Goal: Task Accomplishment & Management: Complete application form

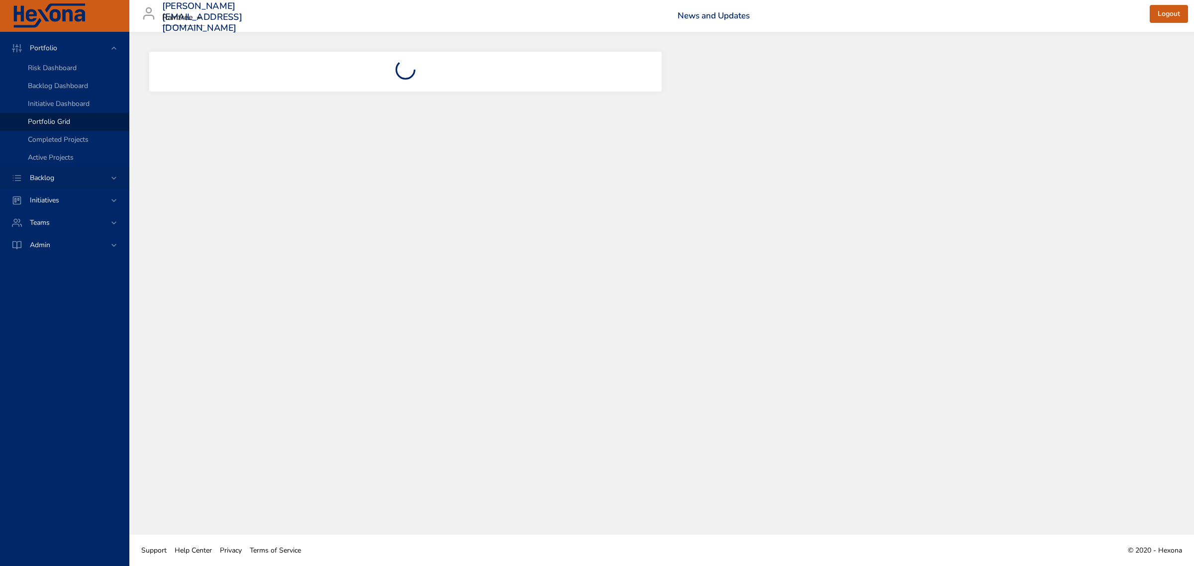
click at [60, 173] on div "Backlog" at bounding box center [65, 178] width 87 height 10
click at [57, 87] on span "Backlog Details" at bounding box center [52, 90] width 48 height 9
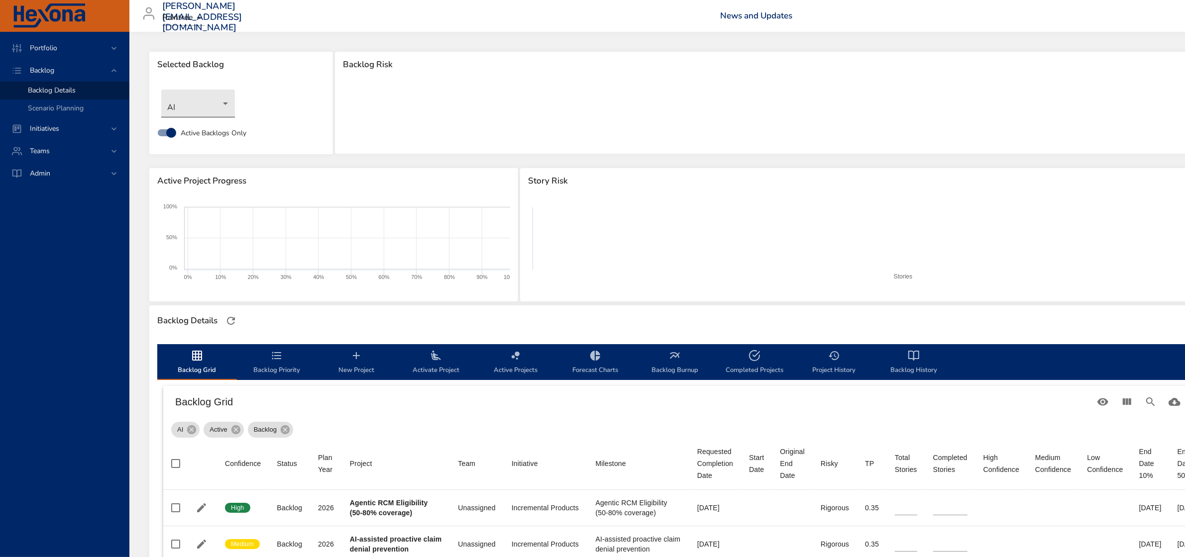
click at [174, 110] on body "Portfolio Backlog Backlog Details Scenario Planning Initiatives Teams Admin fau…" at bounding box center [592, 278] width 1185 height 557
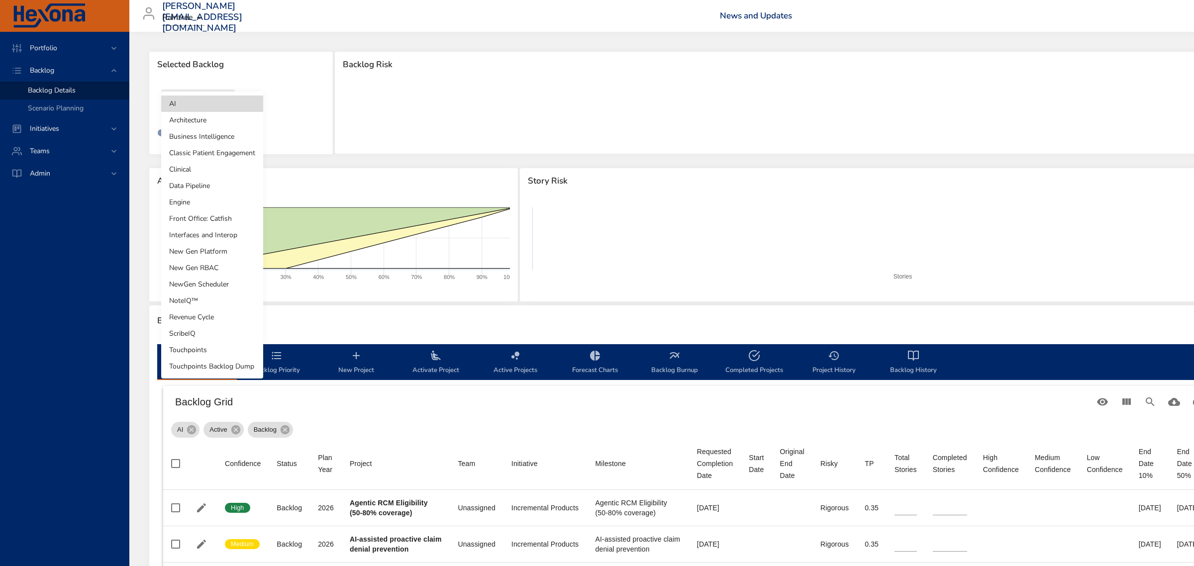
click at [209, 287] on li "NewGen Scheduler" at bounding box center [212, 284] width 102 height 16
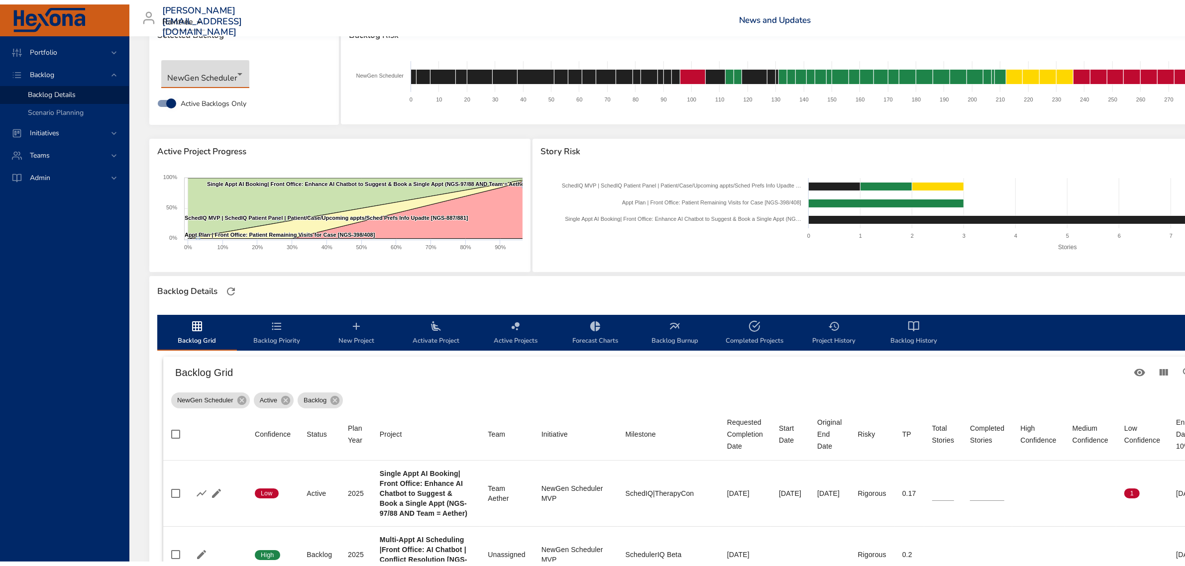
scroll to position [62, 0]
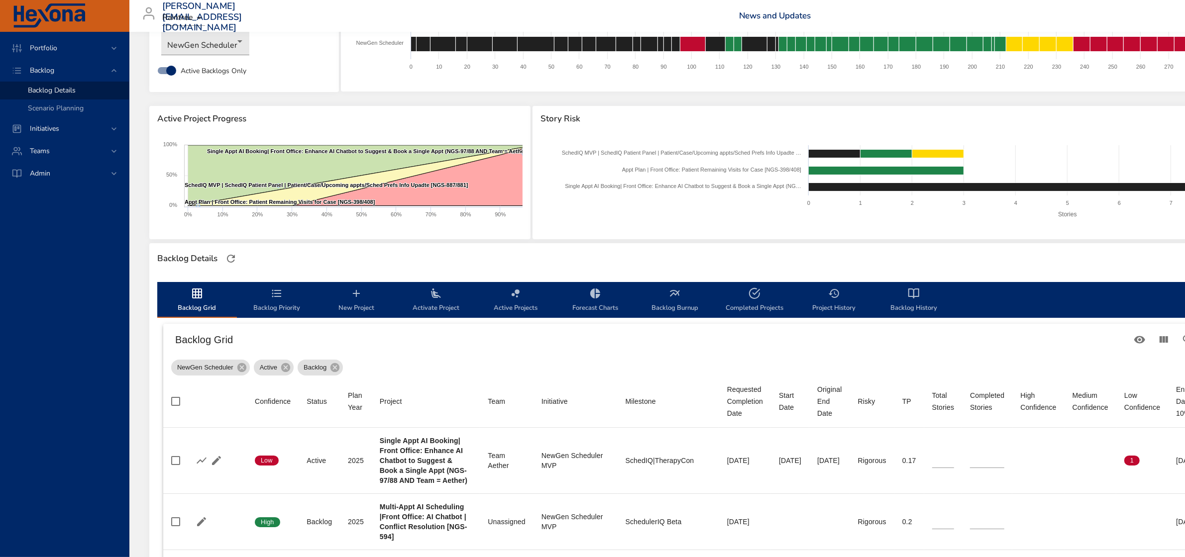
click at [280, 314] on button "Backlog Priority" at bounding box center [277, 300] width 80 height 36
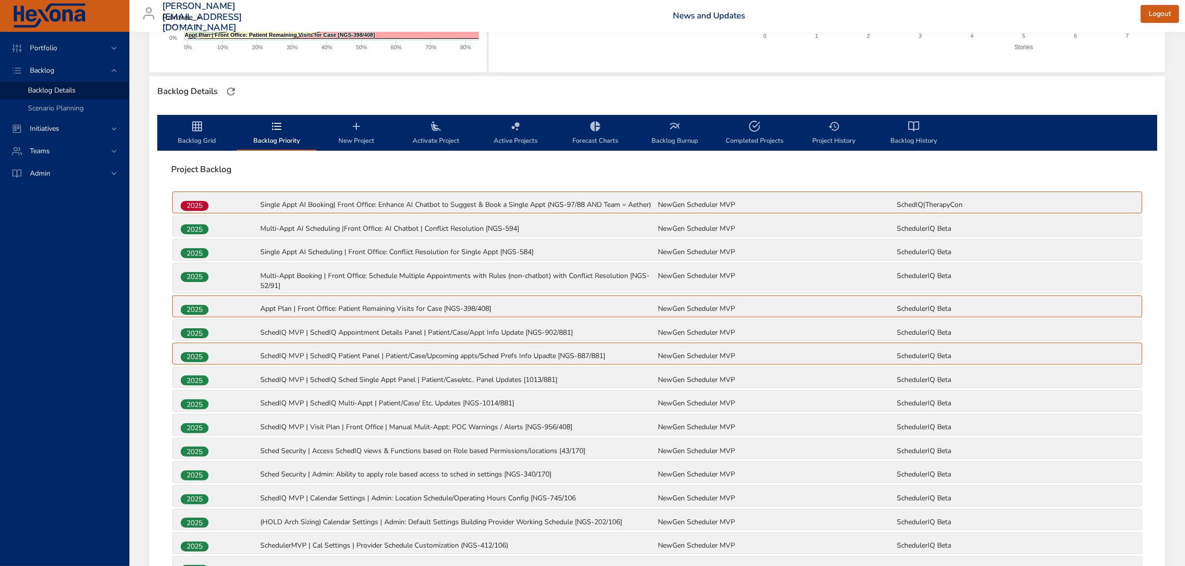
scroll to position [249, 0]
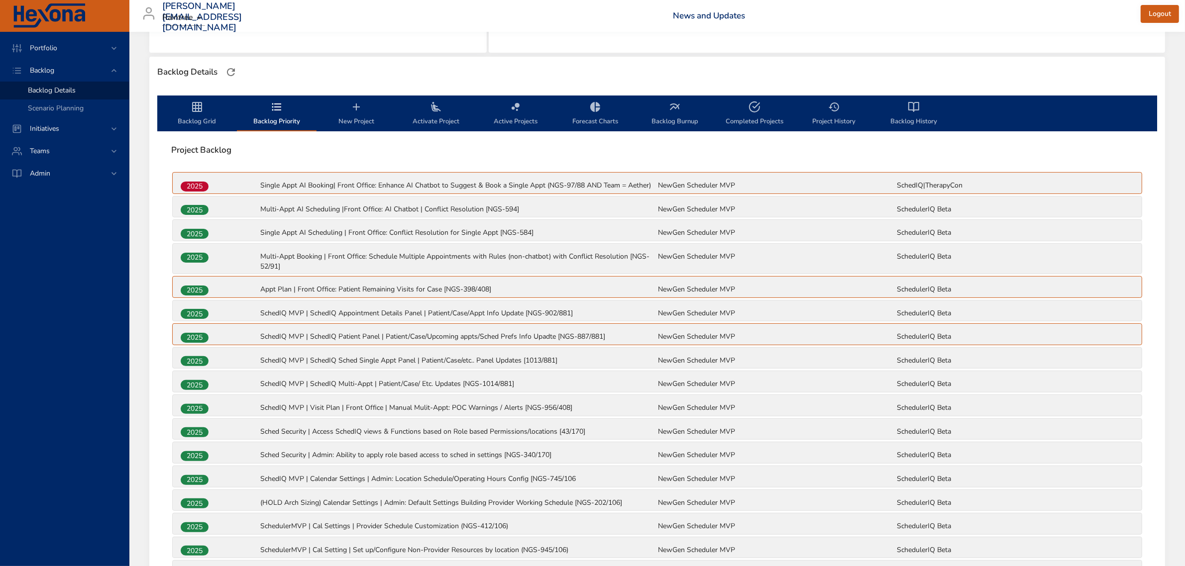
click at [535, 147] on span "Project Backlog" at bounding box center [657, 150] width 972 height 10
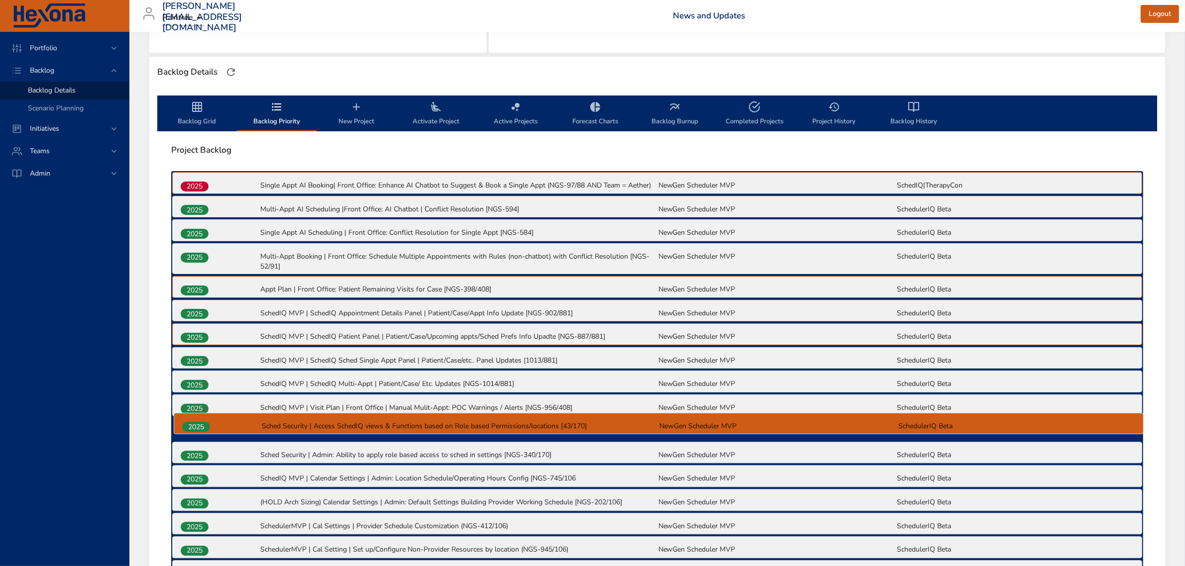
scroll to position [250, 0]
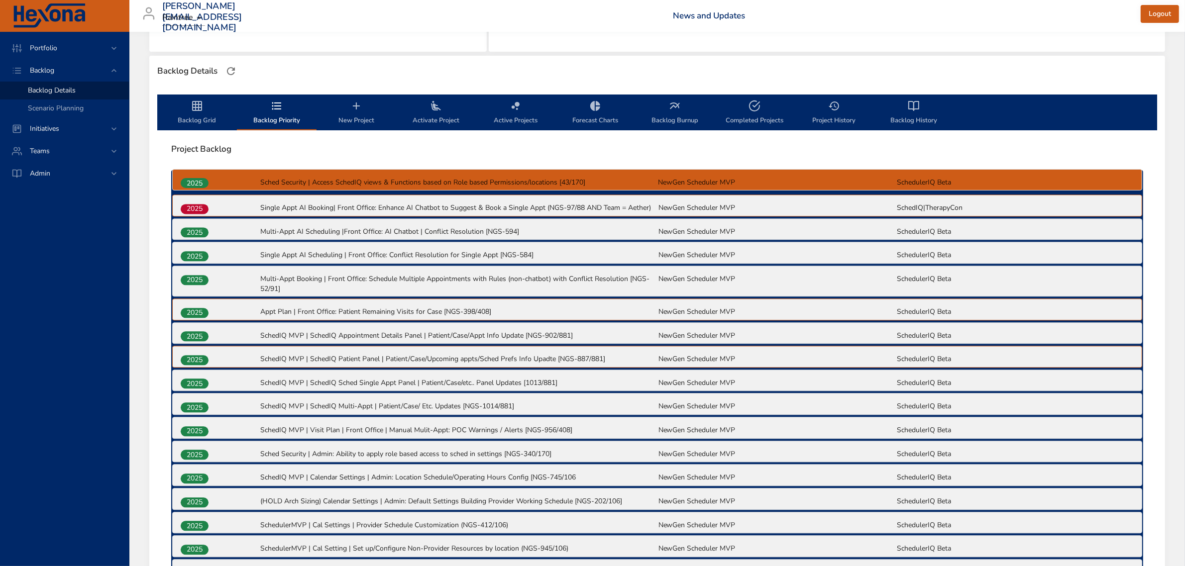
drag, startPoint x: 197, startPoint y: 430, endPoint x: 199, endPoint y: 178, distance: 252.7
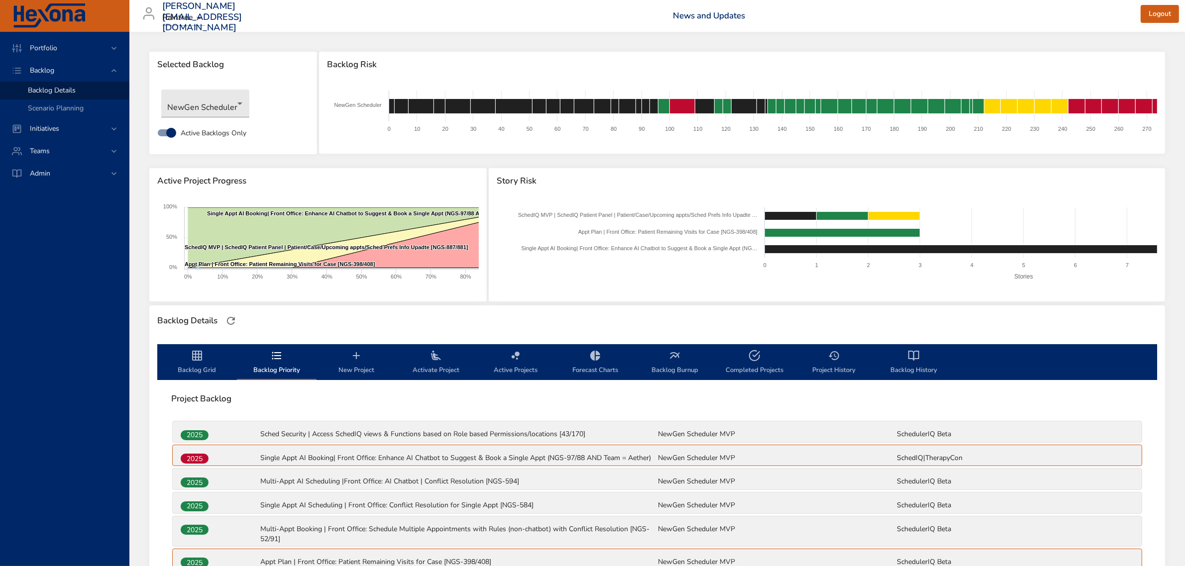
scroll to position [963, 0]
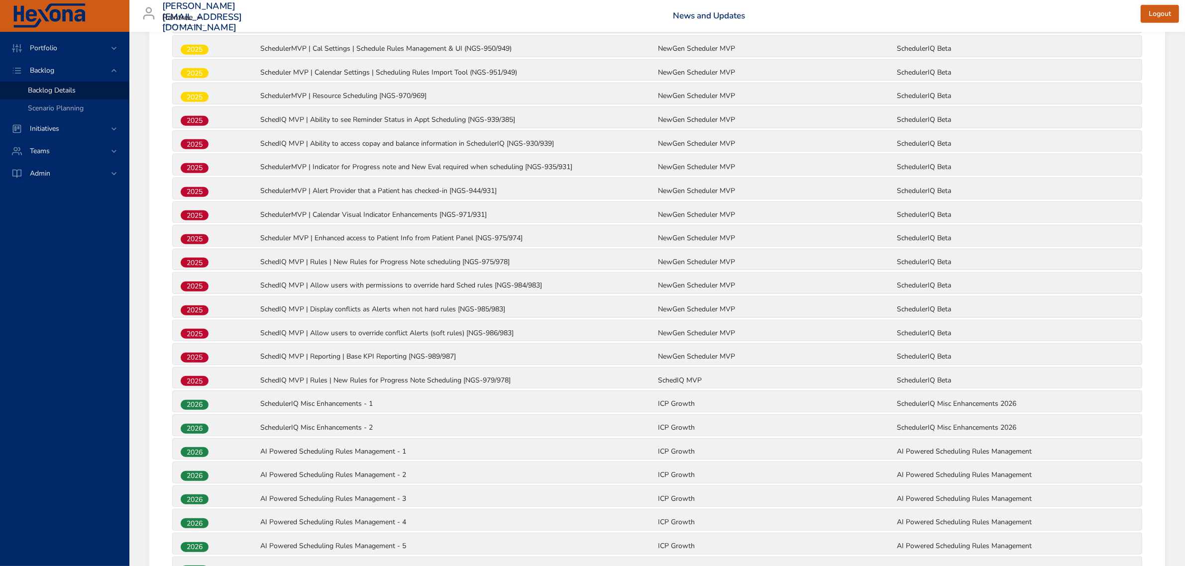
click at [431, 377] on p "SchedIQ MVP | Rules | New Rules for Progress Note Scheduling [NGS-979/978]" at bounding box center [458, 381] width 396 height 10
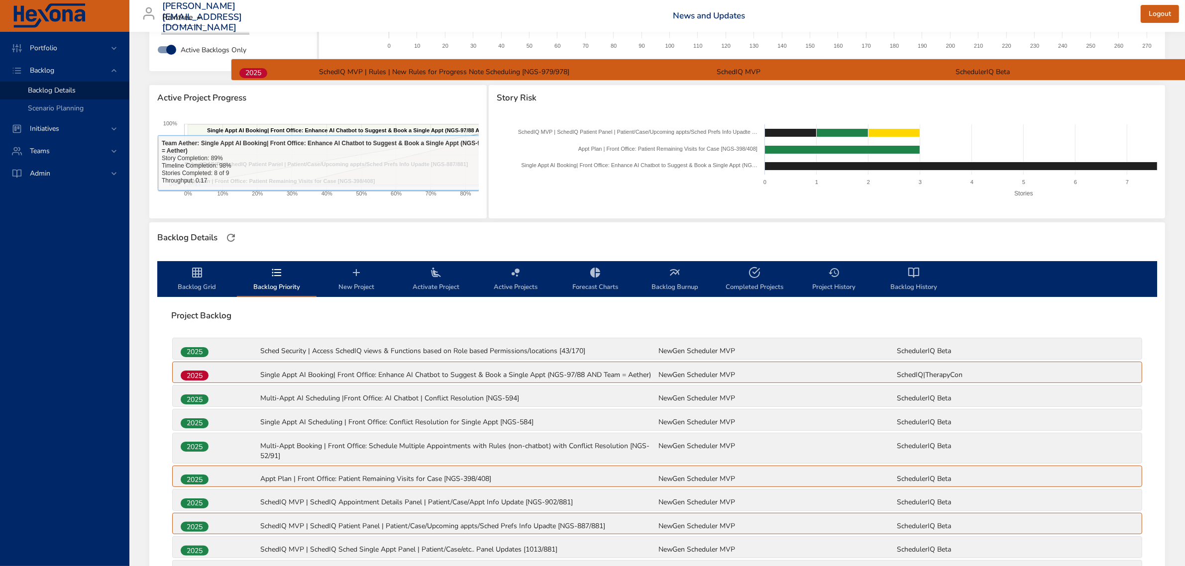
scroll to position [81, 0]
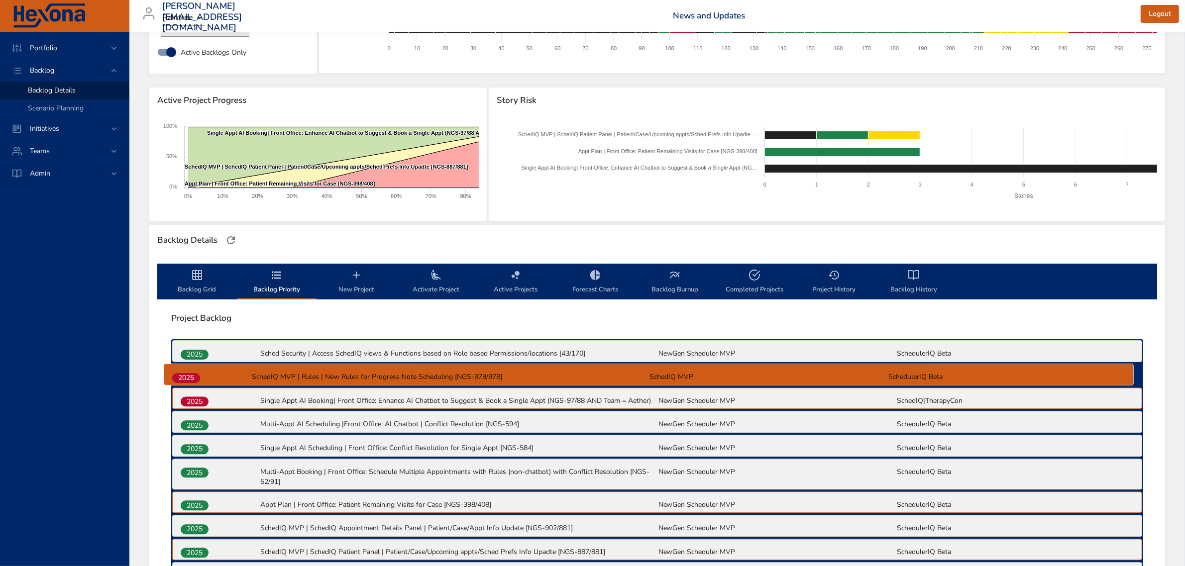
drag, startPoint x: 205, startPoint y: 561, endPoint x: 197, endPoint y: 371, distance: 190.2
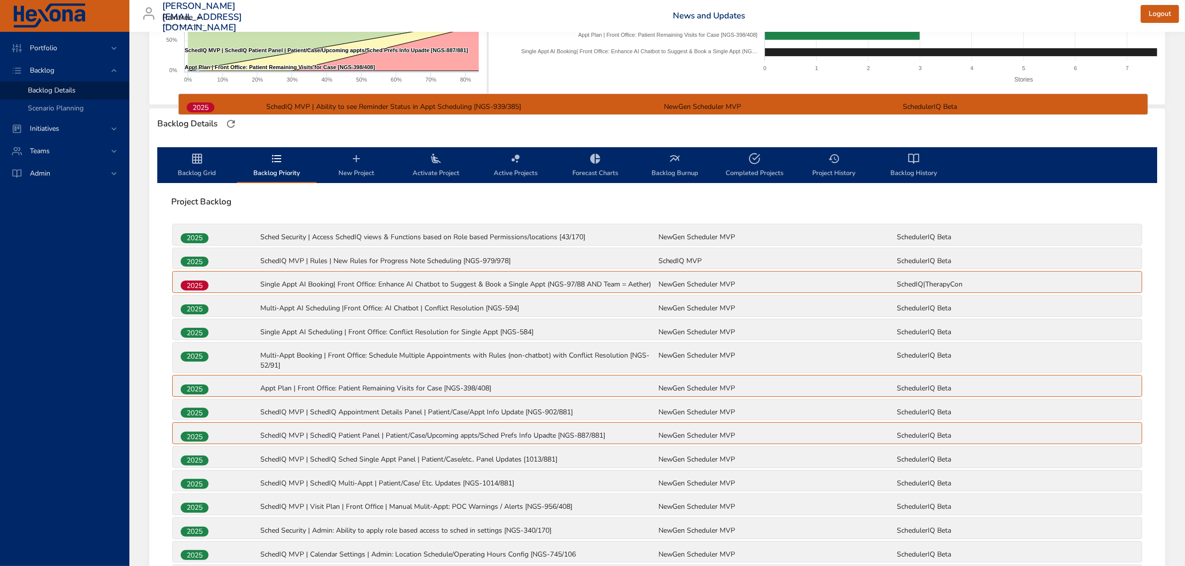
scroll to position [196, 0]
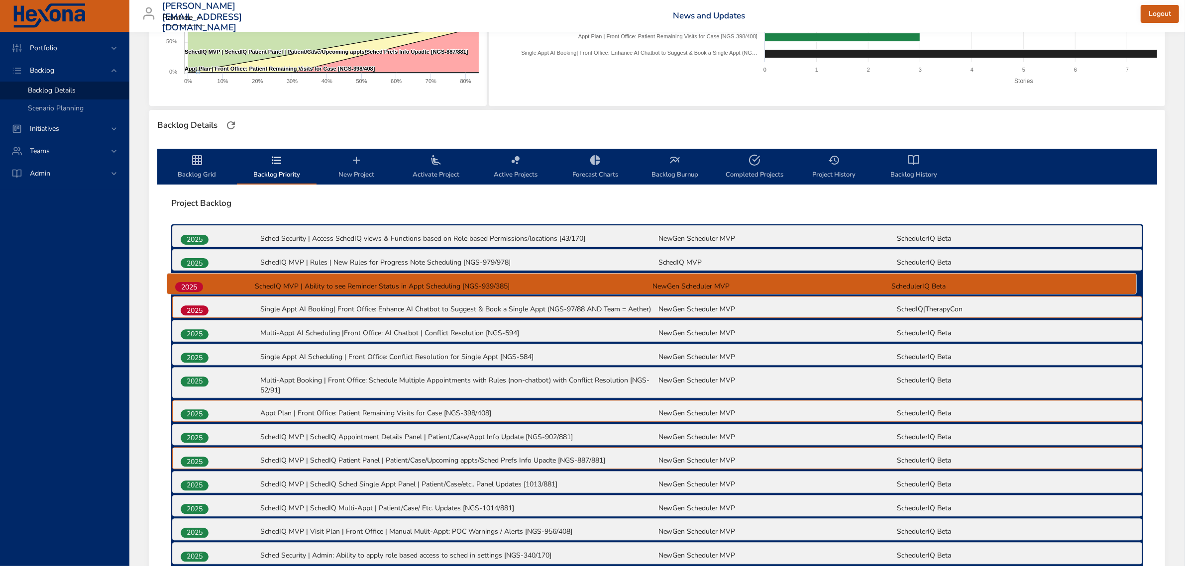
drag, startPoint x: 198, startPoint y: 284, endPoint x: 193, endPoint y: 280, distance: 6.4
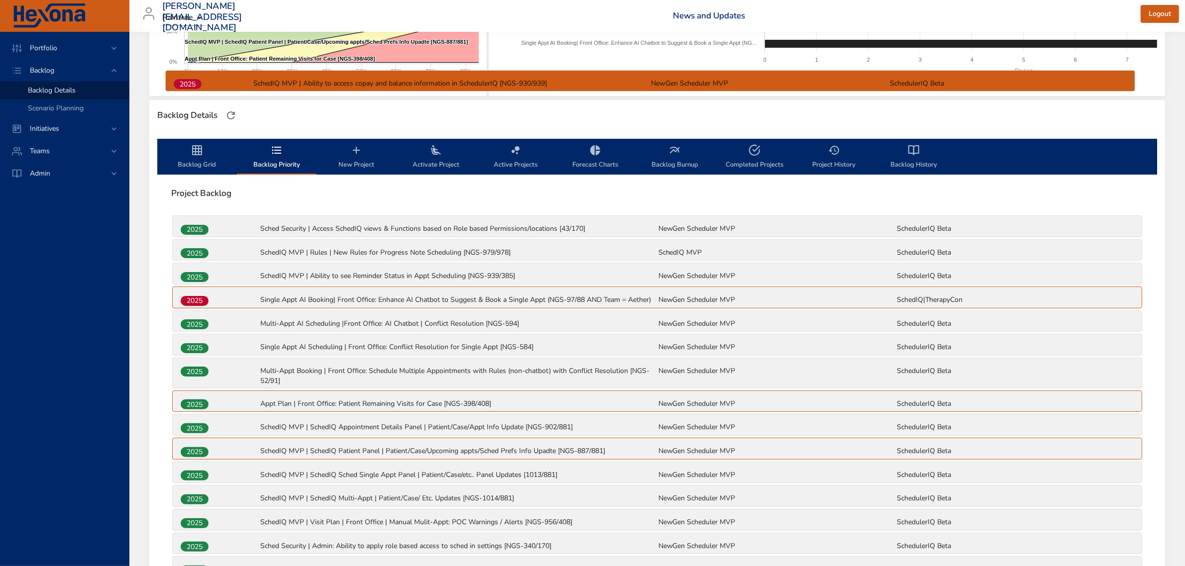
scroll to position [194, 0]
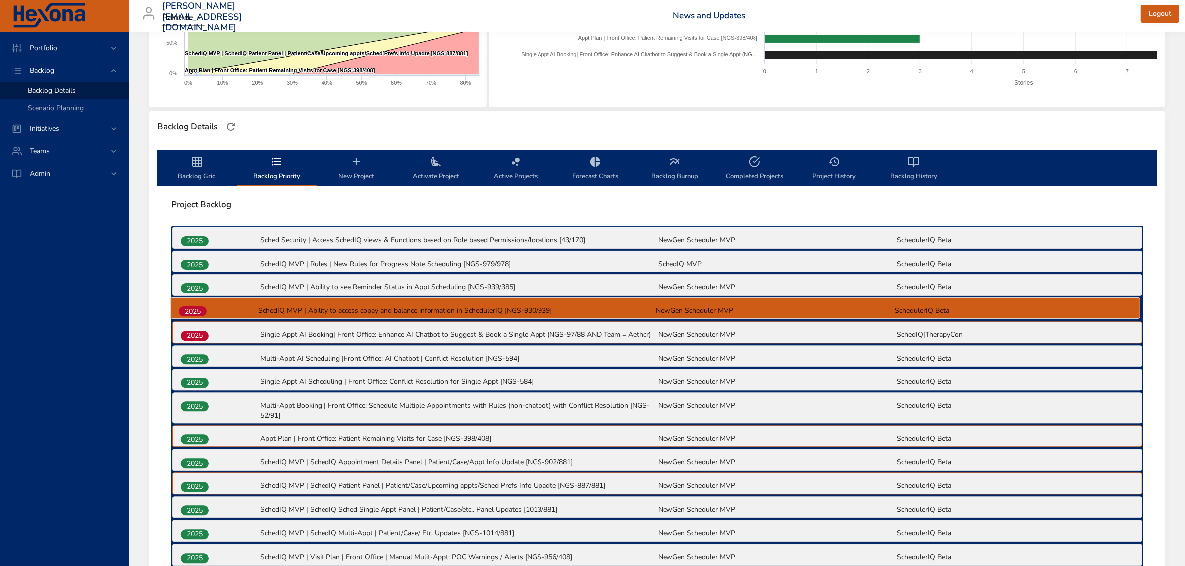
drag, startPoint x: 207, startPoint y: 286, endPoint x: 205, endPoint y: 308, distance: 22.5
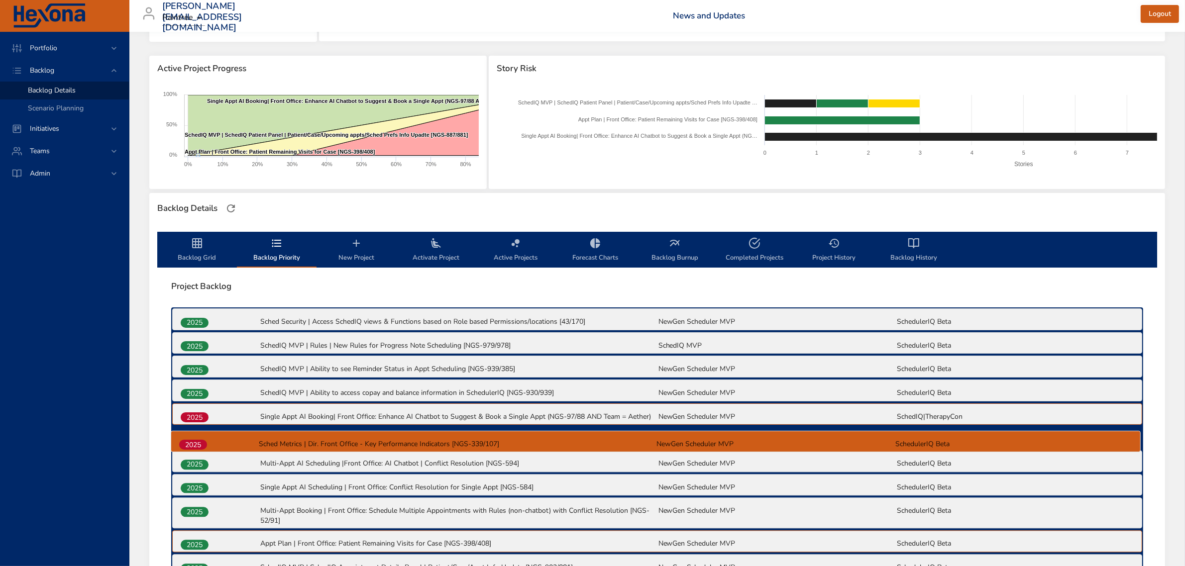
scroll to position [114, 0]
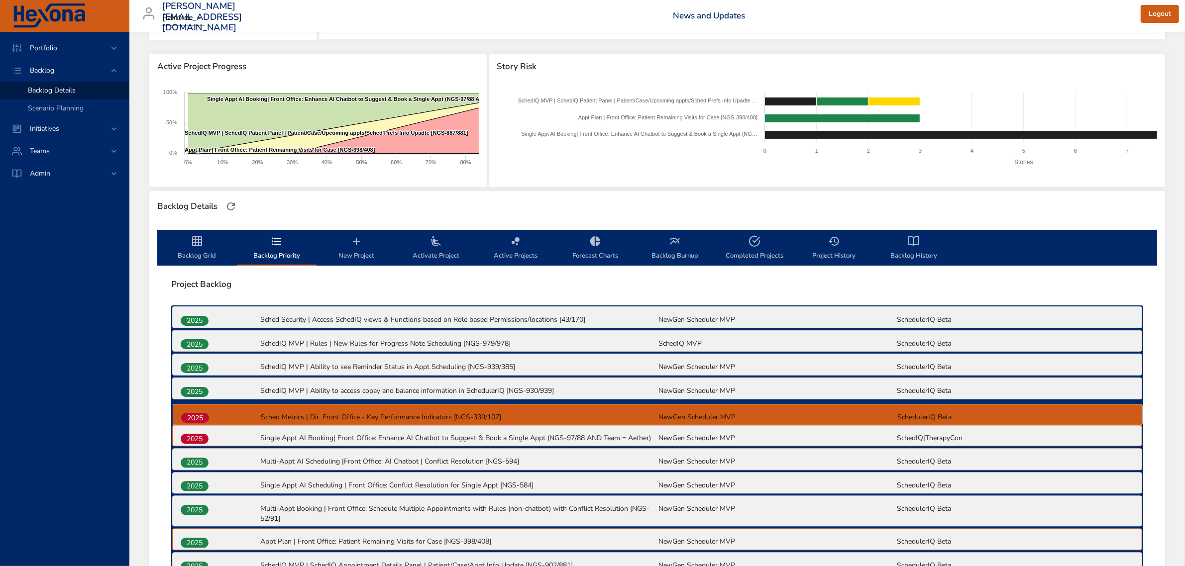
drag, startPoint x: 204, startPoint y: 285, endPoint x: 204, endPoint y: 414, distance: 128.9
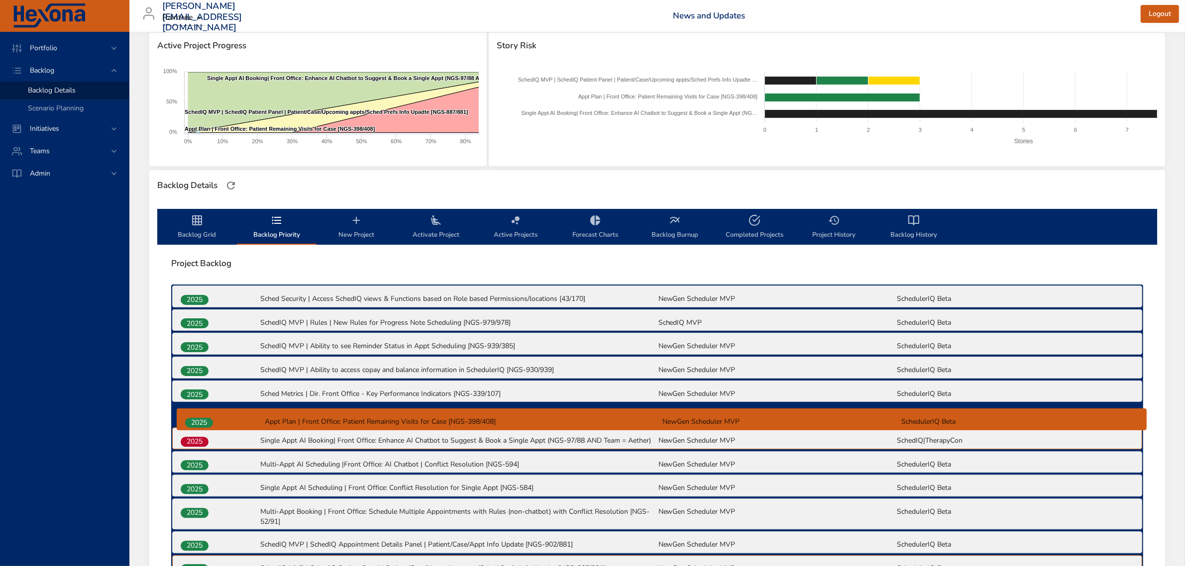
scroll to position [138, 0]
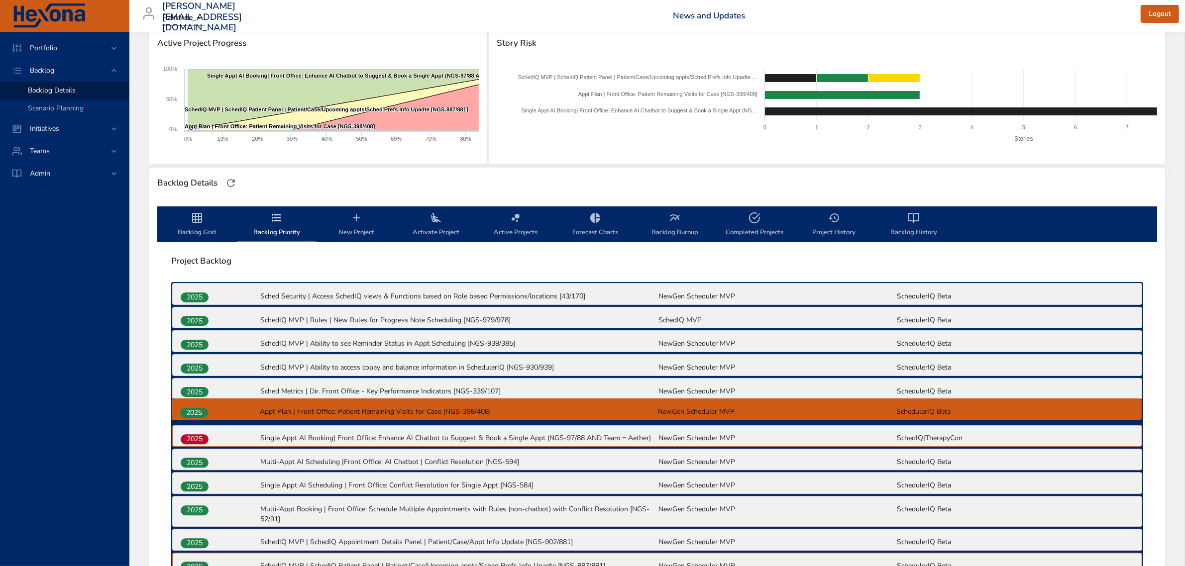
drag, startPoint x: 200, startPoint y: 543, endPoint x: 200, endPoint y: 408, distance: 134.3
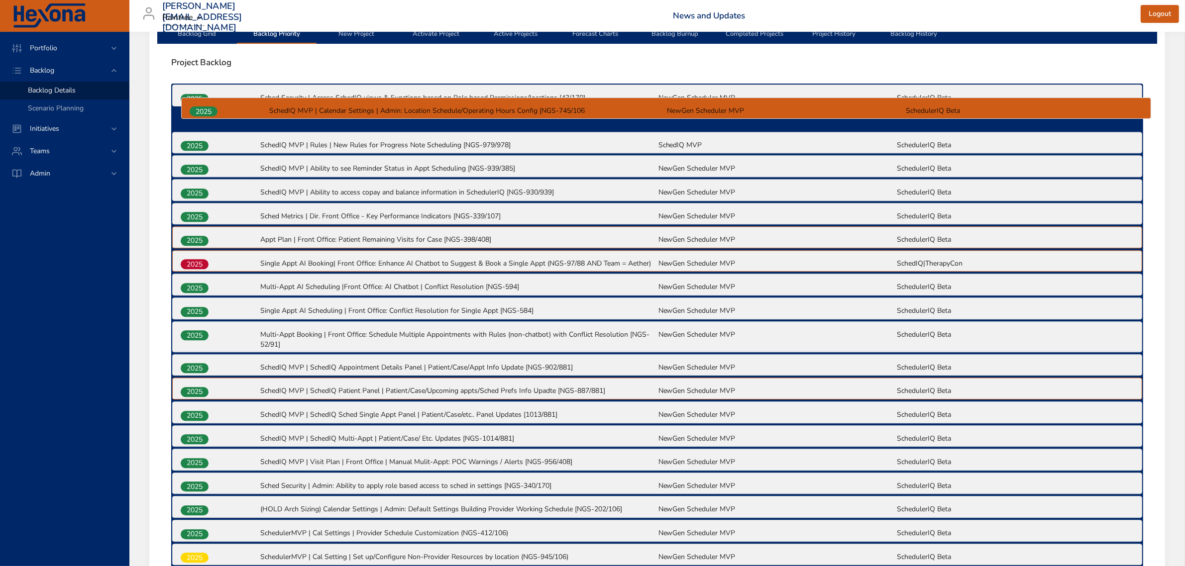
scroll to position [331, 0]
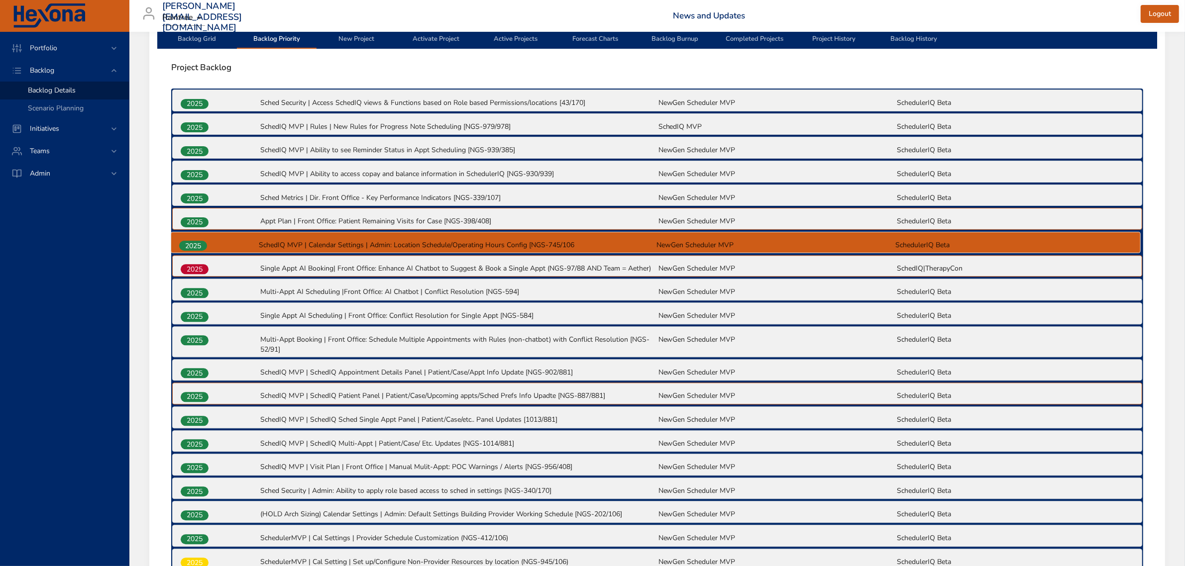
drag, startPoint x: 201, startPoint y: 284, endPoint x: 200, endPoint y: 242, distance: 41.3
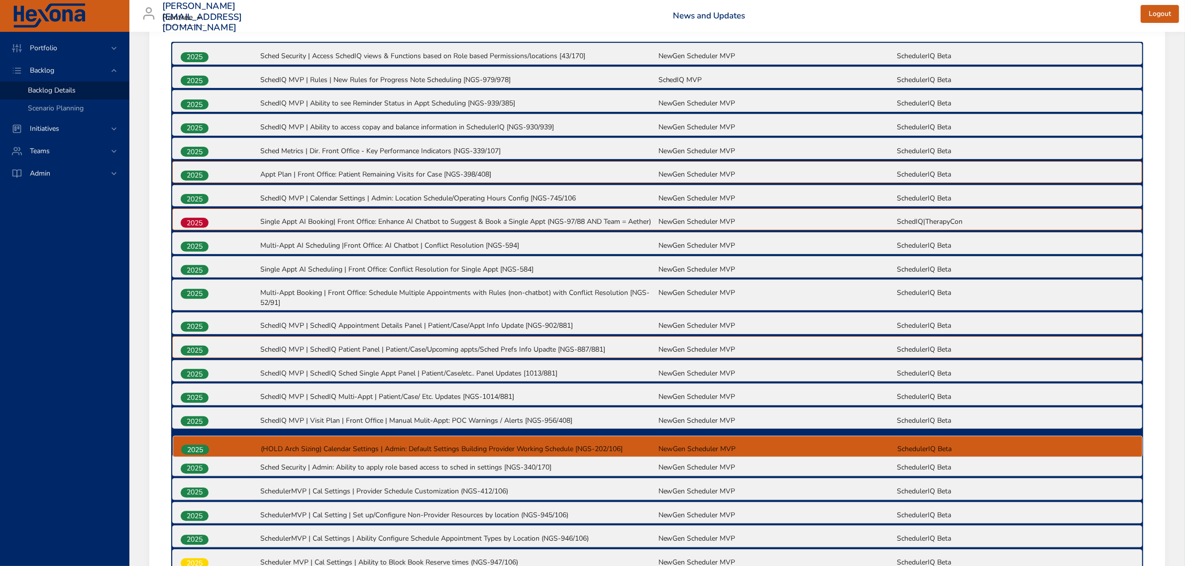
scroll to position [379, 0]
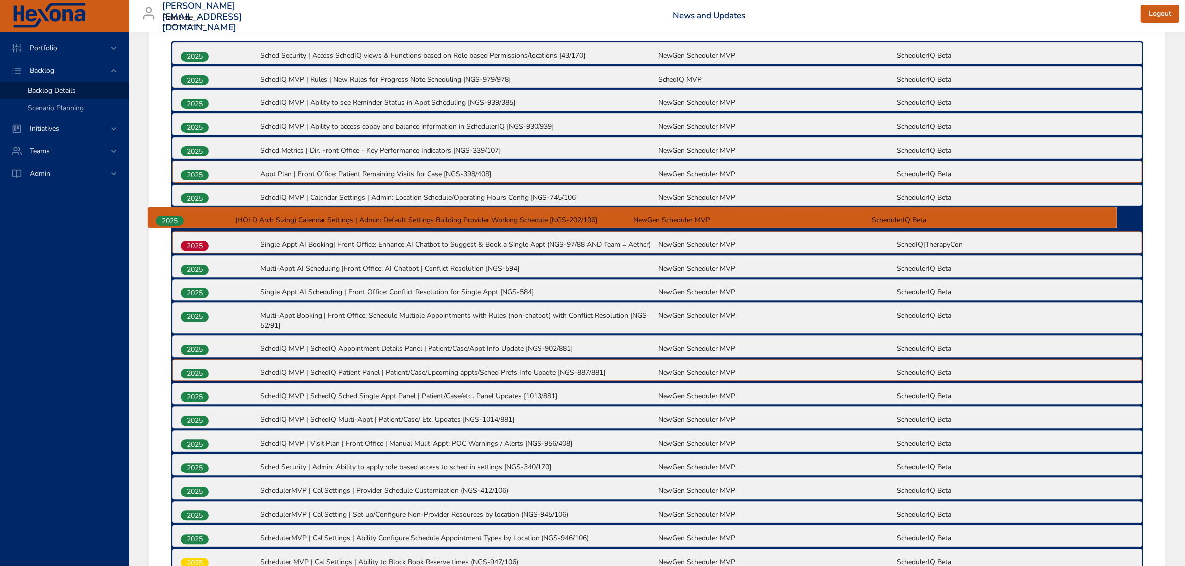
drag, startPoint x: 204, startPoint y: 517, endPoint x: 180, endPoint y: 221, distance: 297.1
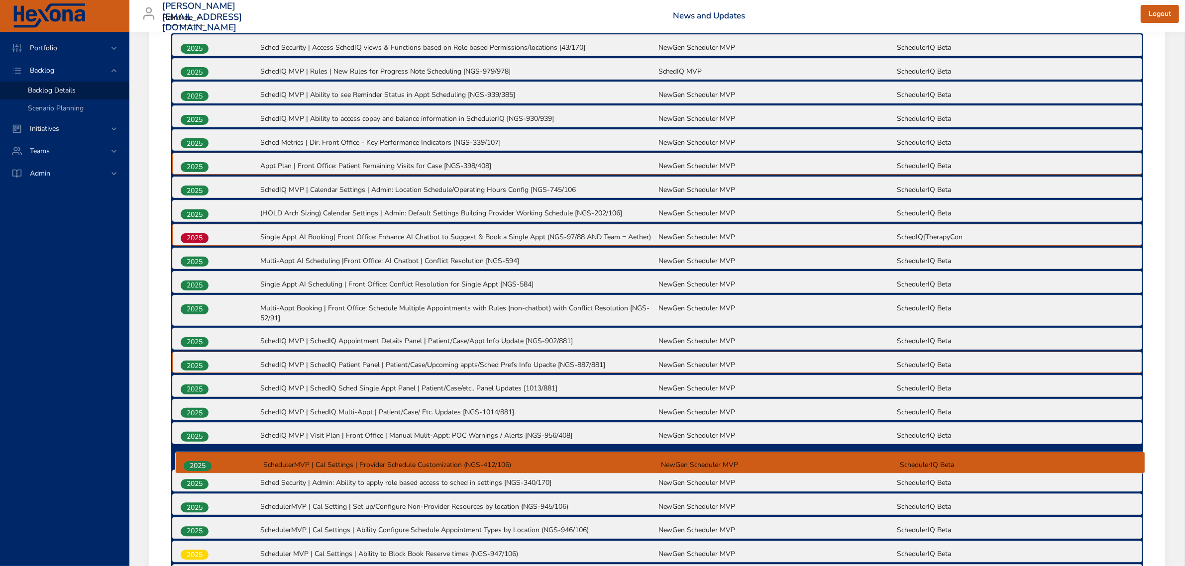
scroll to position [391, 0]
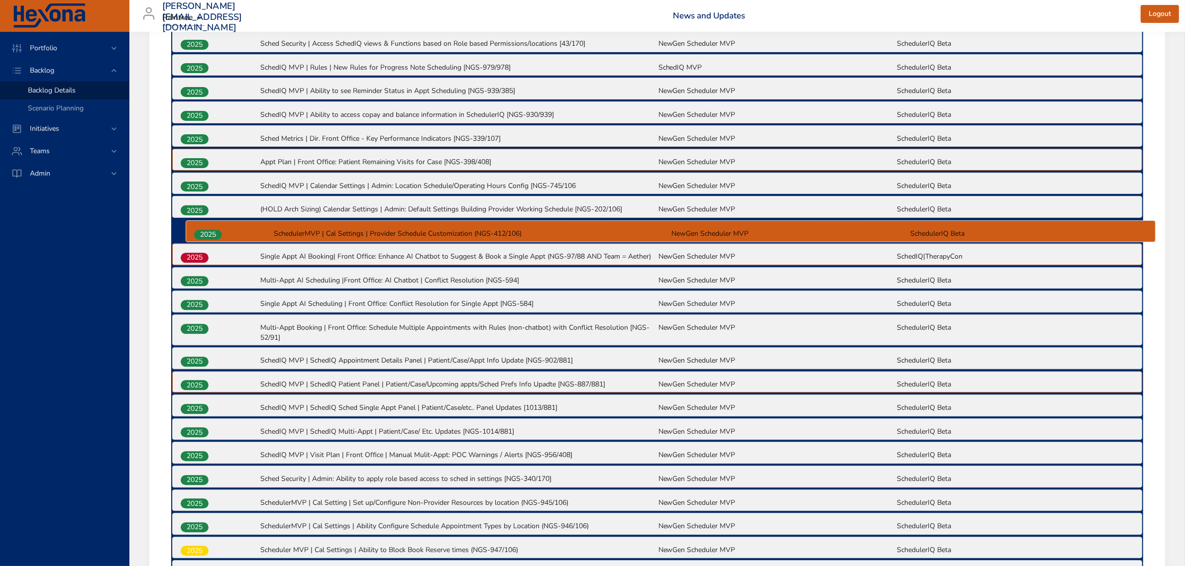
drag, startPoint x: 205, startPoint y: 489, endPoint x: 220, endPoint y: 229, distance: 259.6
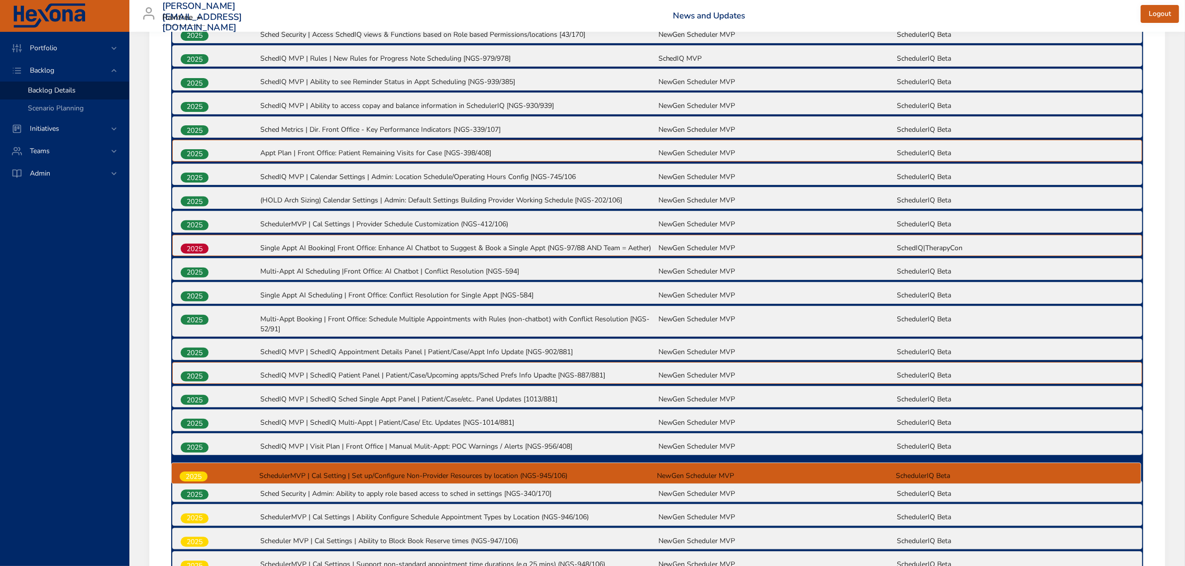
scroll to position [402, 0]
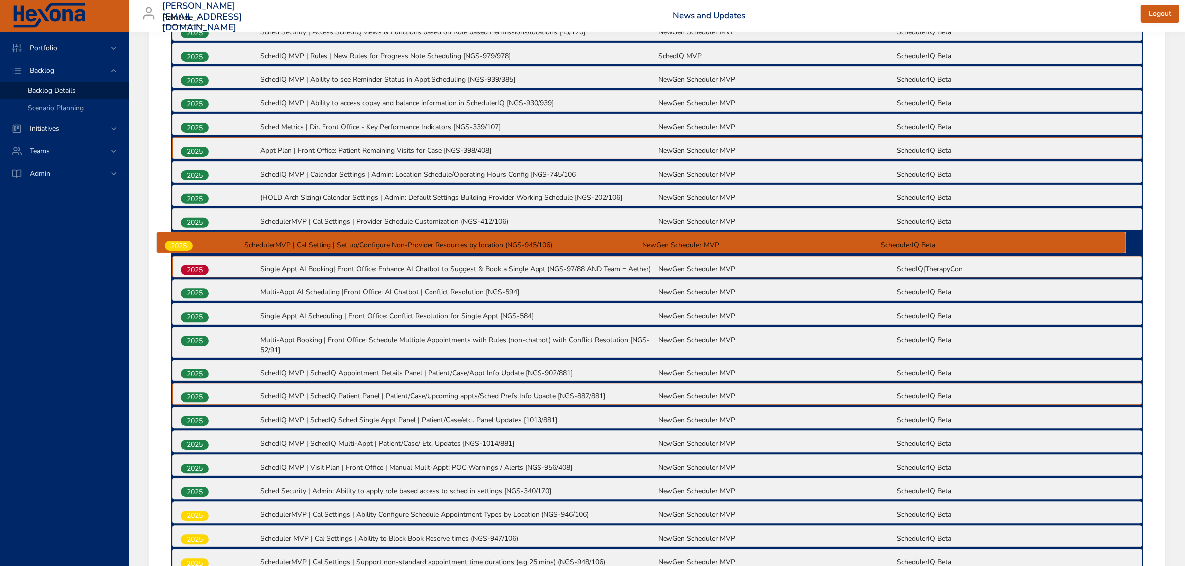
drag, startPoint x: 197, startPoint y: 503, endPoint x: 181, endPoint y: 244, distance: 259.7
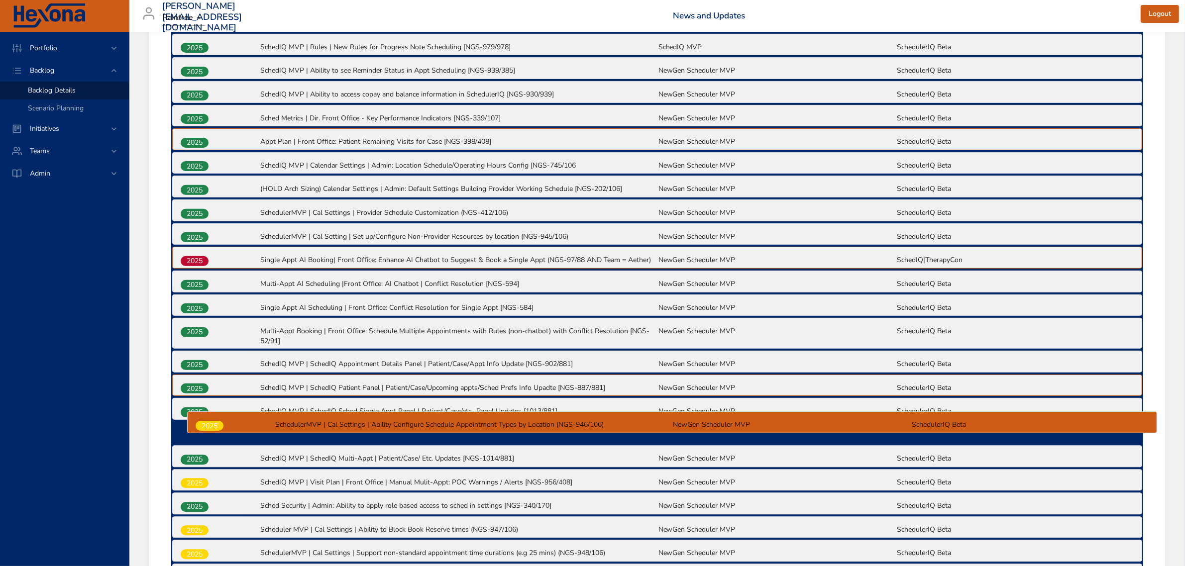
scroll to position [411, 0]
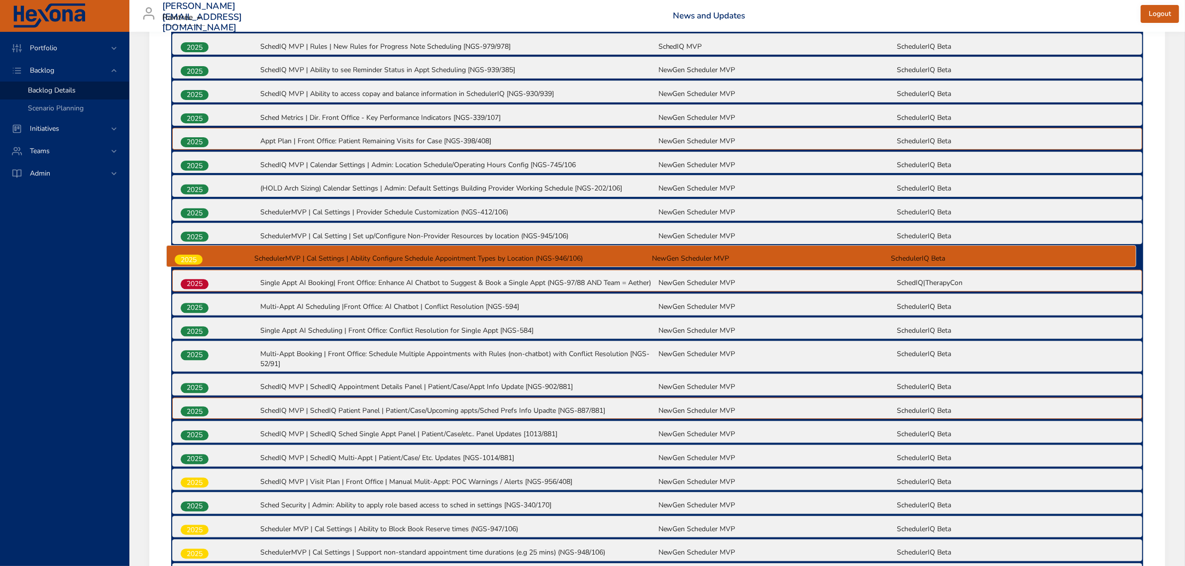
drag, startPoint x: 204, startPoint y: 516, endPoint x: 200, endPoint y: 255, distance: 260.7
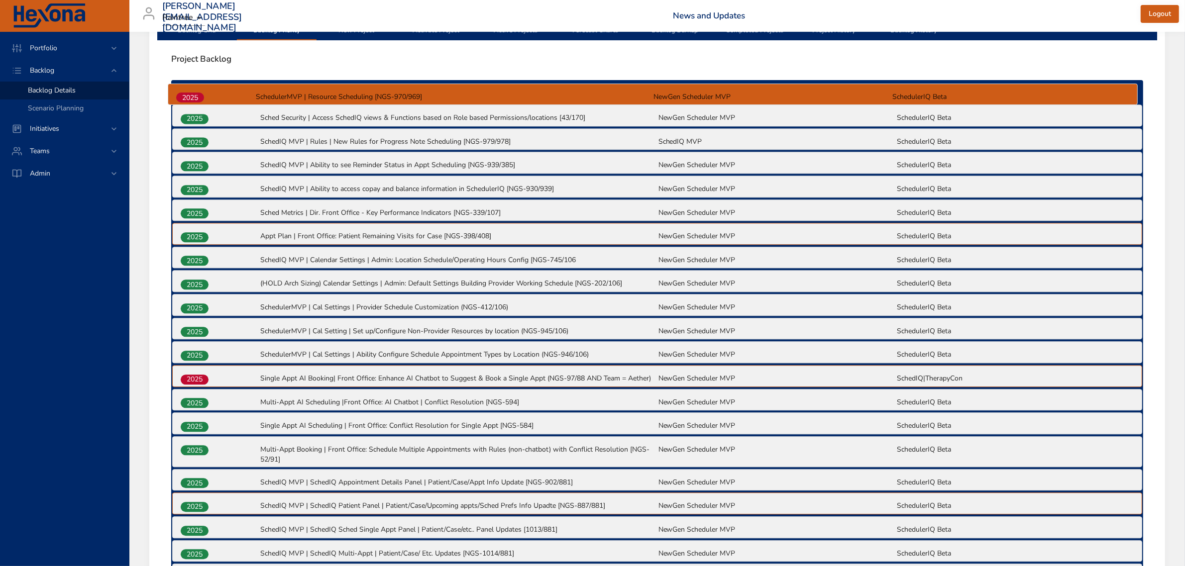
scroll to position [328, 0]
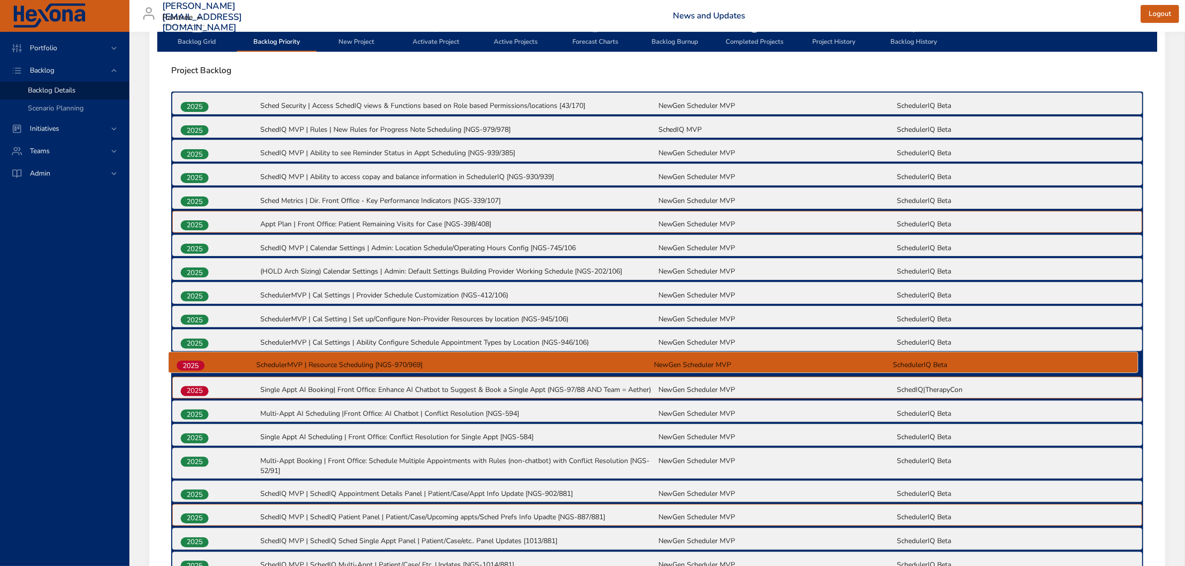
drag, startPoint x: 189, startPoint y: 285, endPoint x: 185, endPoint y: 364, distance: 78.7
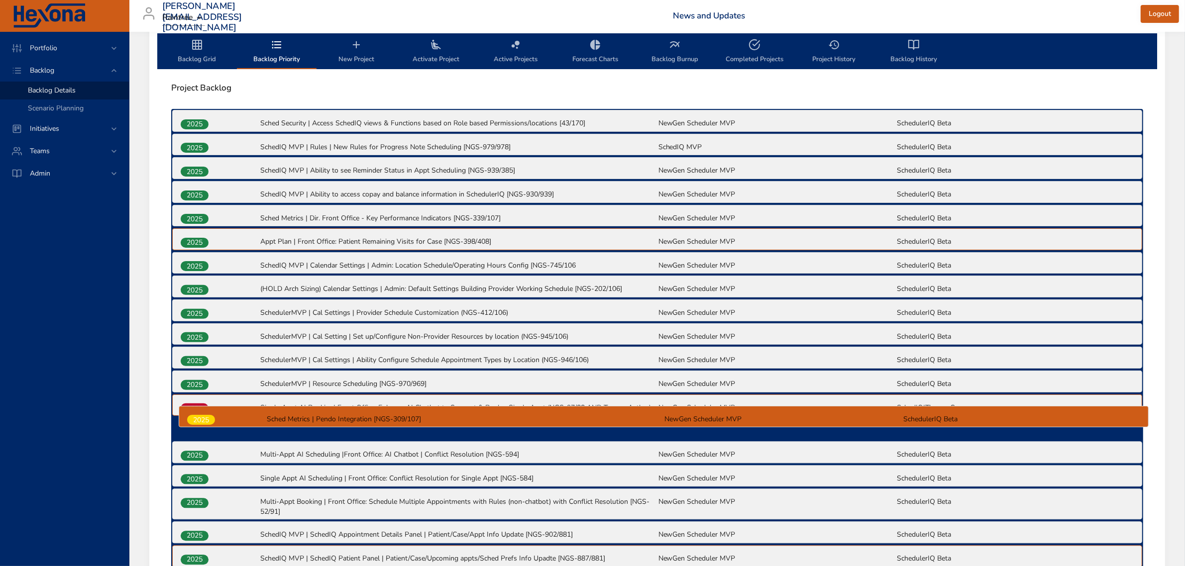
scroll to position [312, 0]
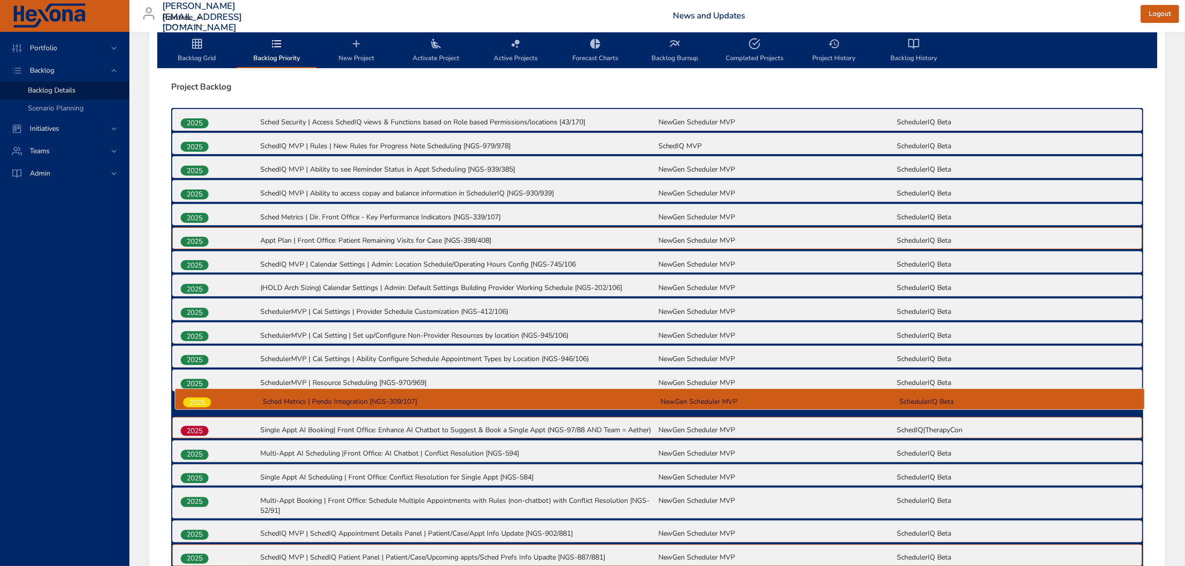
drag, startPoint x: 202, startPoint y: 287, endPoint x: 205, endPoint y: 403, distance: 116.4
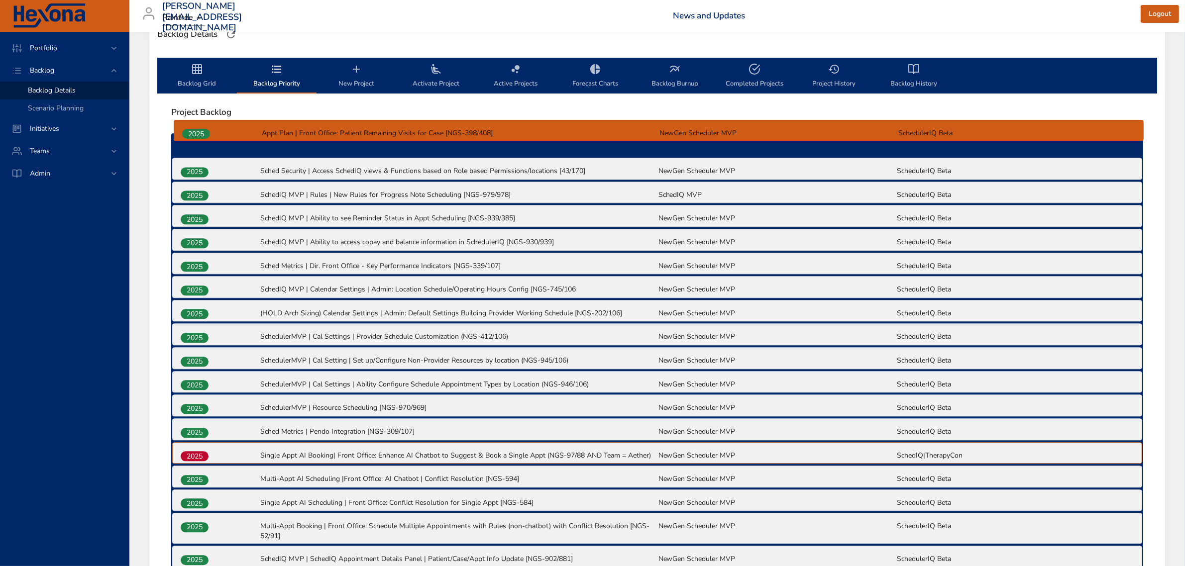
scroll to position [284, 0]
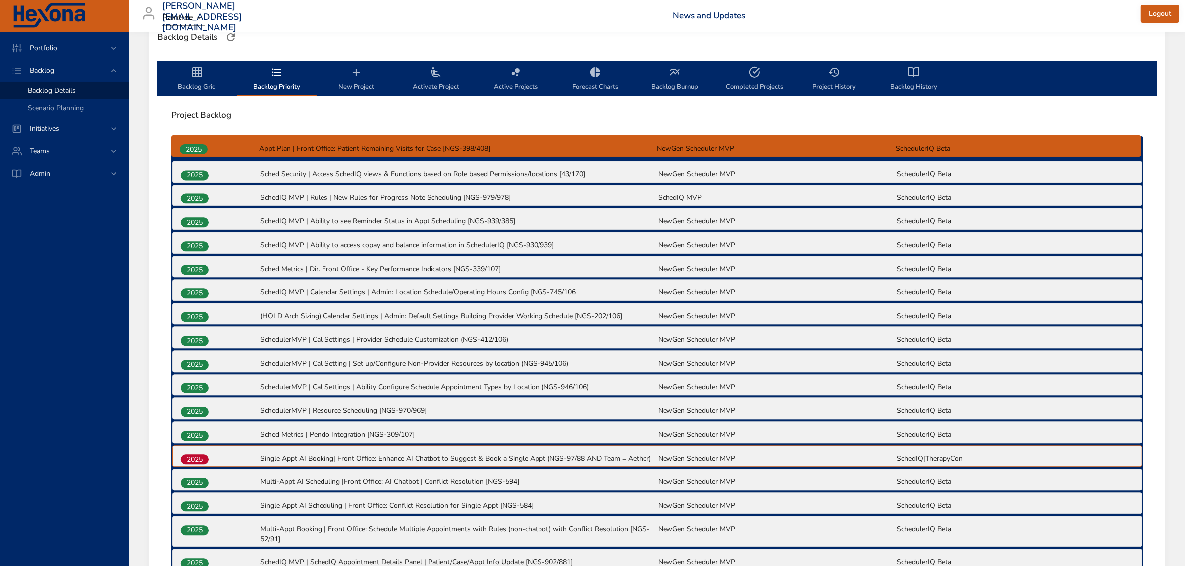
drag, startPoint x: 200, startPoint y: 237, endPoint x: 199, endPoint y: 141, distance: 96.5
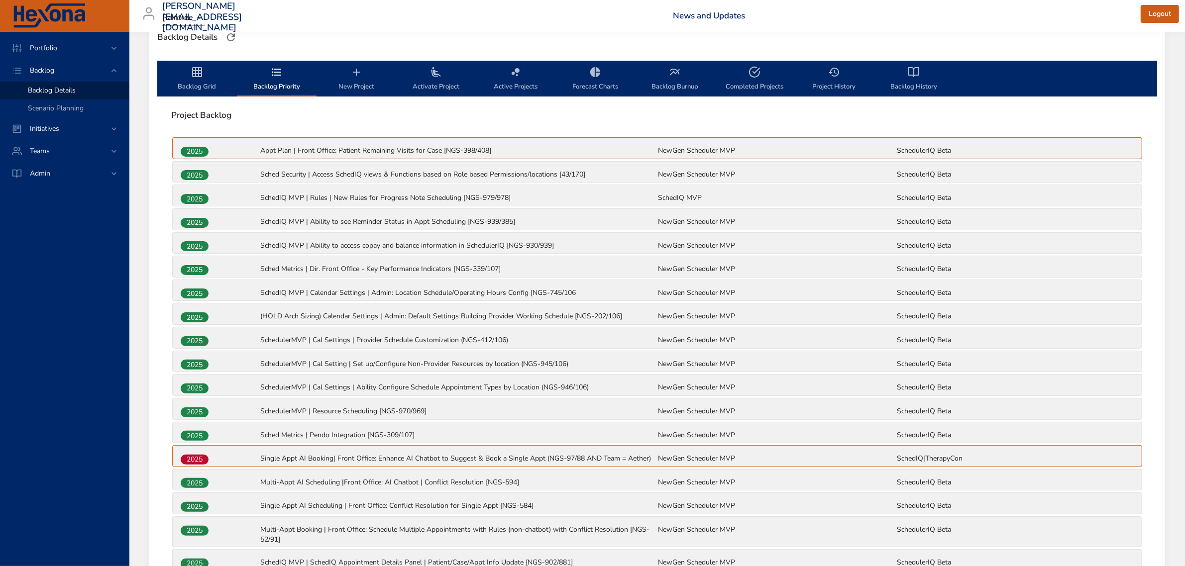
scroll to position [285, 0]
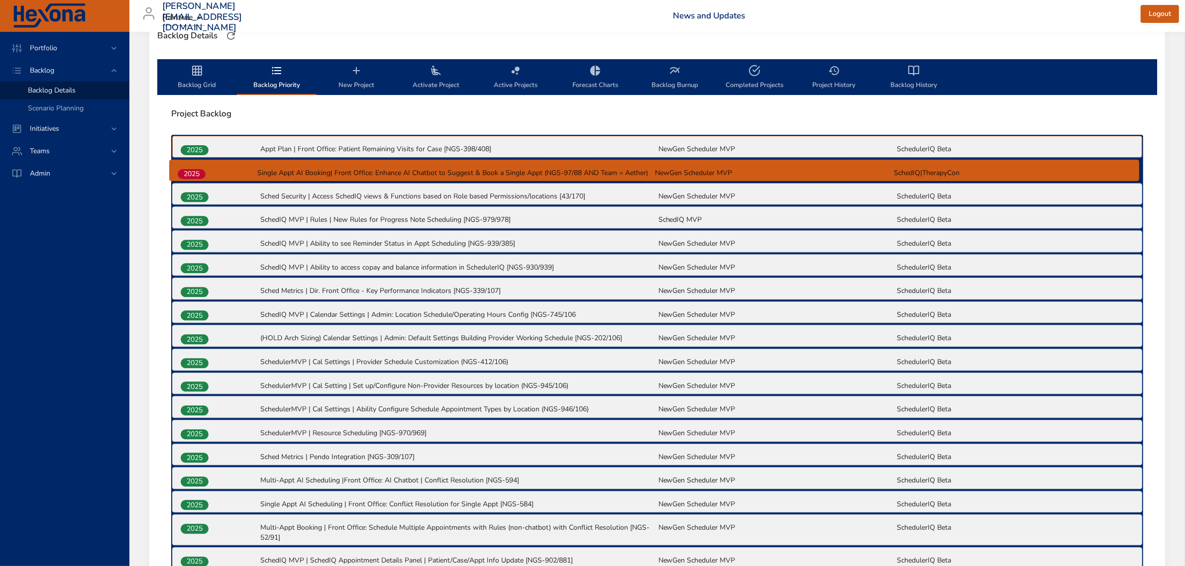
drag, startPoint x: 193, startPoint y: 457, endPoint x: 190, endPoint y: 166, distance: 291.1
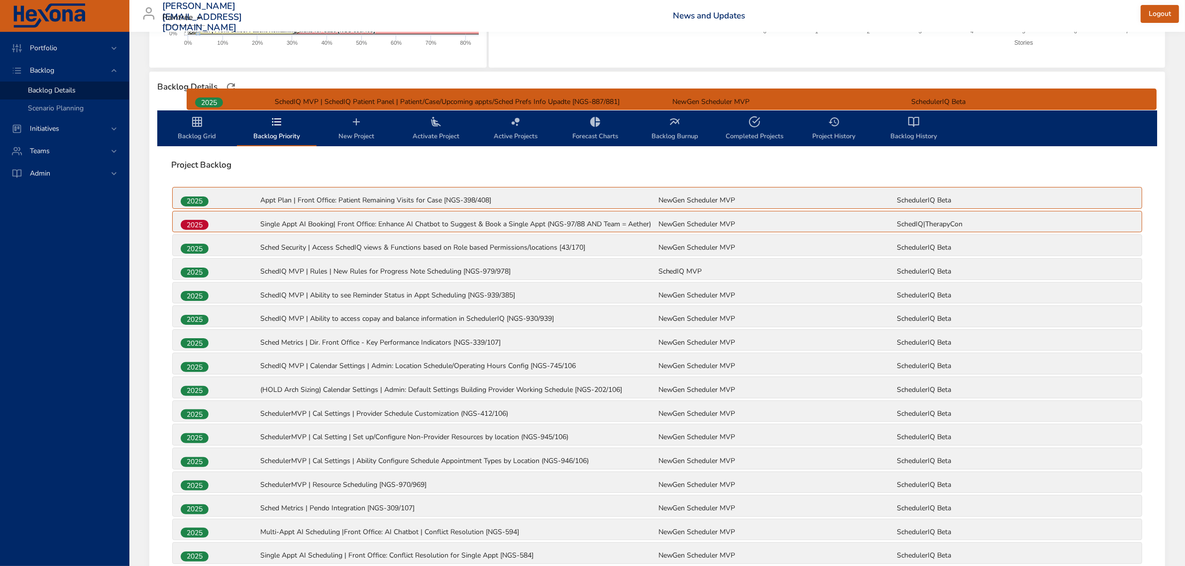
scroll to position [227, 0]
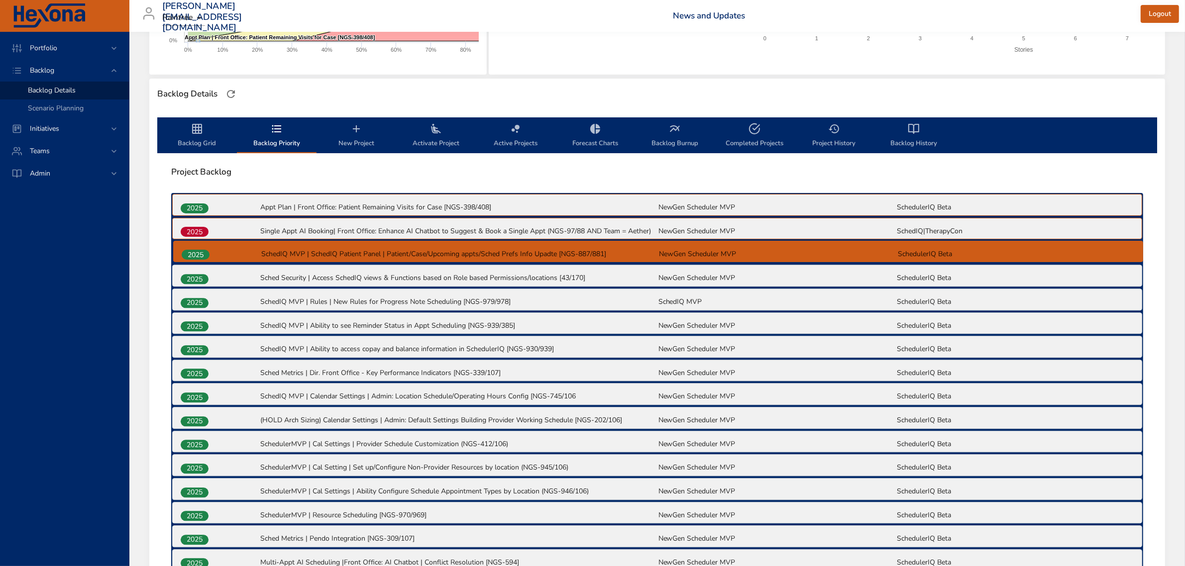
drag, startPoint x: 186, startPoint y: 457, endPoint x: 187, endPoint y: 249, distance: 207.5
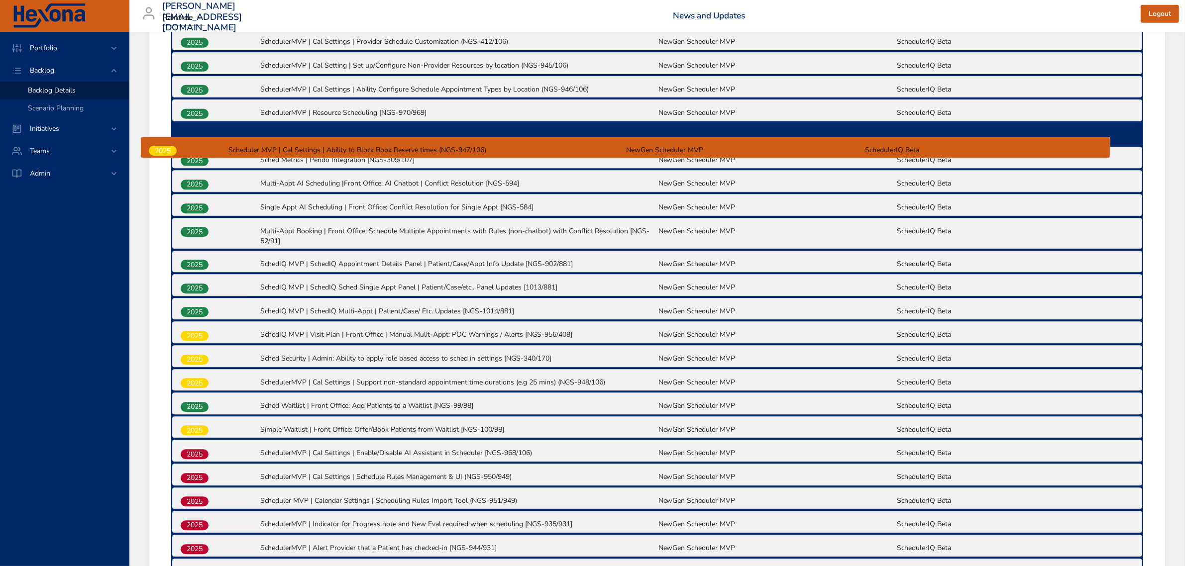
scroll to position [627, 0]
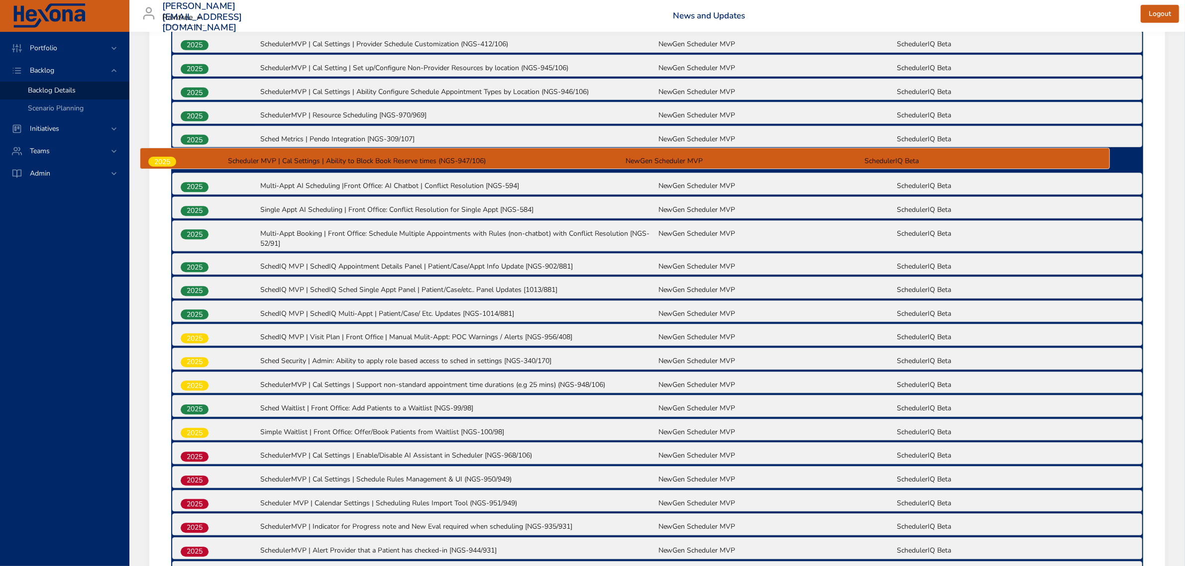
drag, startPoint x: 200, startPoint y: 287, endPoint x: 168, endPoint y: 163, distance: 128.5
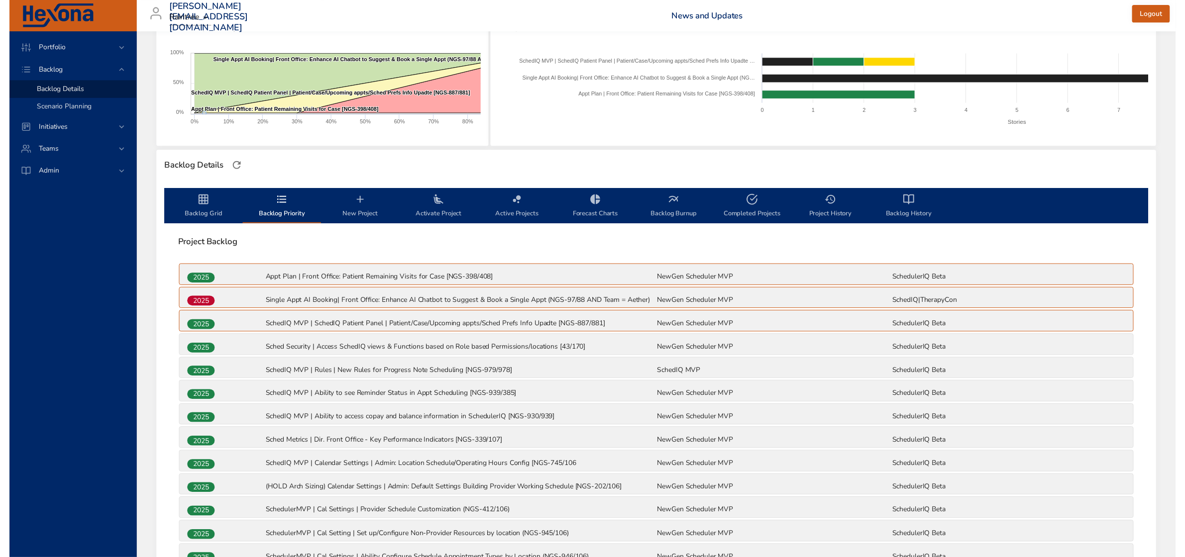
scroll to position [129, 0]
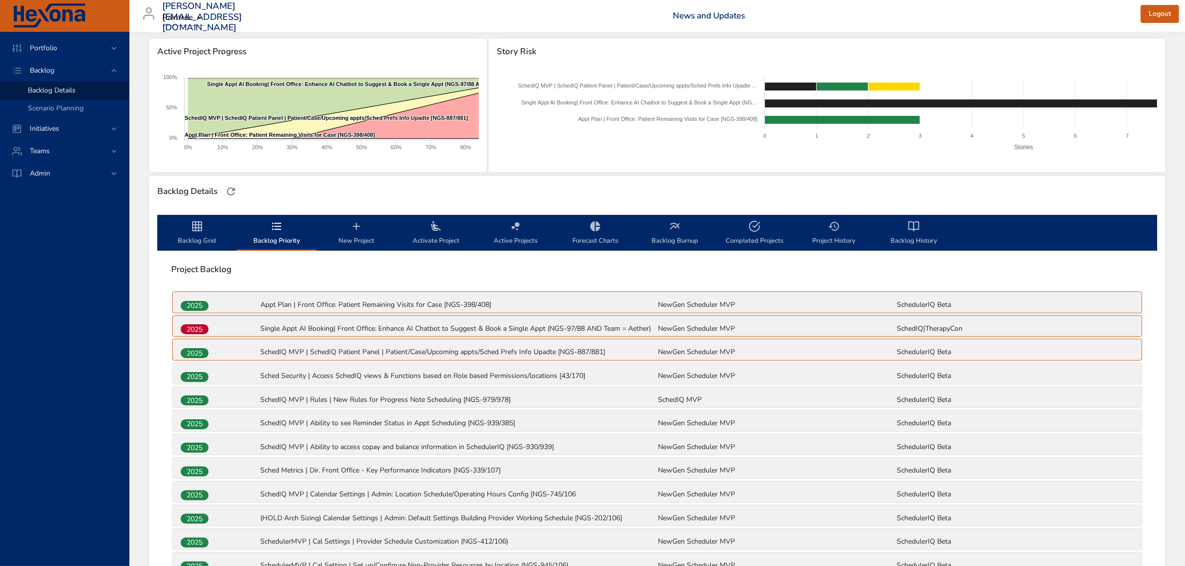
click at [188, 229] on span "Backlog Grid" at bounding box center [197, 233] width 68 height 26
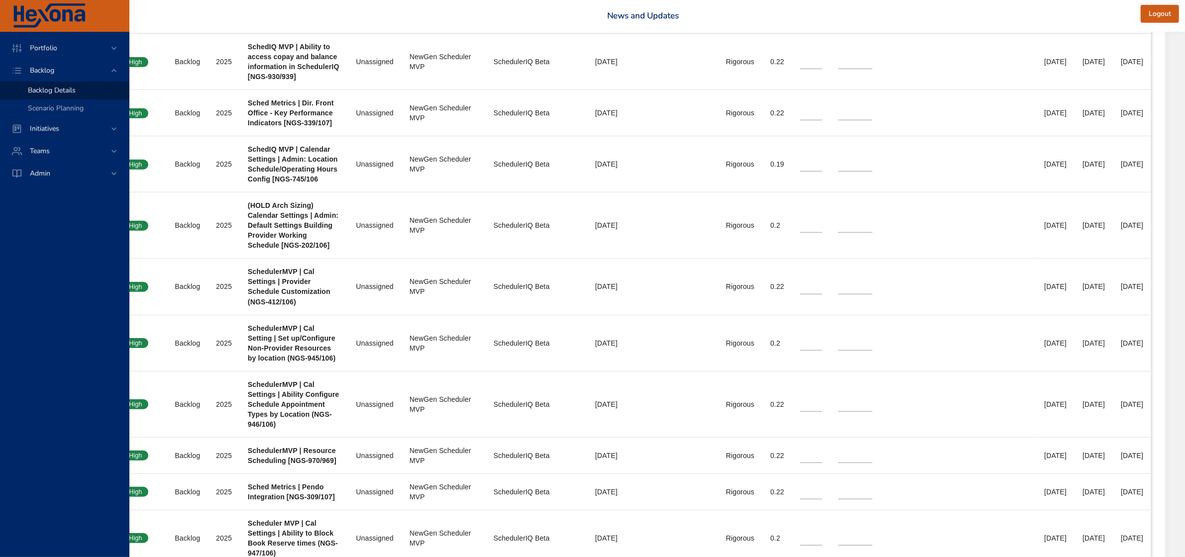
scroll to position [813, 196]
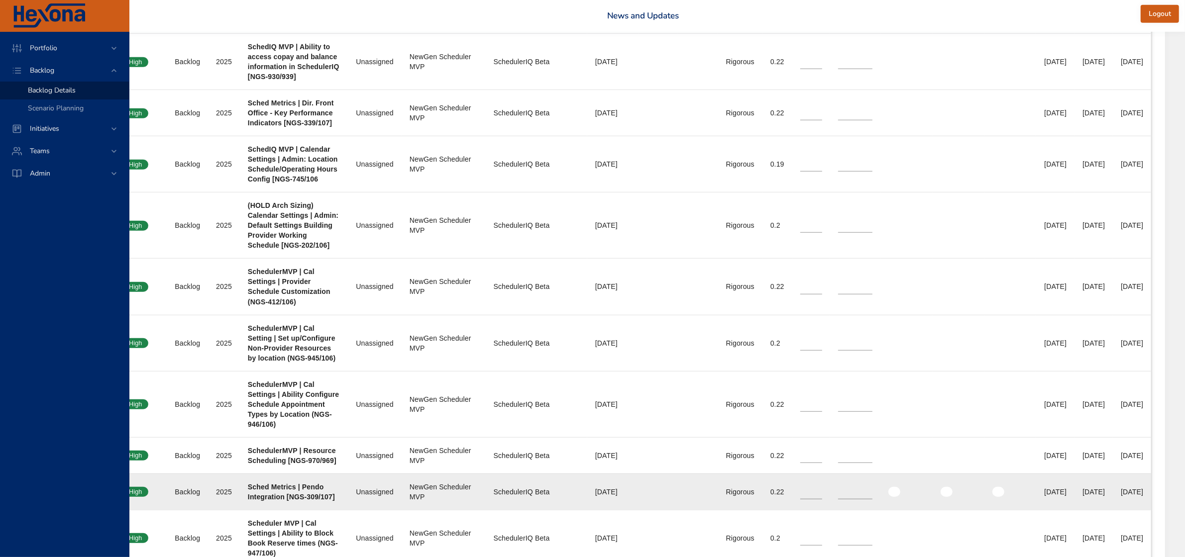
drag, startPoint x: 1045, startPoint y: 495, endPoint x: 1090, endPoint y: 494, distance: 44.8
click at [1090, 494] on tr "Confidence High Status Backlog Plan Year 2025 Project Sched Metrics | Pendo Int…" at bounding box center [590, 492] width 1119 height 36
drag, startPoint x: 1003, startPoint y: 493, endPoint x: 1148, endPoint y: 493, distance: 145.3
click at [1148, 493] on tr "Confidence High Status Backlog Plan Year 2025 Project Sched Metrics | Pendo Int…" at bounding box center [590, 492] width 1119 height 36
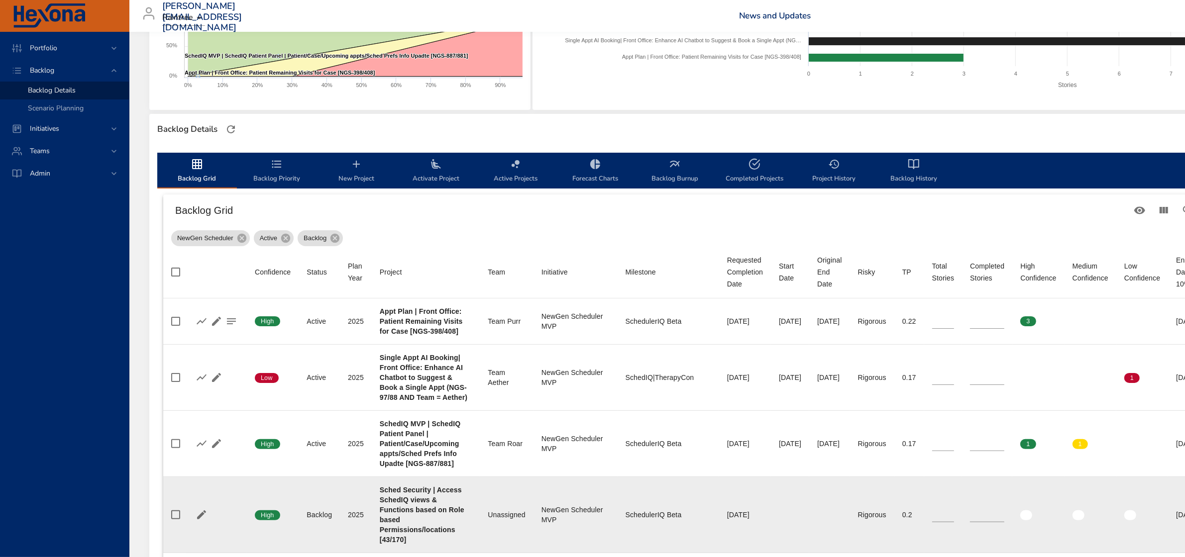
scroll to position [129, 0]
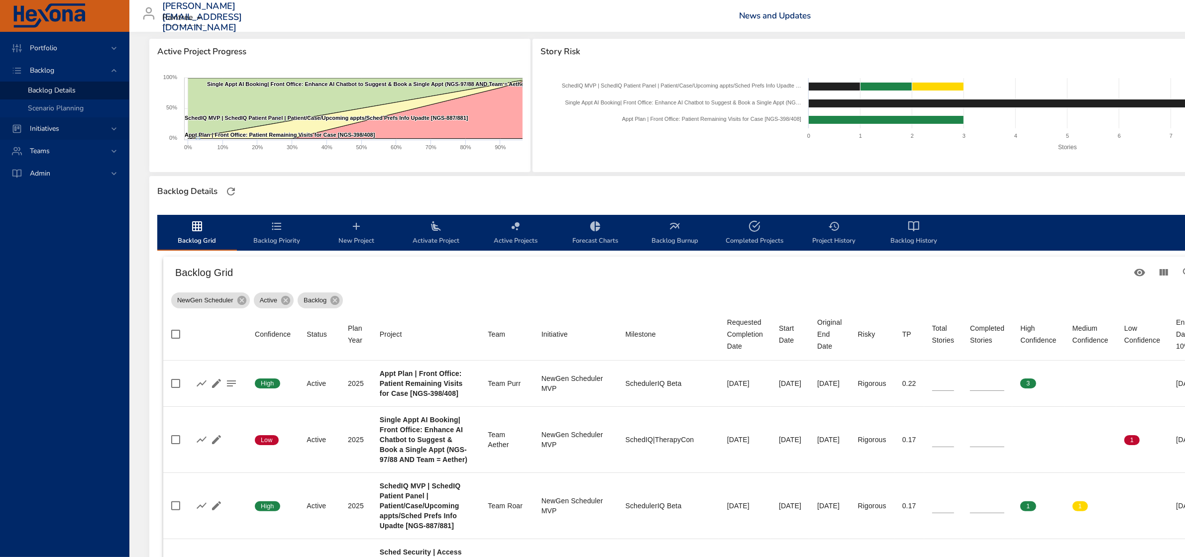
click at [32, 128] on span "Initiatives" at bounding box center [44, 128] width 45 height 9
click at [32, 128] on span "Milestone Details" at bounding box center [55, 130] width 54 height 9
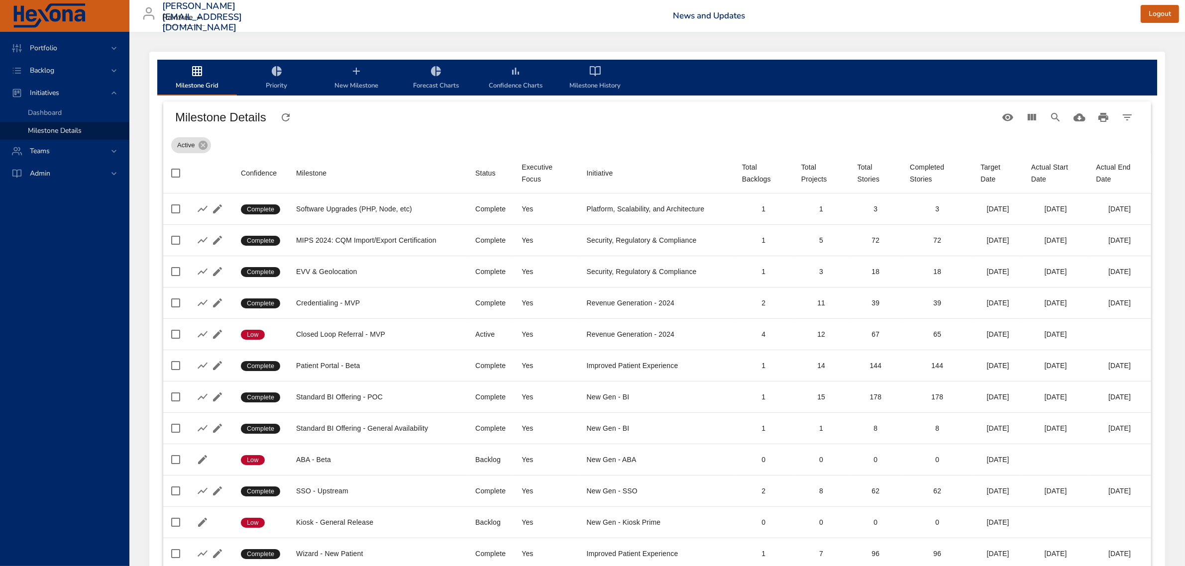
click at [351, 88] on span "New Milestone" at bounding box center [356, 78] width 68 height 26
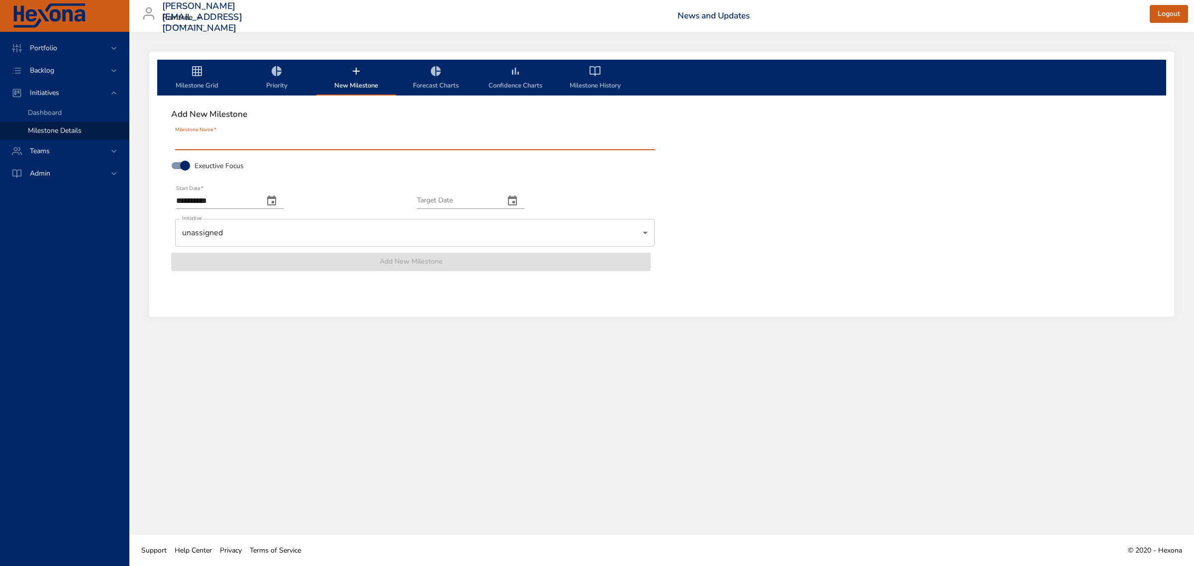
click at [518, 200] on icon "change date" at bounding box center [512, 201] width 12 height 12
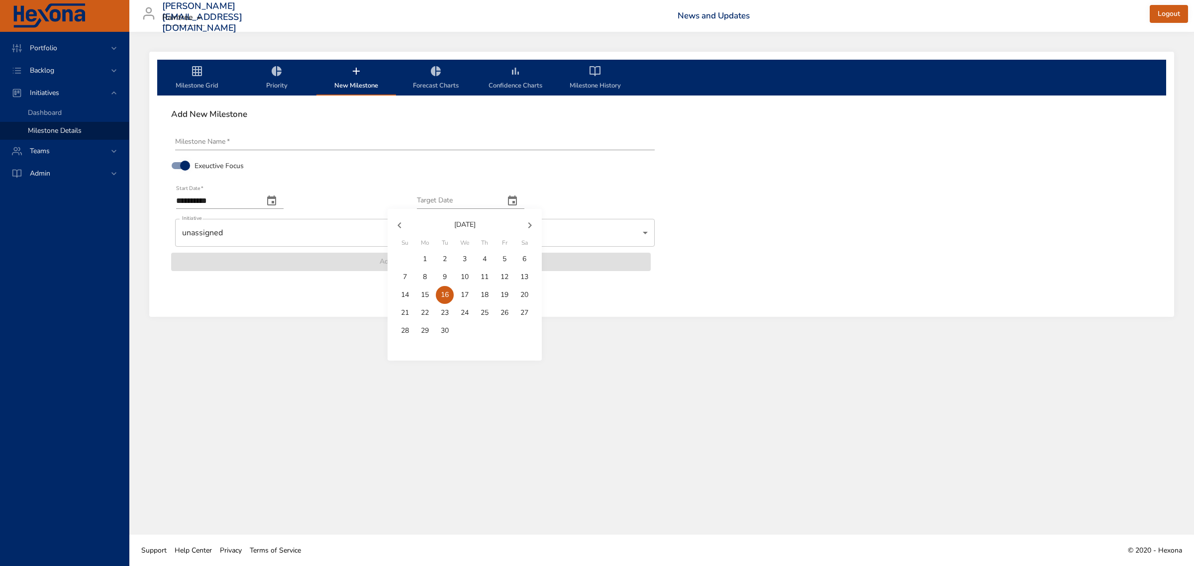
click at [530, 222] on icon "button" at bounding box center [530, 225] width 12 height 12
click at [461, 329] on p "31" at bounding box center [465, 331] width 8 height 10
type input "**********"
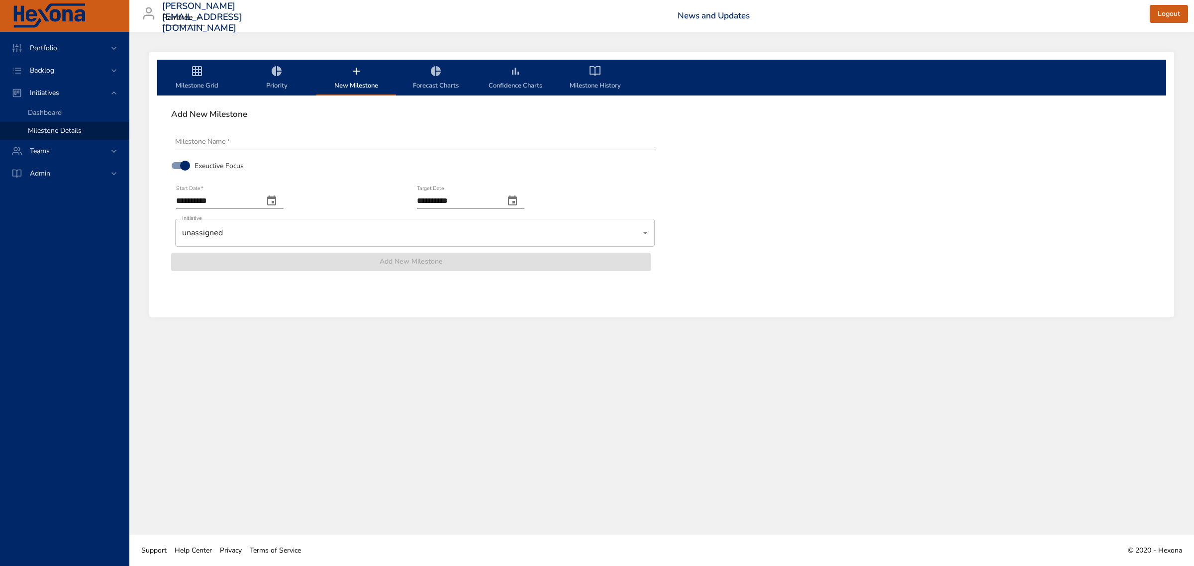
click at [369, 139] on input "Milestone Name   *" at bounding box center [415, 142] width 480 height 16
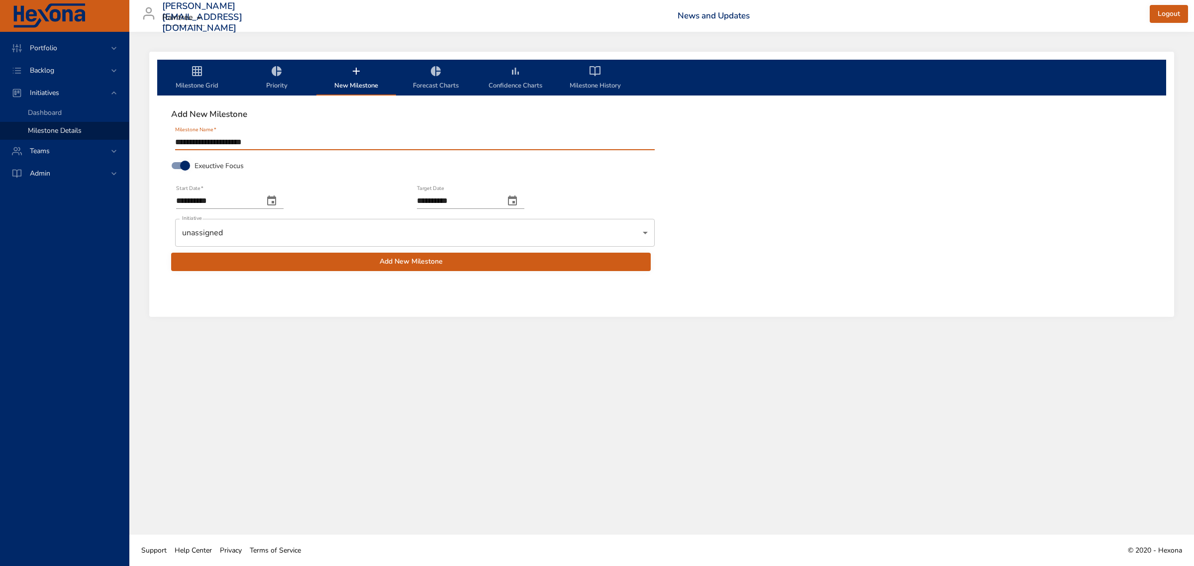
click at [293, 142] on input "**********" at bounding box center [415, 142] width 480 height 16
type input "**********"
click at [288, 160] on div "Exeuctive Focus" at bounding box center [411, 165] width 482 height 21
click at [410, 267] on span "Add New Milestone" at bounding box center [411, 262] width 464 height 12
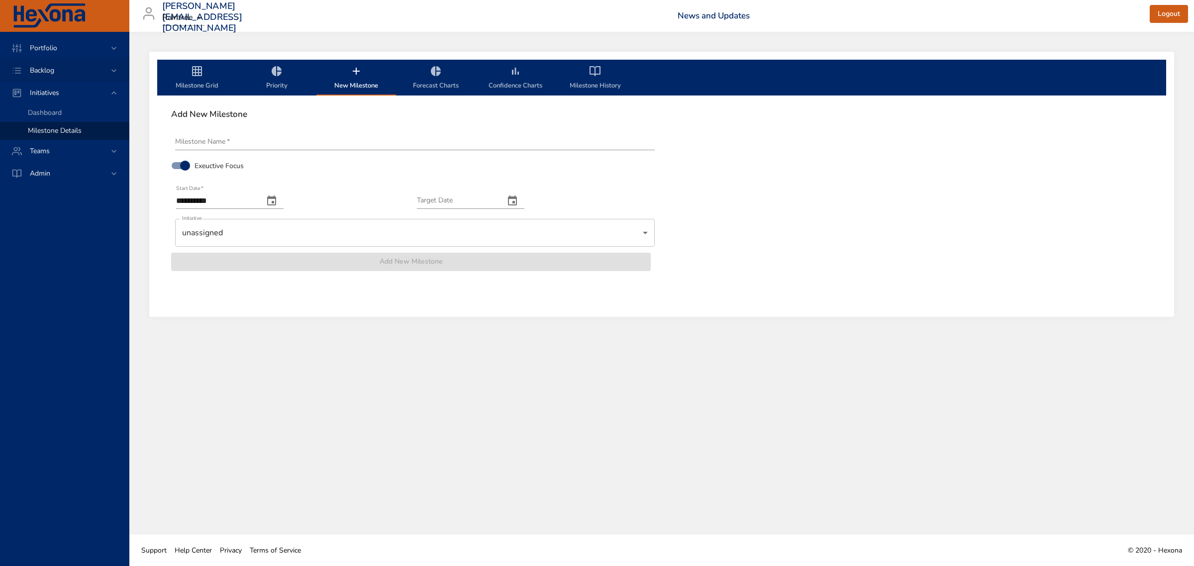
click at [50, 67] on span "Backlog" at bounding box center [42, 70] width 40 height 9
click at [49, 86] on span "Backlog Details" at bounding box center [52, 90] width 48 height 9
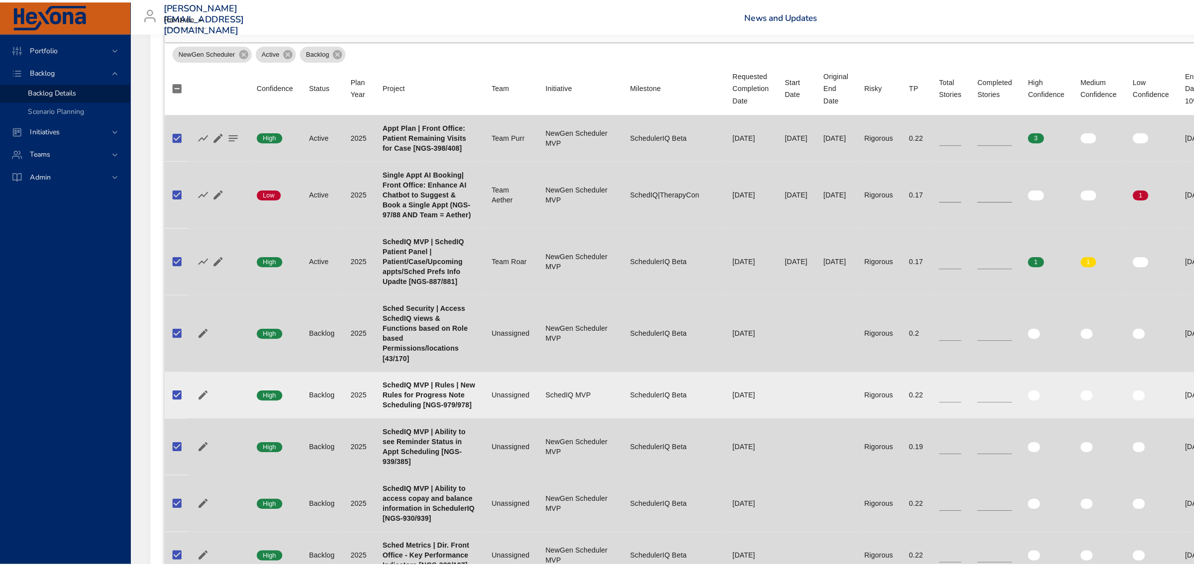
scroll to position [311, 0]
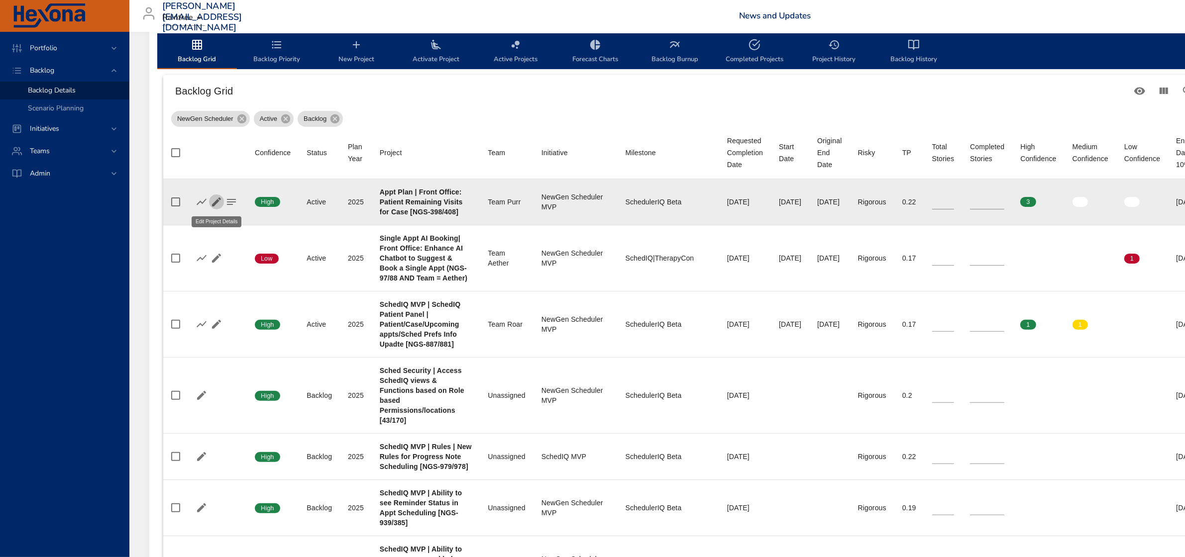
click at [212, 202] on icon "button" at bounding box center [216, 202] width 12 height 12
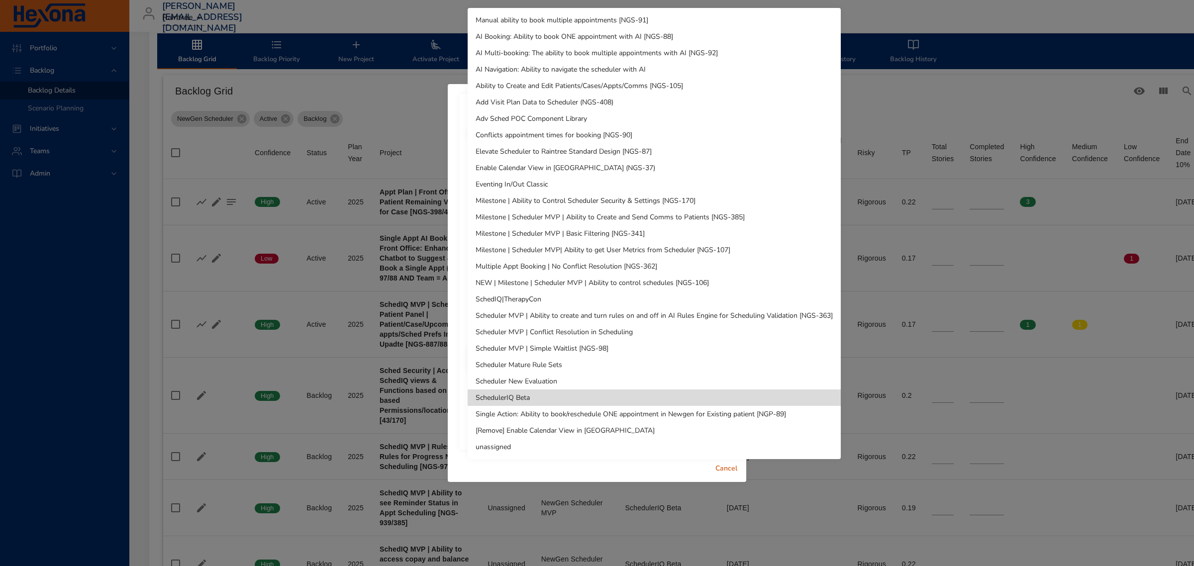
click at [869, 85] on div at bounding box center [597, 283] width 1194 height 566
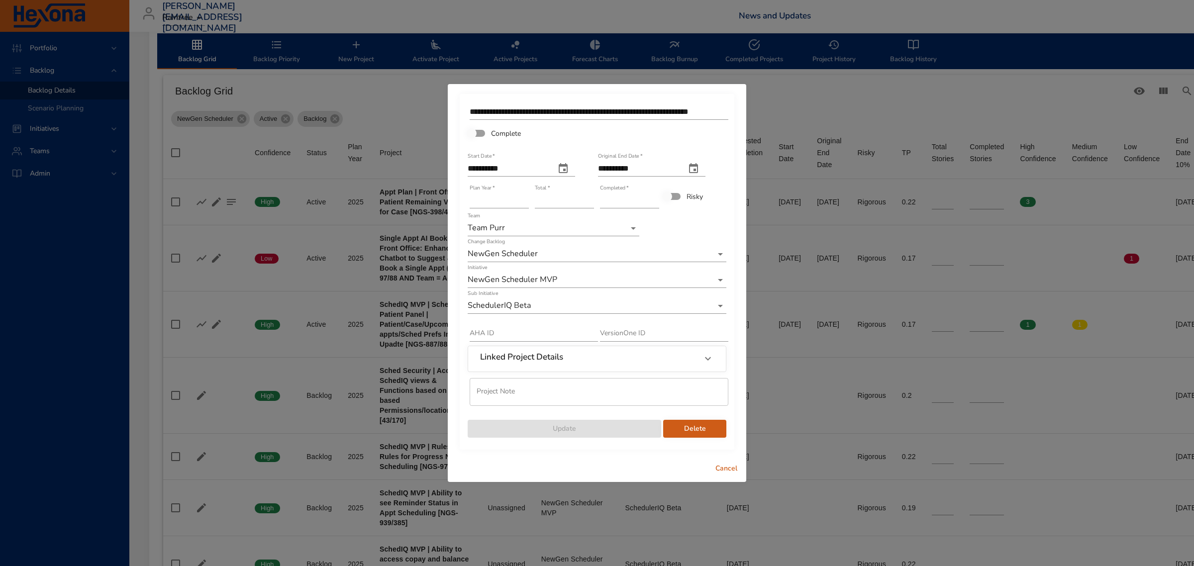
click at [725, 471] on span "Cancel" at bounding box center [726, 469] width 24 height 12
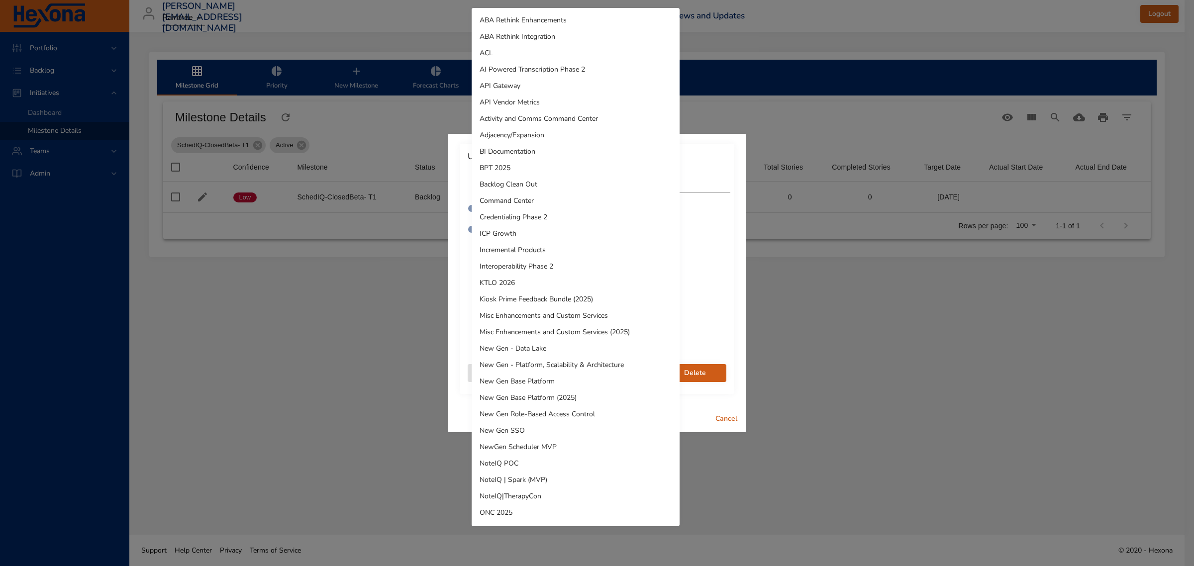
click at [533, 238] on li "ICP Growth" at bounding box center [576, 233] width 208 height 16
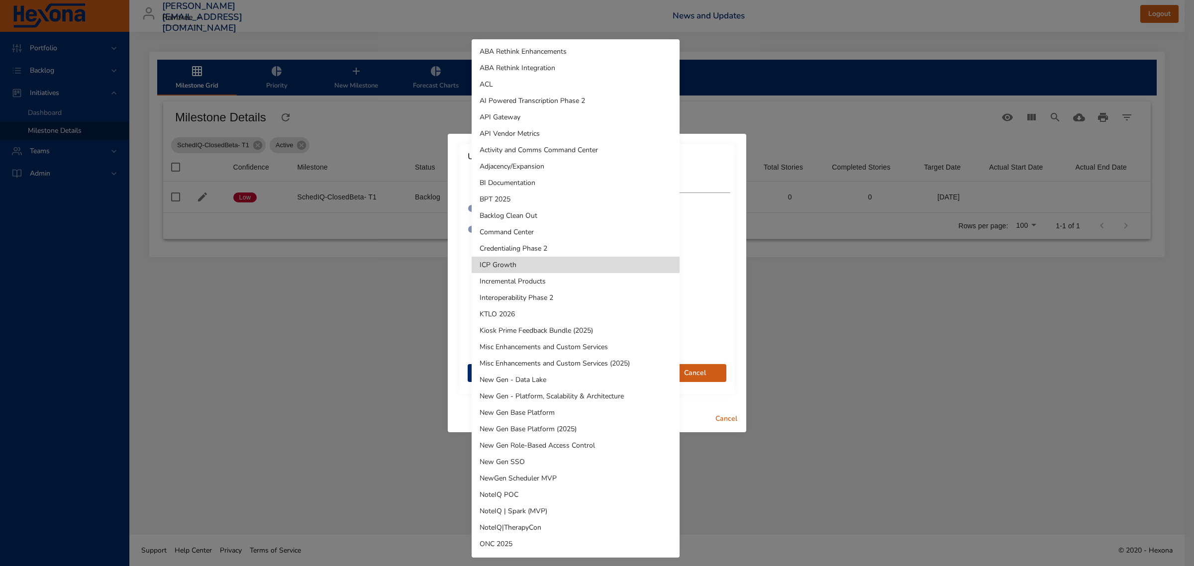
click at [538, 341] on body "**********" at bounding box center [597, 283] width 1194 height 566
click at [536, 474] on li "NewGen Scheduler MVP" at bounding box center [576, 478] width 208 height 16
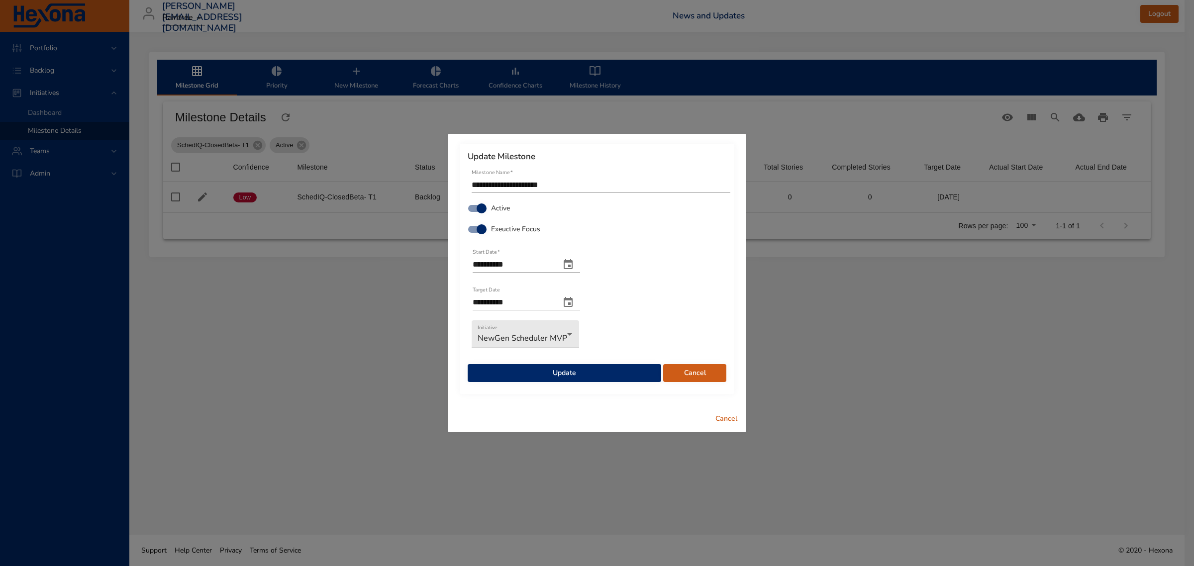
click at [576, 376] on span "Update" at bounding box center [565, 373] width 178 height 12
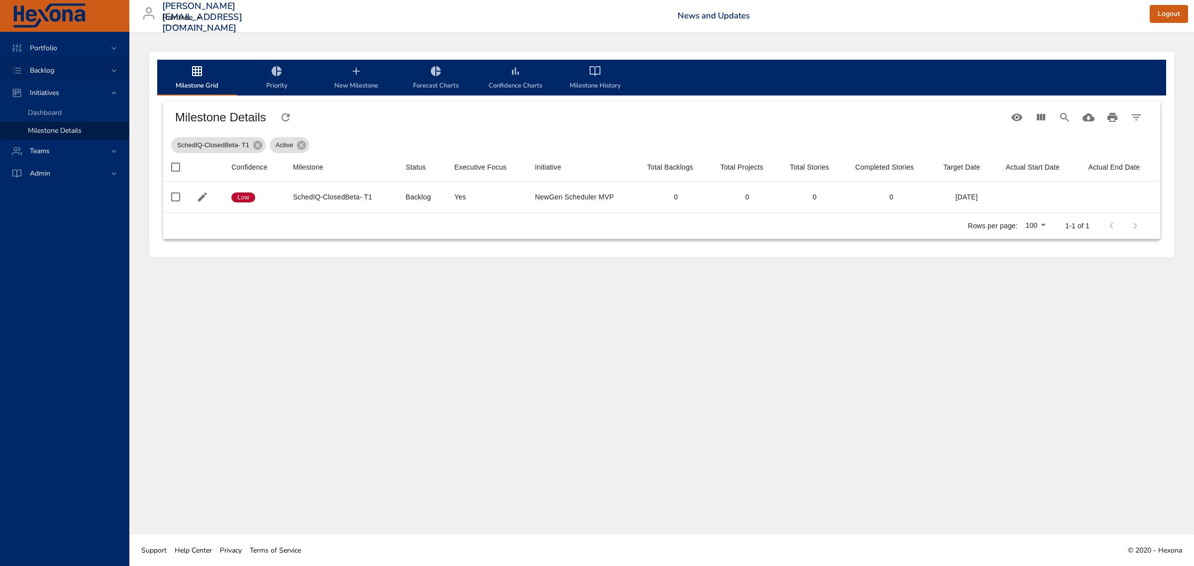
click at [51, 69] on span "Backlog" at bounding box center [42, 70] width 40 height 9
click at [53, 88] on span "Backlog Details" at bounding box center [52, 90] width 48 height 9
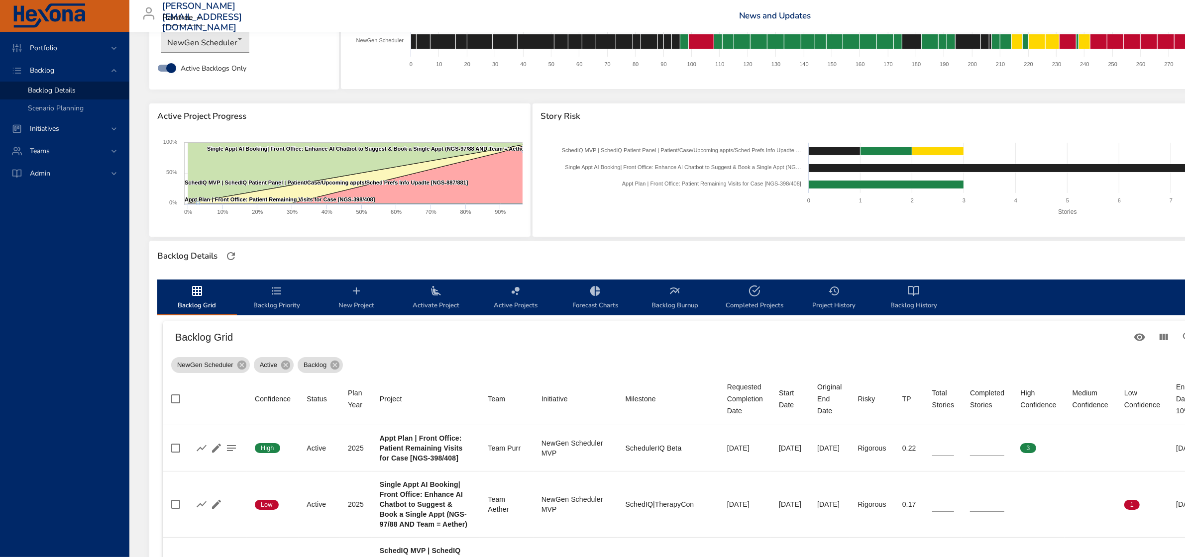
scroll to position [187, 0]
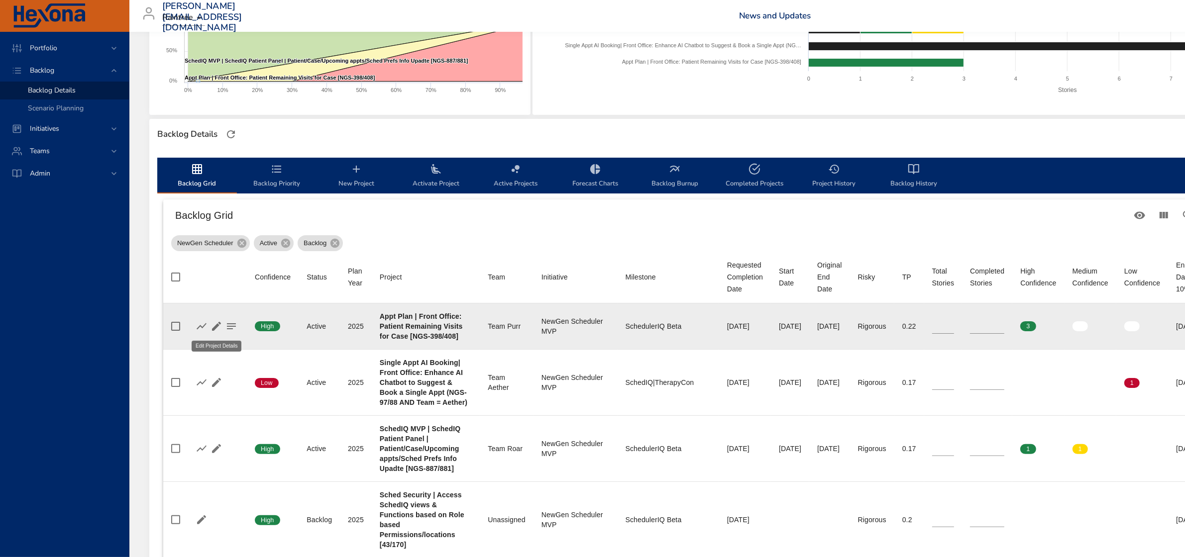
click at [217, 323] on icon "button" at bounding box center [216, 326] width 12 height 12
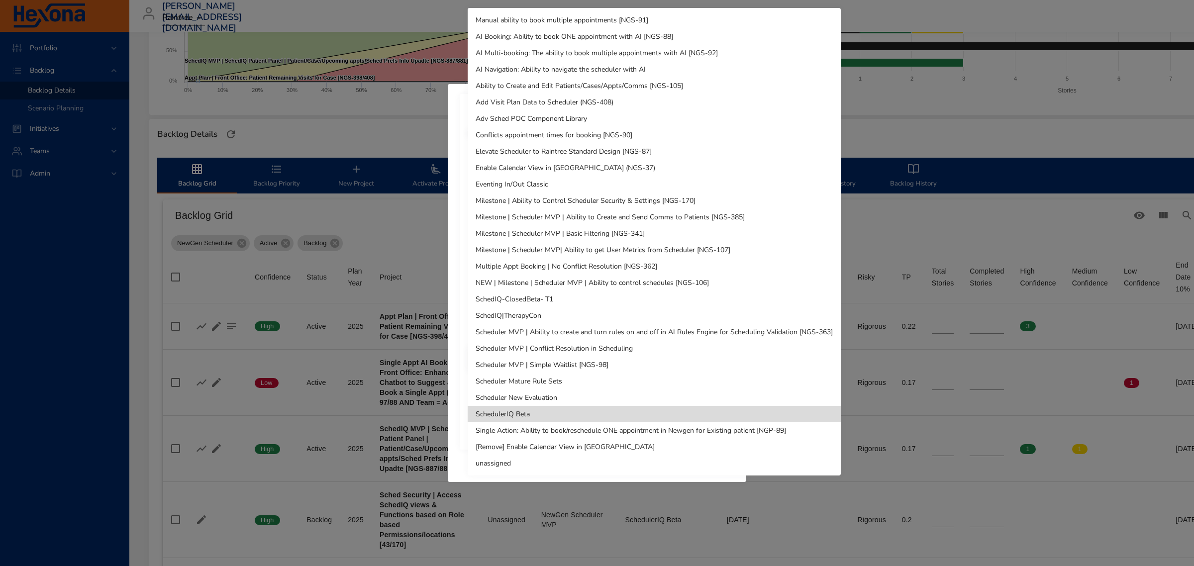
click at [563, 298] on body "Portfolio Backlog Backlog Details Scenario Planning Initiatives Teams Admin fau…" at bounding box center [597, 96] width 1194 height 566
click at [560, 301] on li "SchedIQ-ClosedBeta- T1" at bounding box center [654, 299] width 373 height 16
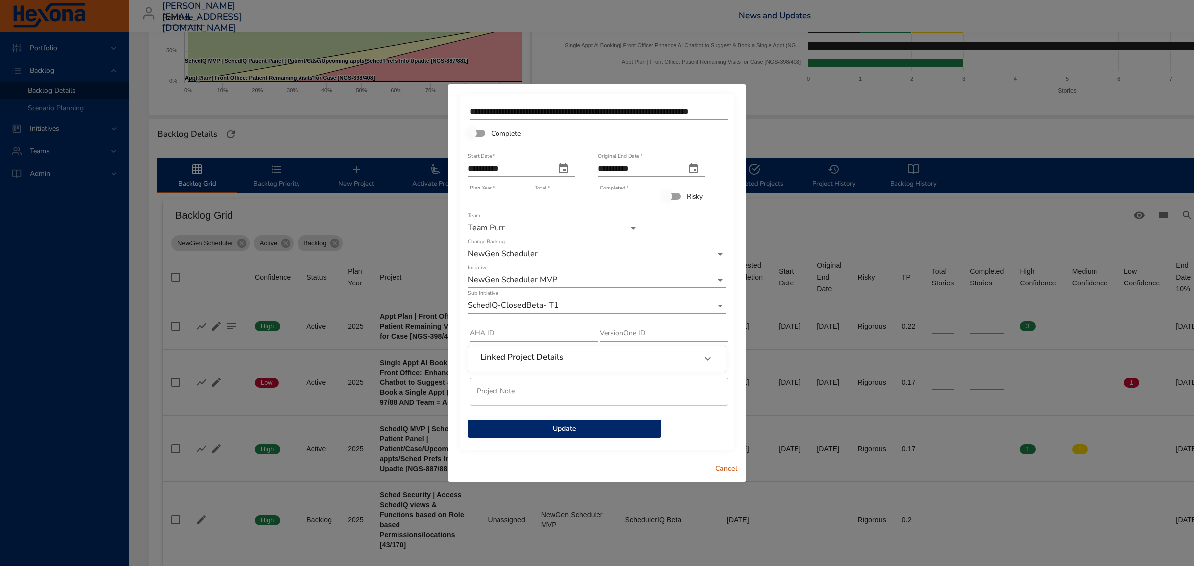
click at [589, 431] on span "Update" at bounding box center [565, 429] width 178 height 12
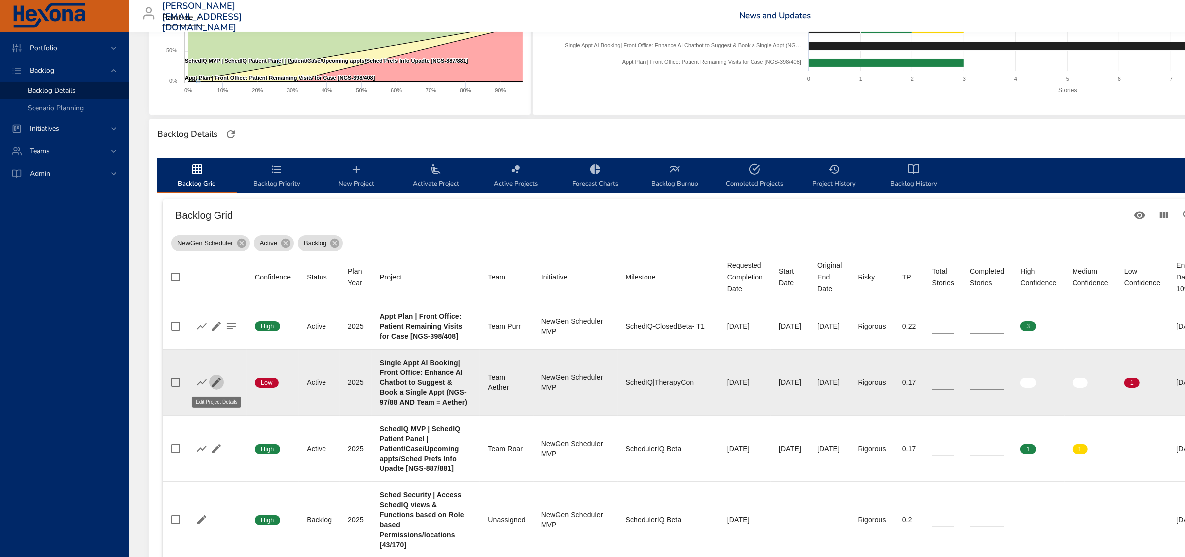
click at [210, 381] on icon "button" at bounding box center [216, 383] width 12 height 12
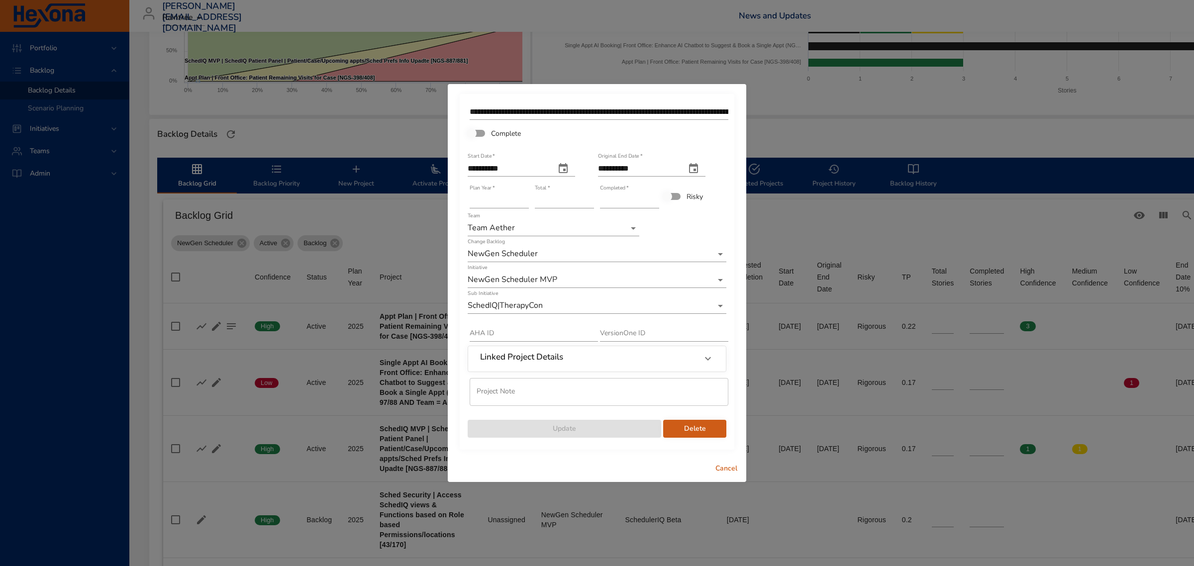
click at [520, 307] on body "Portfolio Backlog Backlog Details Scenario Planning Initiatives Teams Admin fau…" at bounding box center [597, 96] width 1194 height 566
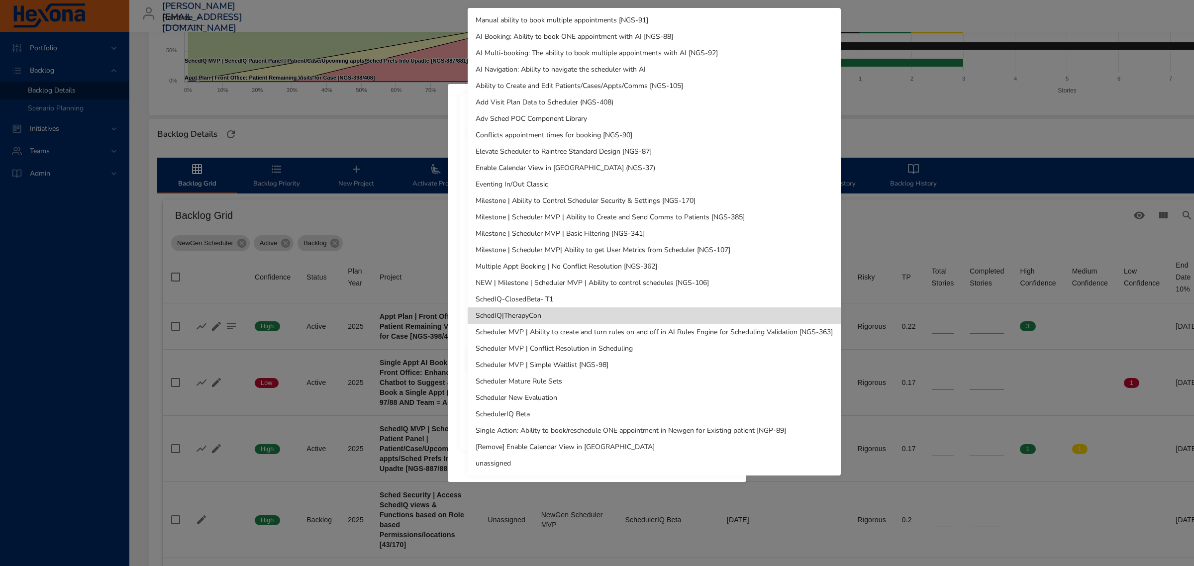
click at [521, 300] on li "SchedIQ-ClosedBeta- T1" at bounding box center [654, 299] width 373 height 16
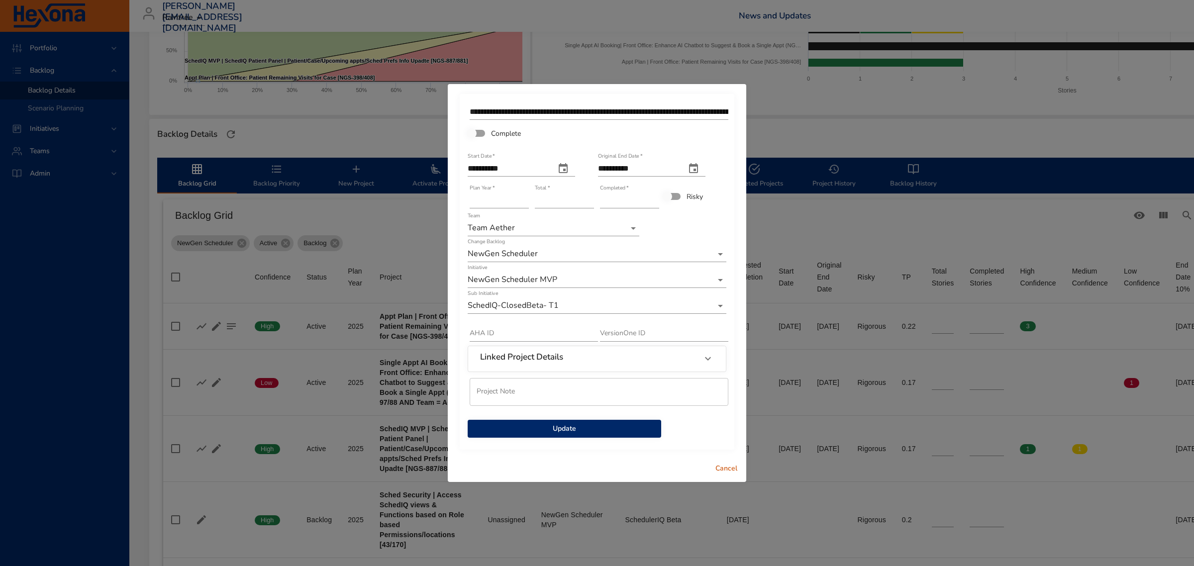
click at [569, 433] on span "Update" at bounding box center [565, 429] width 178 height 12
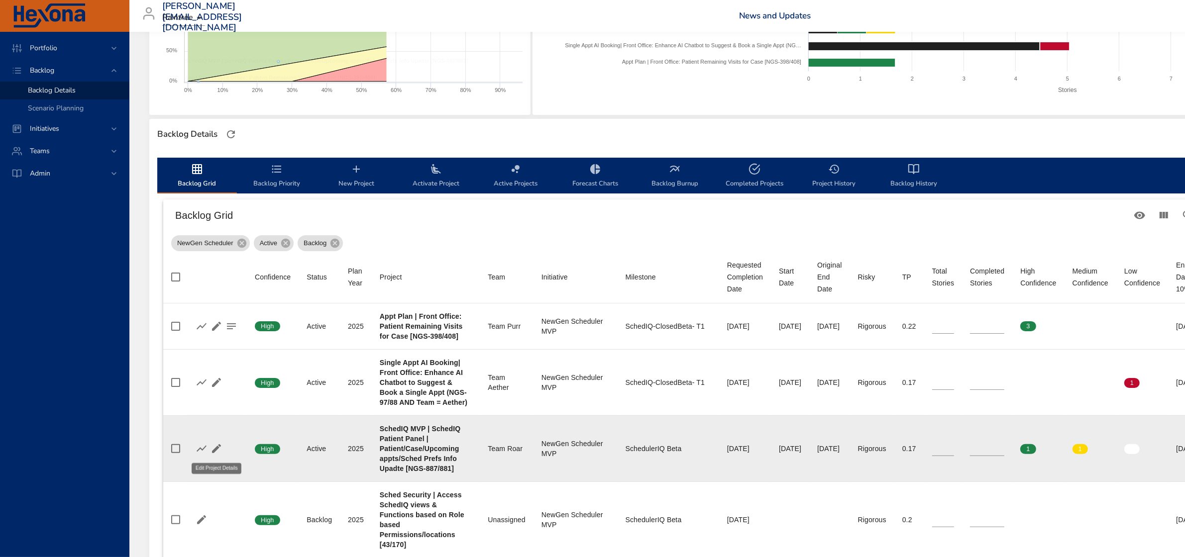
click at [219, 446] on icon "button" at bounding box center [216, 448] width 9 height 9
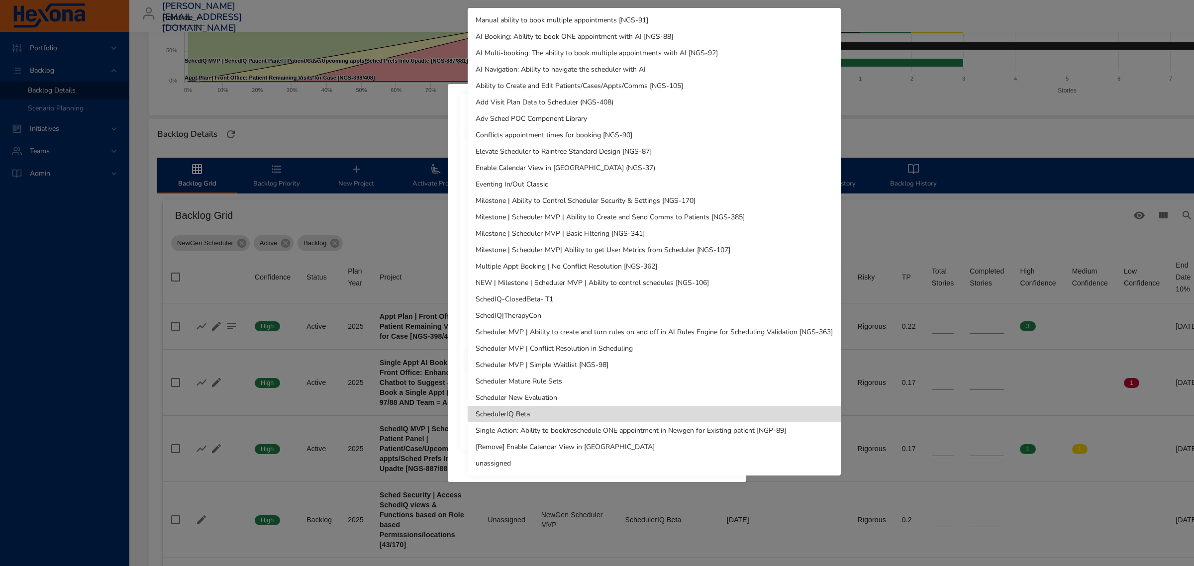
click at [541, 301] on body "Portfolio Backlog Backlog Details Scenario Planning Initiatives Teams Admin fau…" at bounding box center [597, 96] width 1194 height 566
click at [541, 301] on li "SchedIQ-ClosedBeta- T1" at bounding box center [654, 299] width 373 height 16
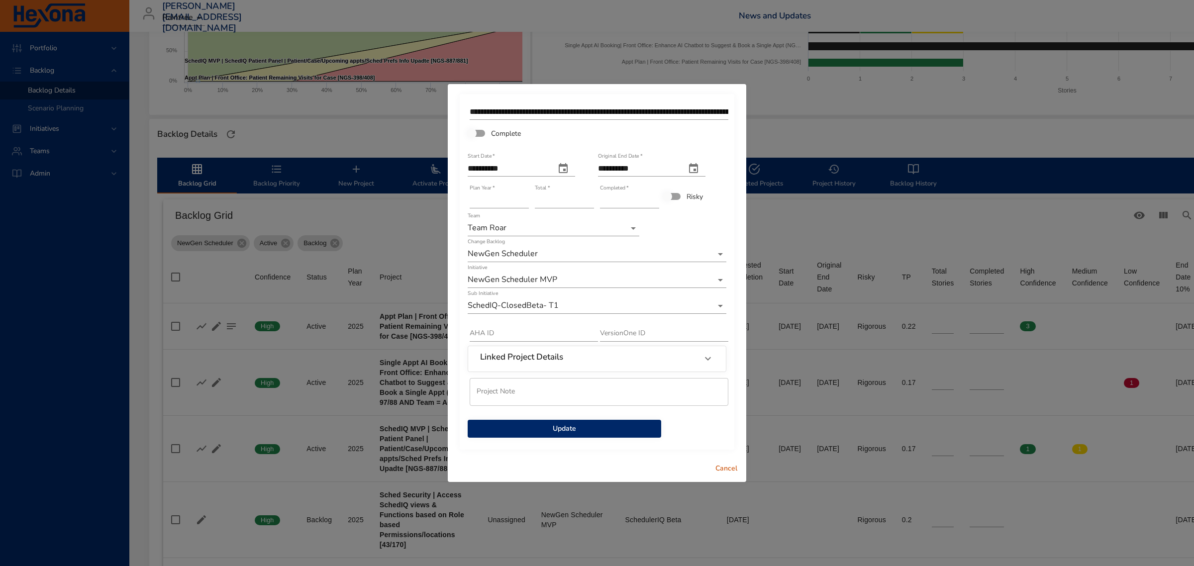
click at [612, 423] on span "Update" at bounding box center [565, 429] width 178 height 12
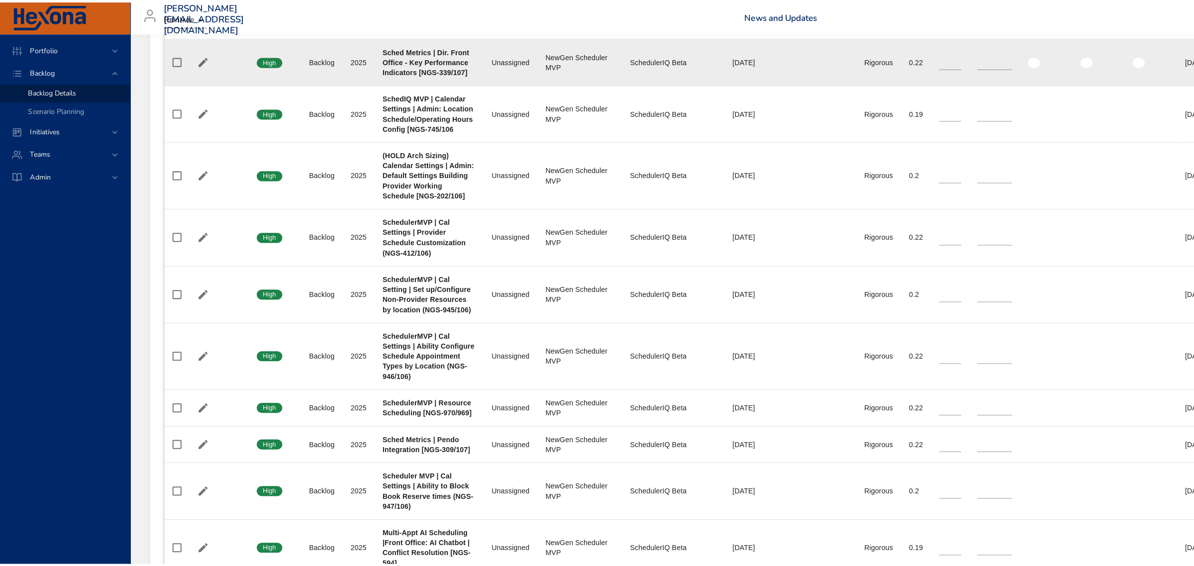
scroll to position [871, 0]
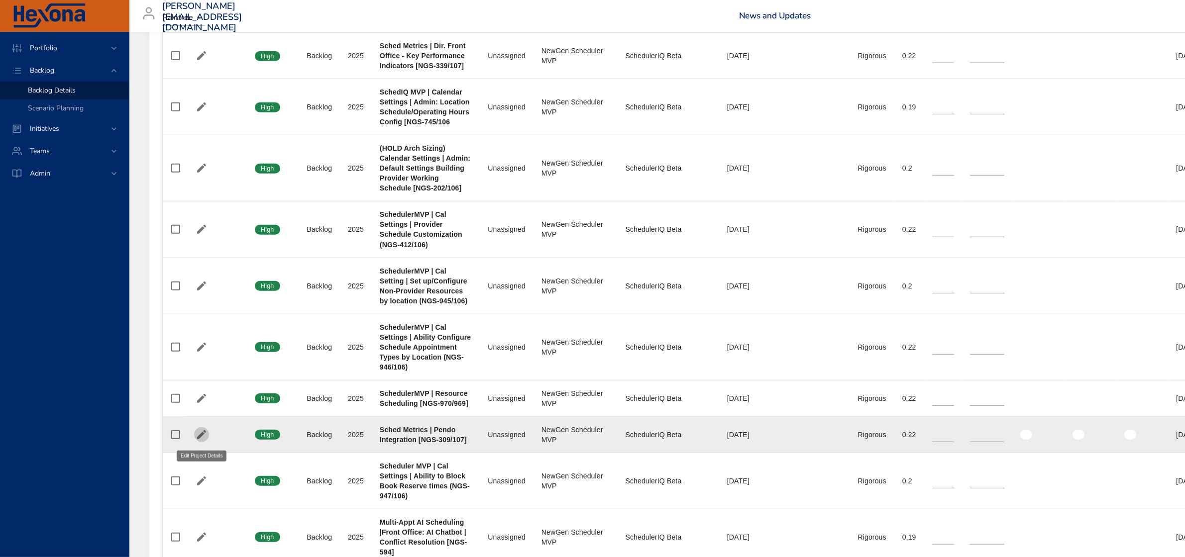
click at [203, 438] on icon "button" at bounding box center [202, 435] width 12 height 12
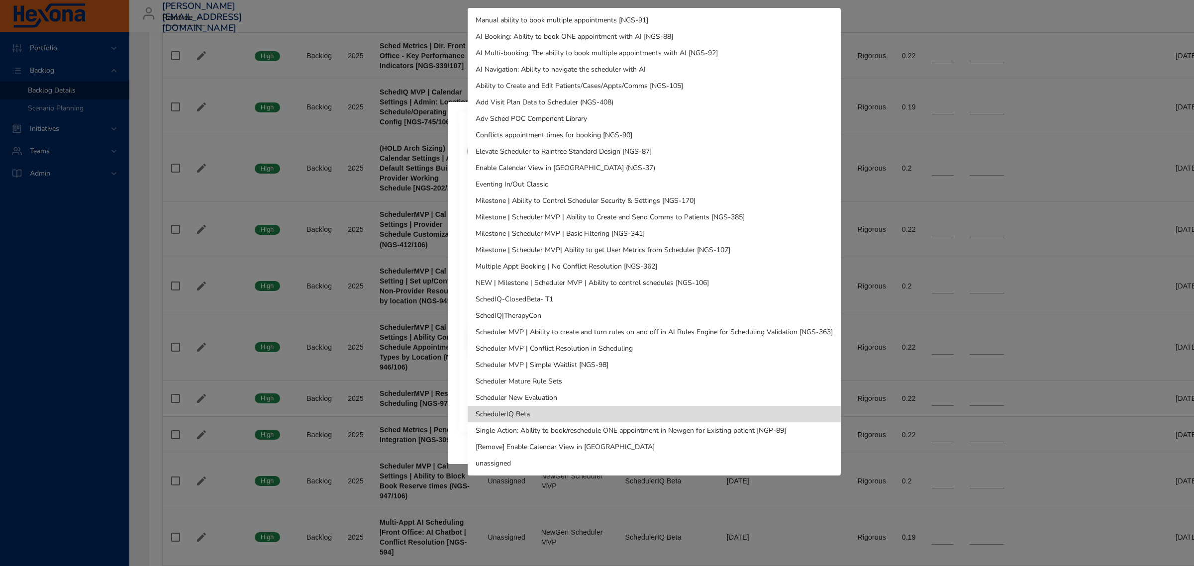
click at [518, 295] on li "SchedIQ-ClosedBeta- T1" at bounding box center [654, 299] width 373 height 16
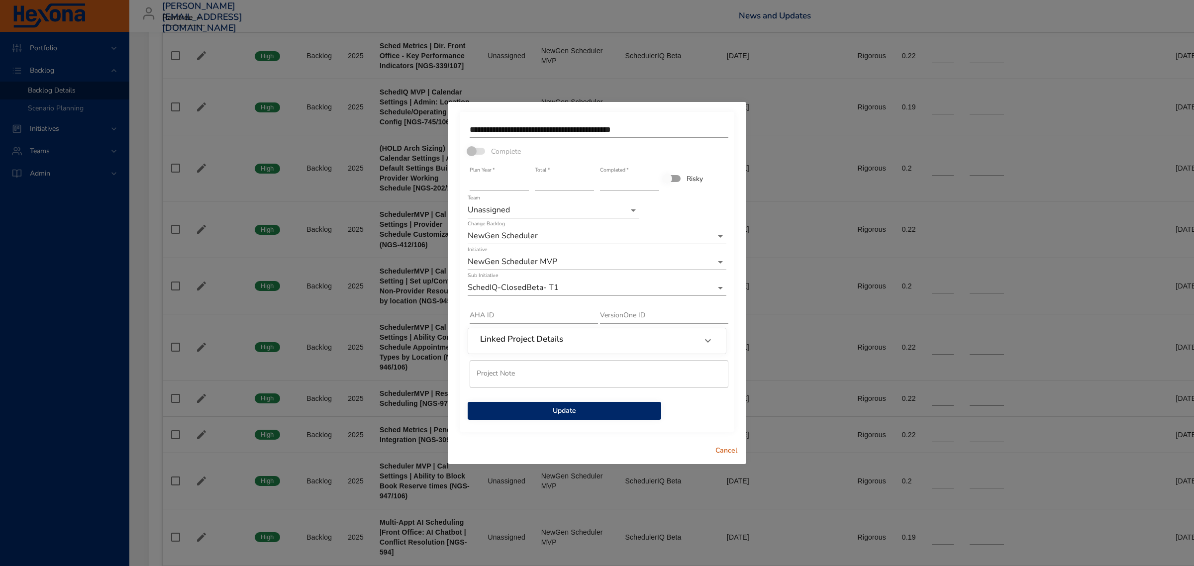
click at [572, 408] on span "Update" at bounding box center [565, 411] width 178 height 12
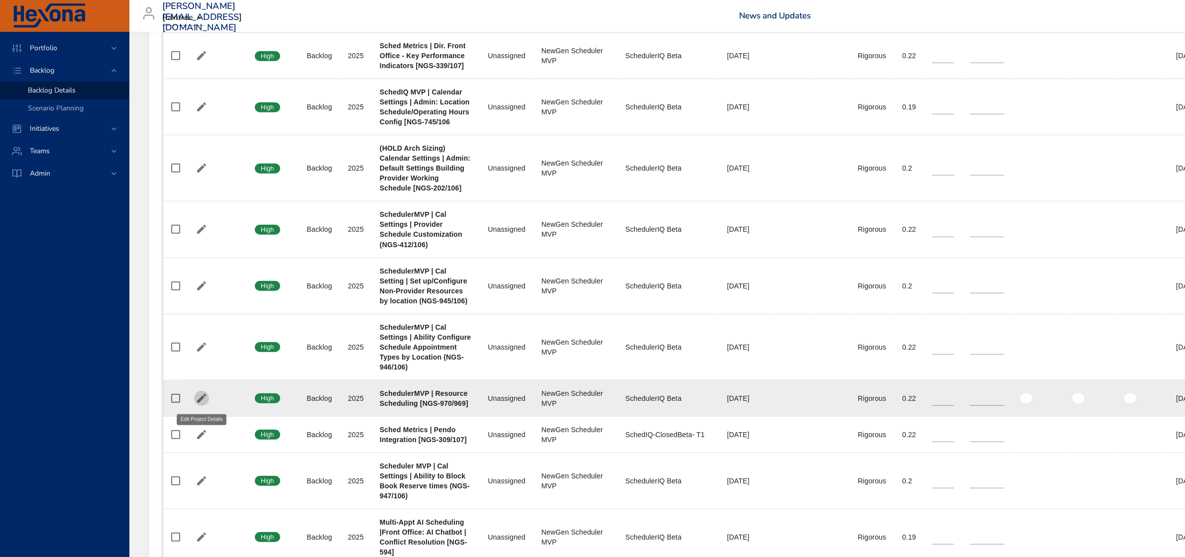
click at [200, 400] on icon "button" at bounding box center [201, 398] width 9 height 9
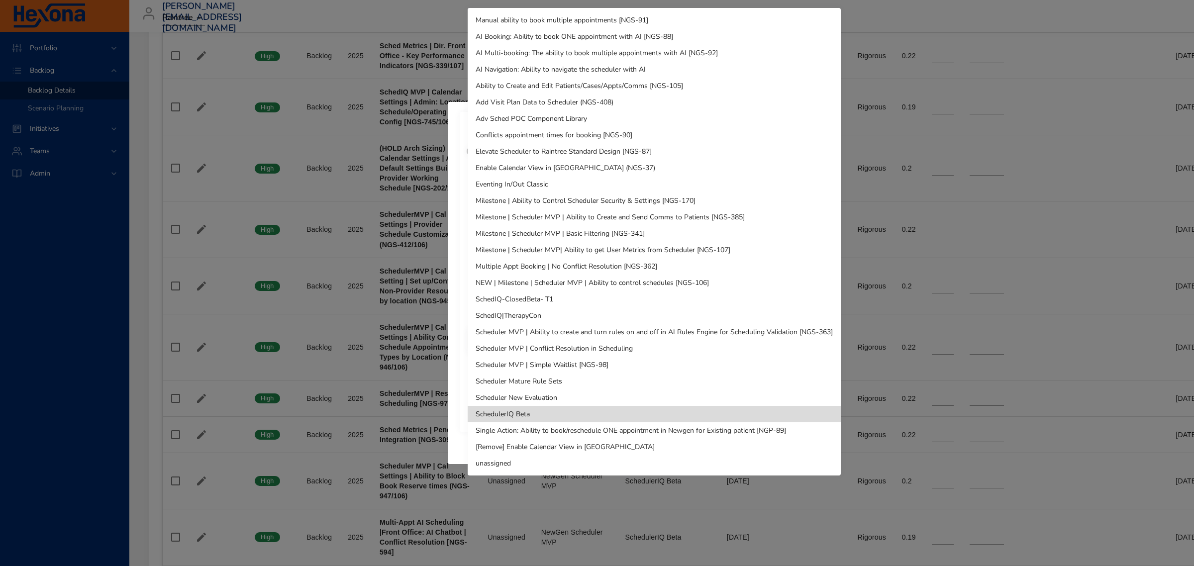
click at [510, 298] on li "SchedIQ-ClosedBeta- T1" at bounding box center [654, 299] width 373 height 16
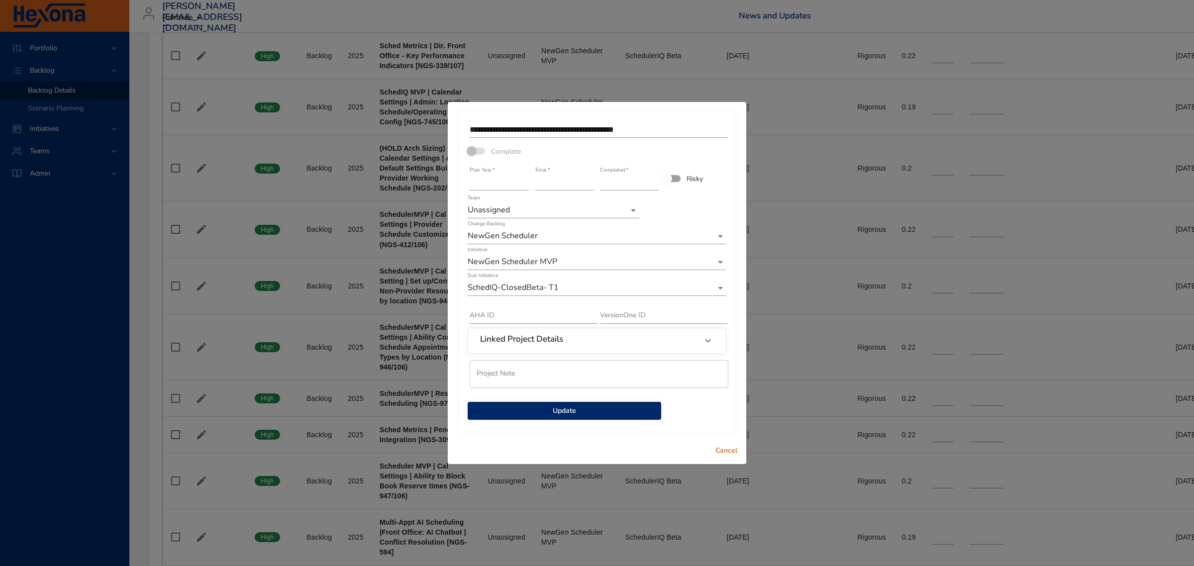
click at [569, 406] on span "Update" at bounding box center [565, 411] width 178 height 12
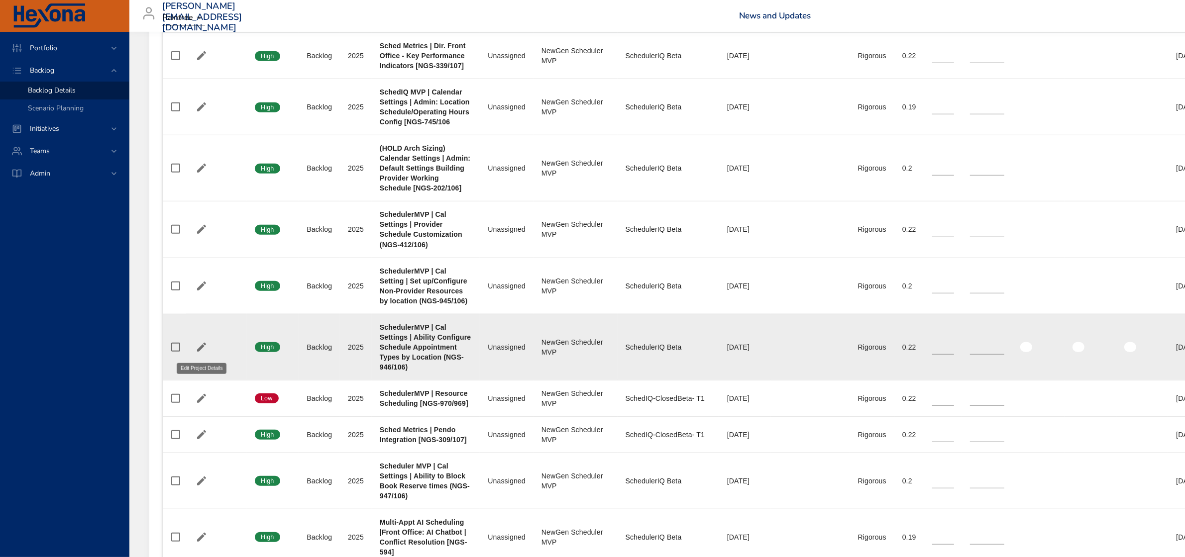
click at [197, 350] on icon "button" at bounding box center [202, 347] width 12 height 12
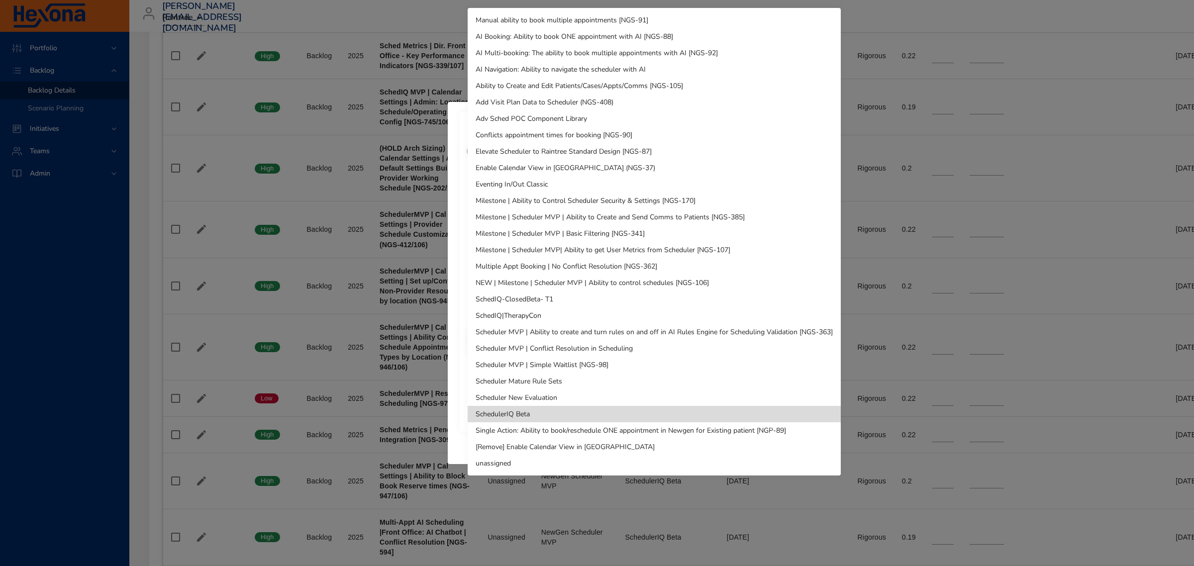
click at [541, 301] on li "SchedIQ-ClosedBeta- T1" at bounding box center [654, 299] width 373 height 16
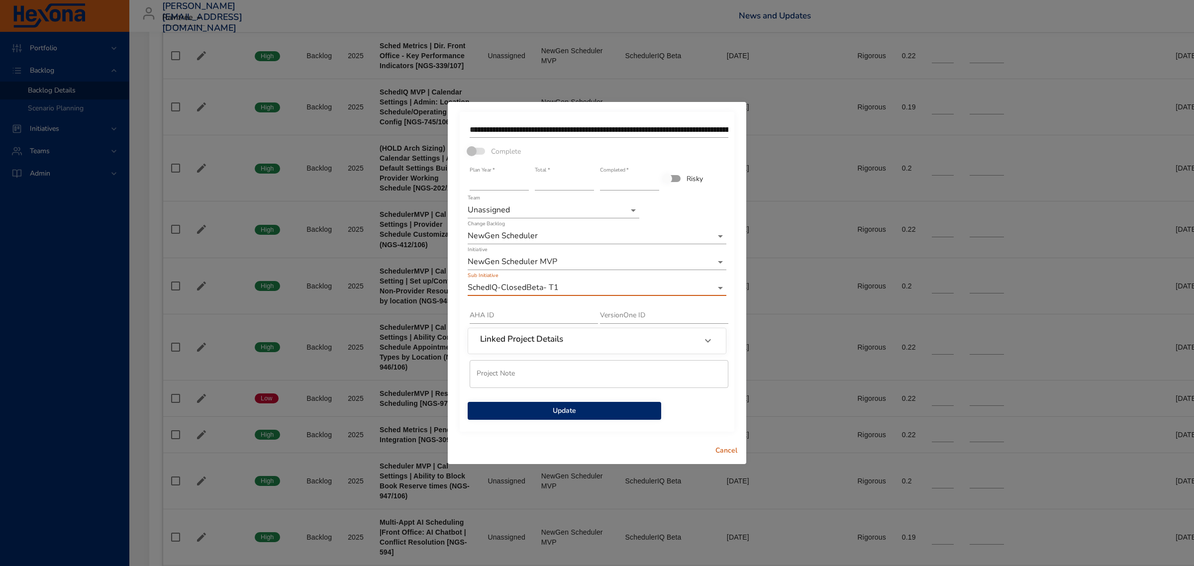
click at [558, 405] on span "Update" at bounding box center [565, 411] width 178 height 12
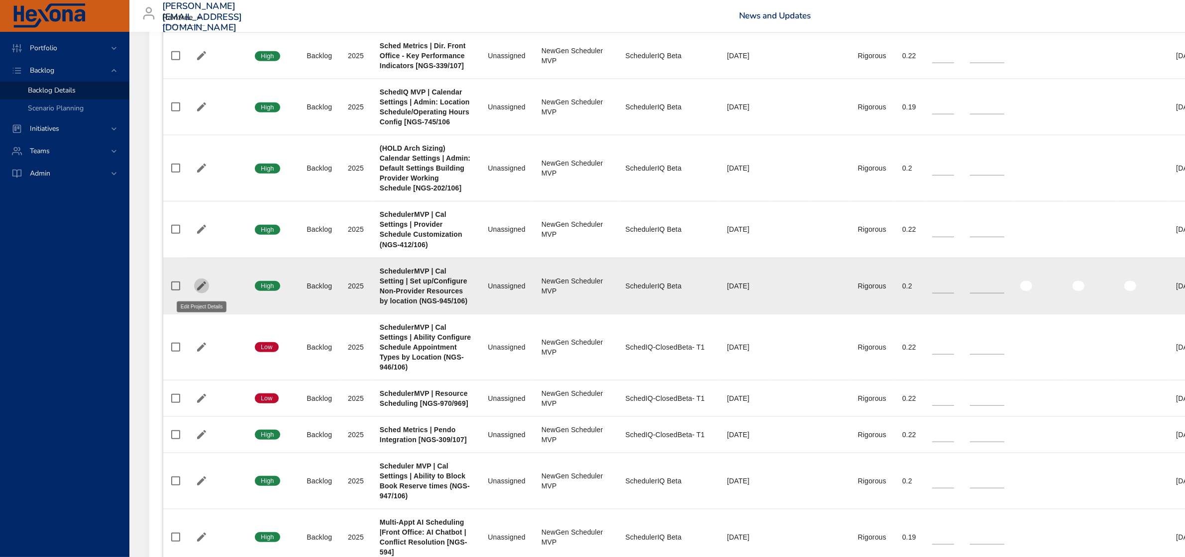
click at [207, 287] on button "button" at bounding box center [201, 286] width 15 height 15
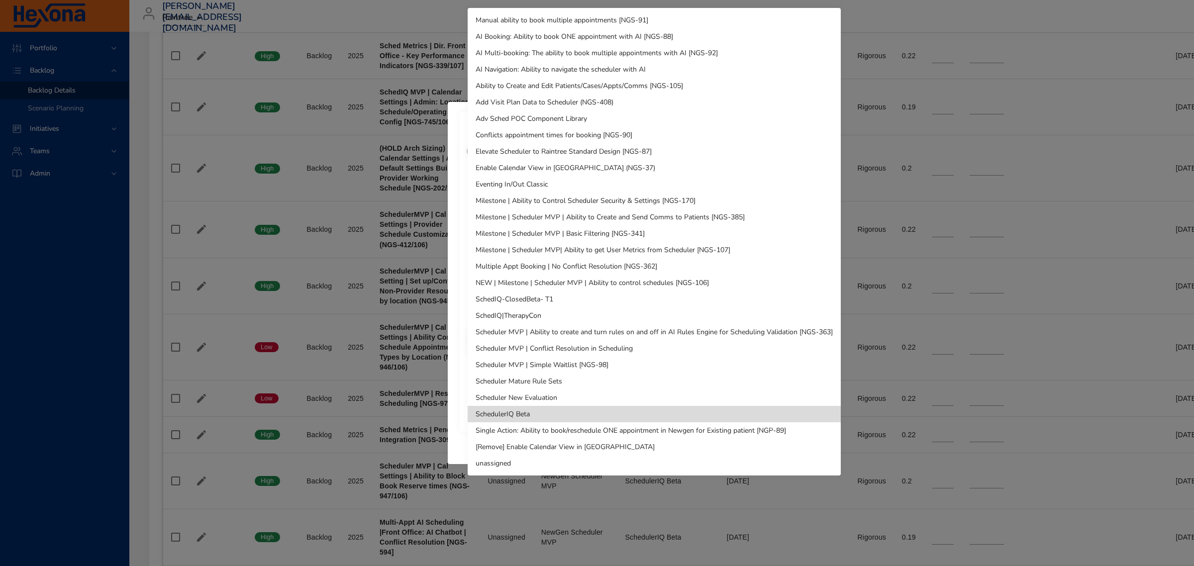
click at [525, 295] on li "SchedIQ-ClosedBeta- T1" at bounding box center [654, 299] width 373 height 16
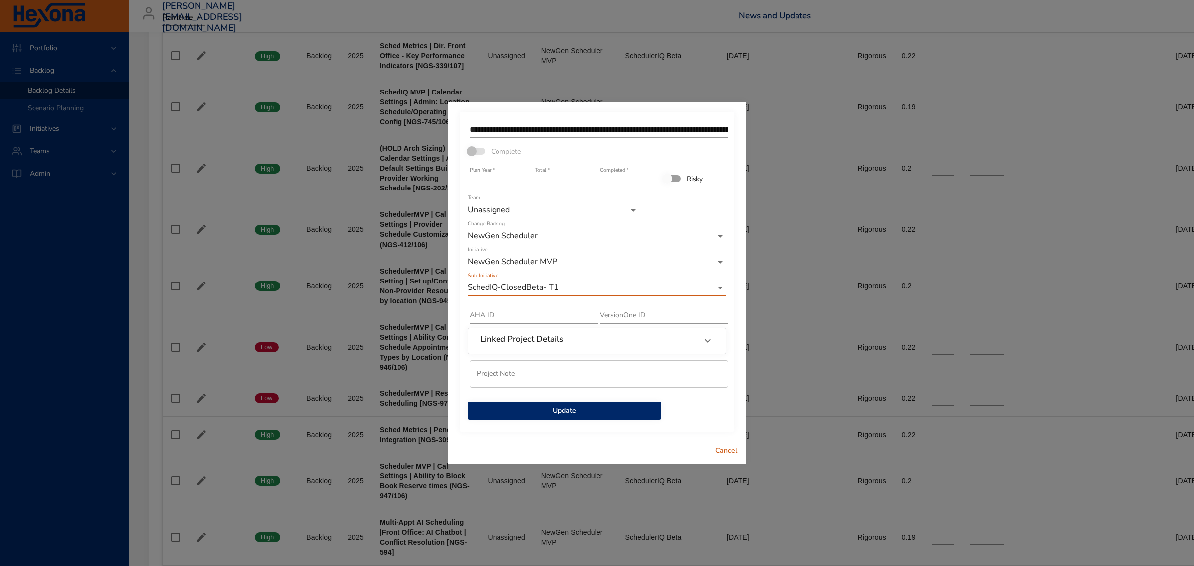
click at [593, 404] on button "Update" at bounding box center [565, 411] width 194 height 18
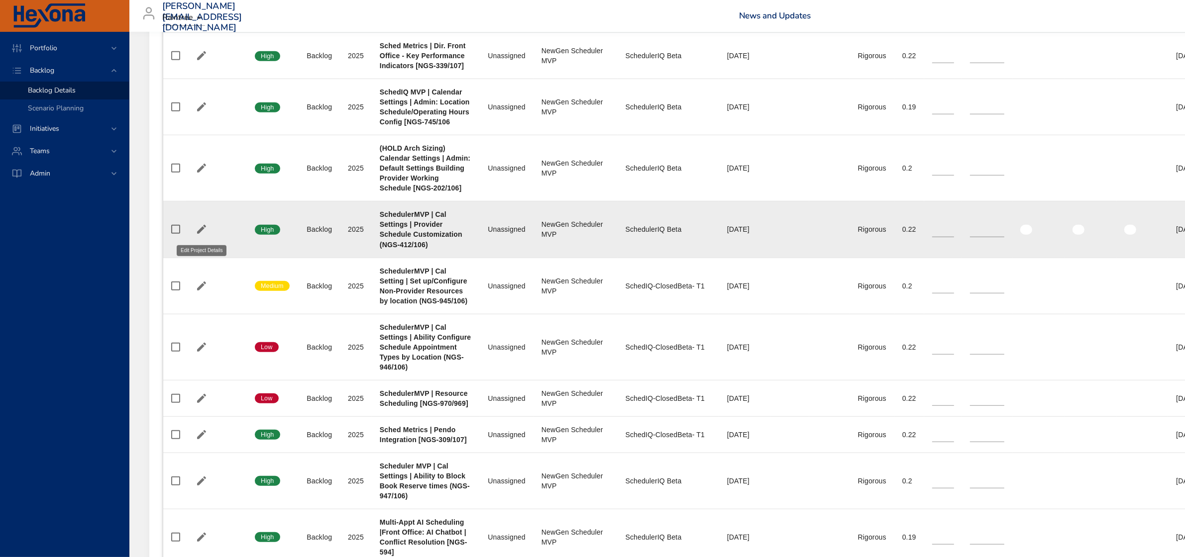
click at [201, 232] on icon "button" at bounding box center [201, 229] width 9 height 9
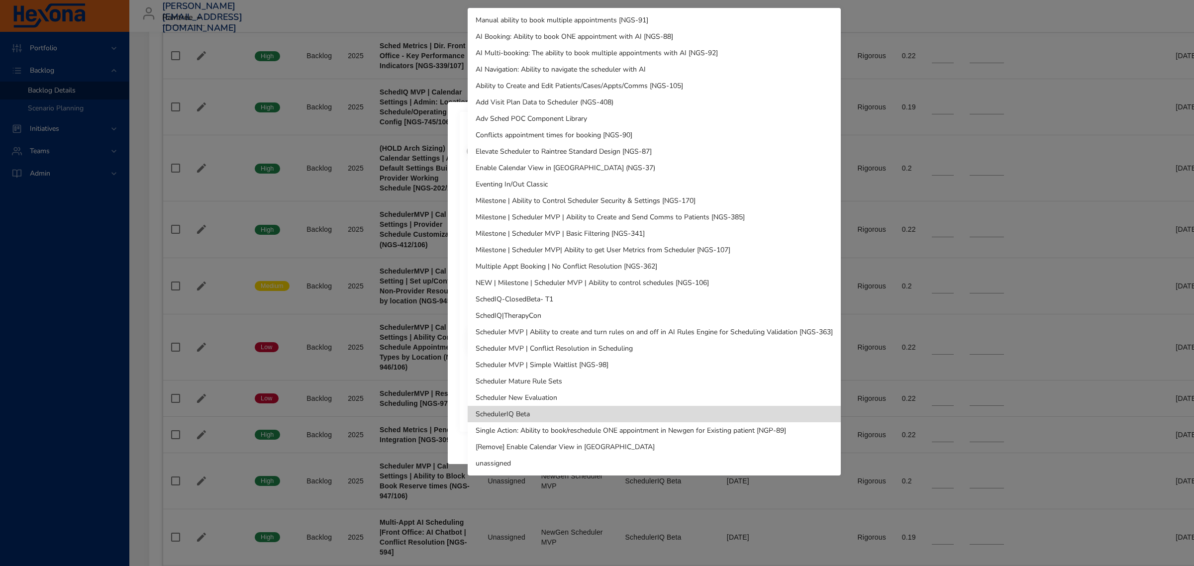
click at [579, 299] on li "SchedIQ-ClosedBeta- T1" at bounding box center [654, 299] width 373 height 16
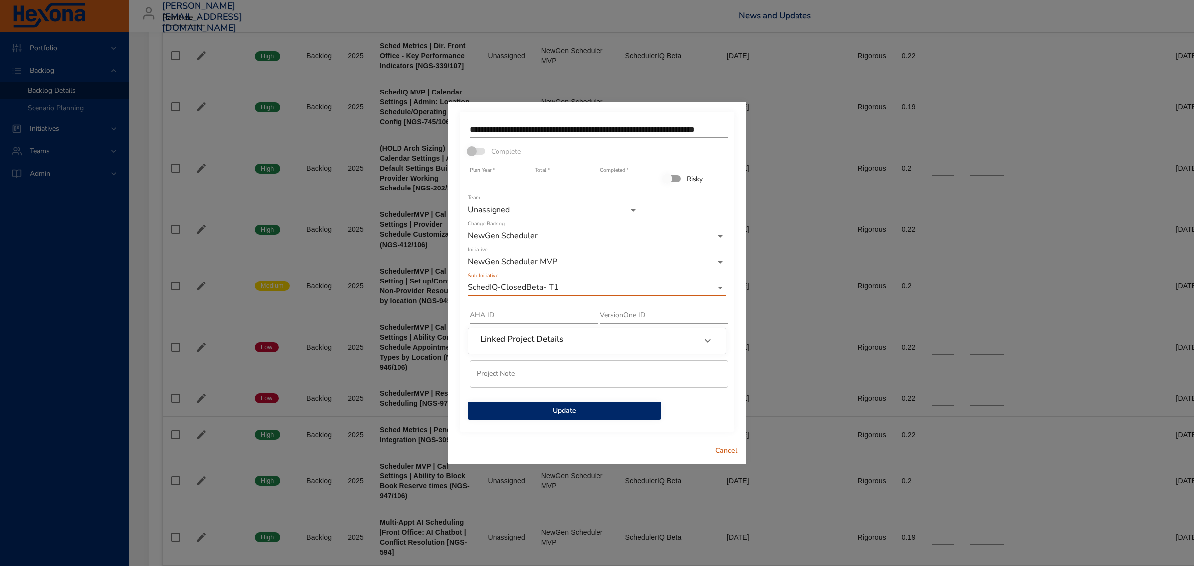
click at [602, 408] on span "Update" at bounding box center [565, 411] width 178 height 12
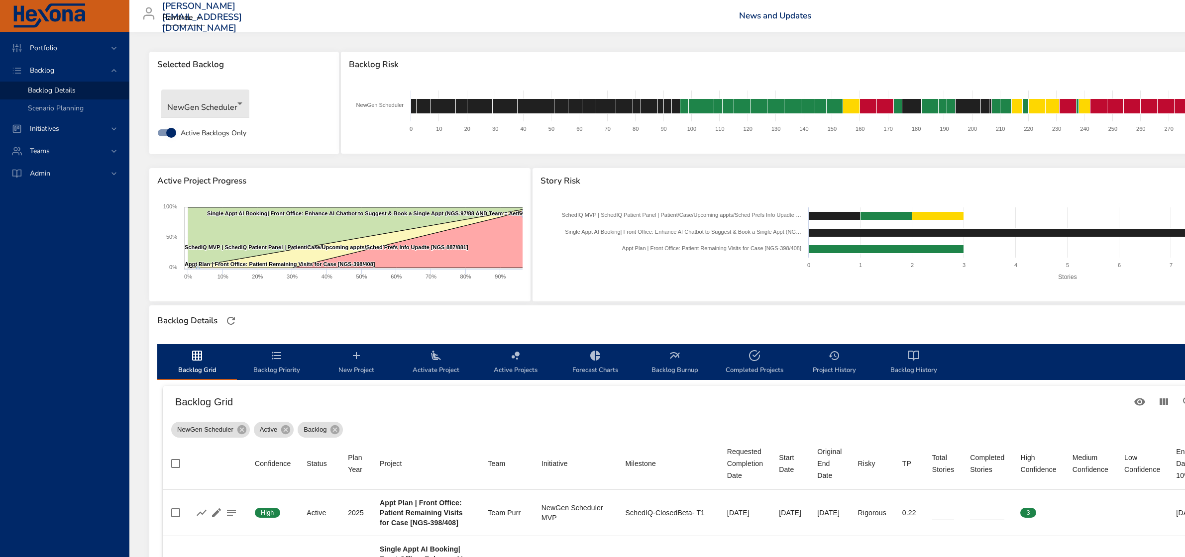
scroll to position [933, 0]
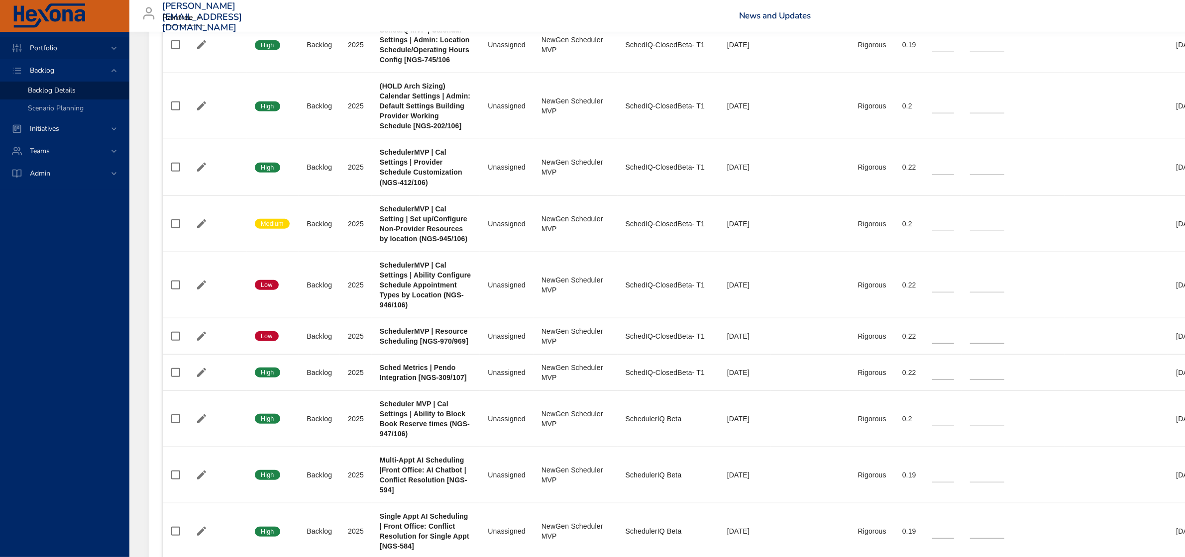
click at [55, 51] on span "Portfolio" at bounding box center [43, 47] width 43 height 9
click at [61, 113] on link "Portfolio Grid" at bounding box center [64, 122] width 129 height 18
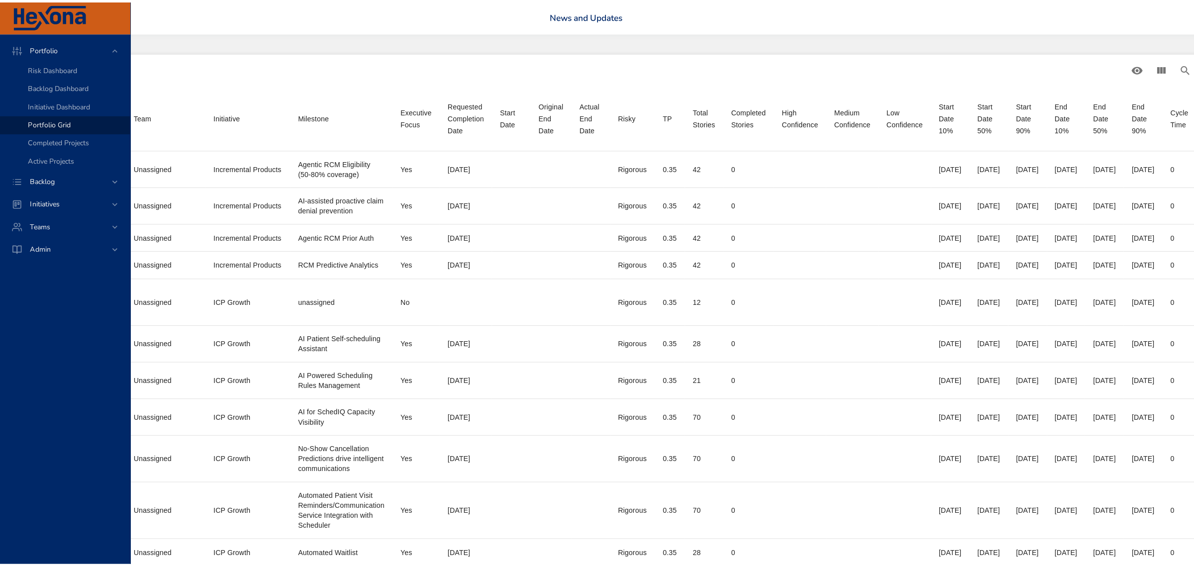
scroll to position [0, 537]
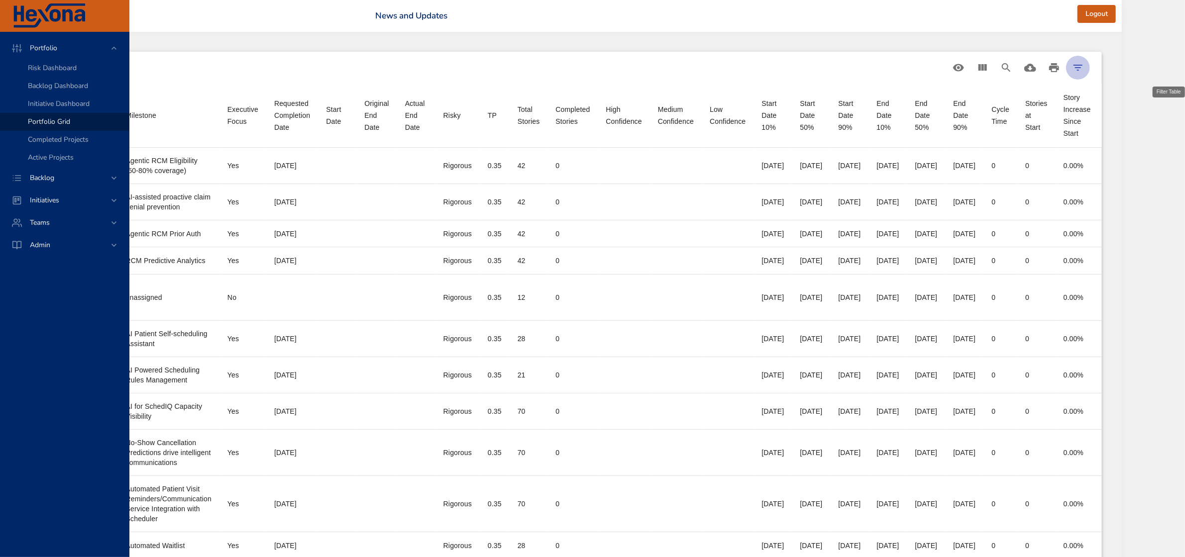
click at [1084, 66] on icon "Filter Table" at bounding box center [1078, 68] width 12 height 12
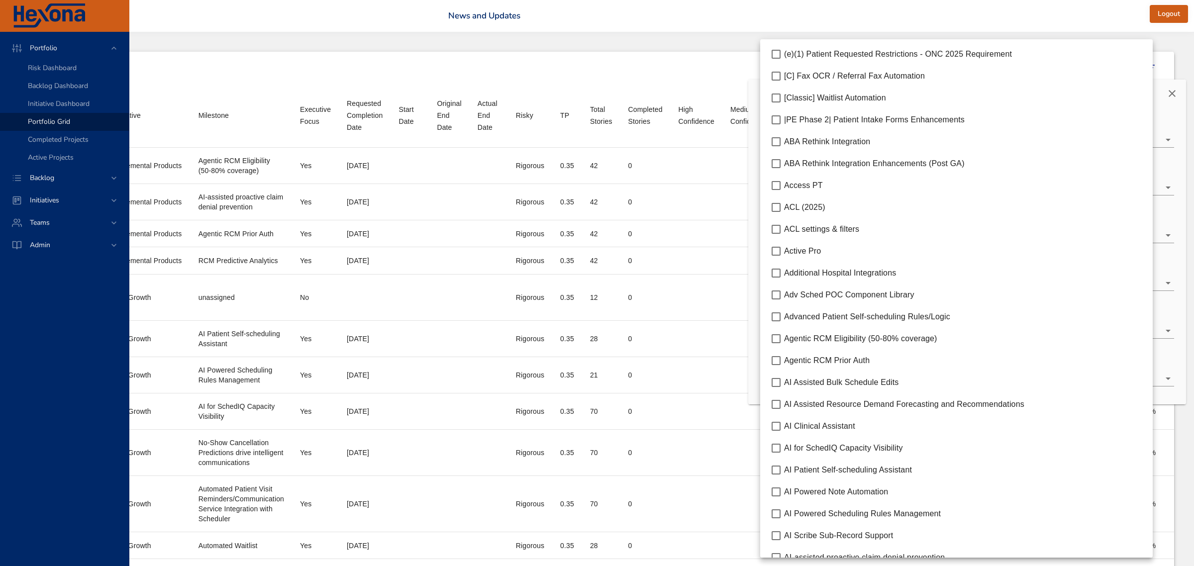
click at [735, 329] on body "Portfolio Risk Dashboard Backlog Dashboard Initiative Dashboard Portfolio Grid …" at bounding box center [138, 283] width 1194 height 566
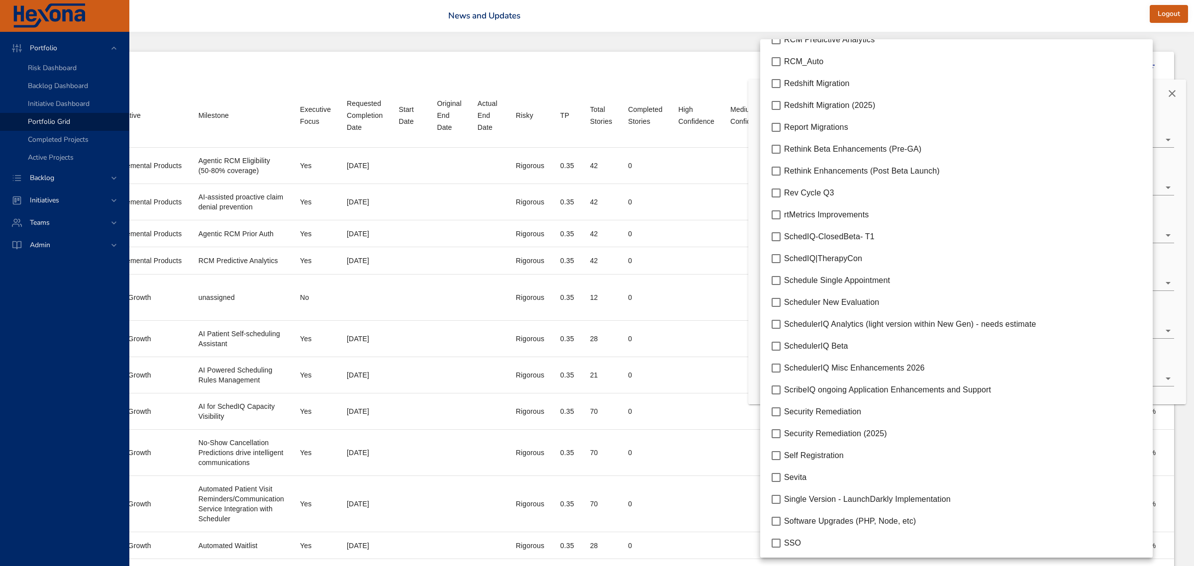
scroll to position [4042, 0]
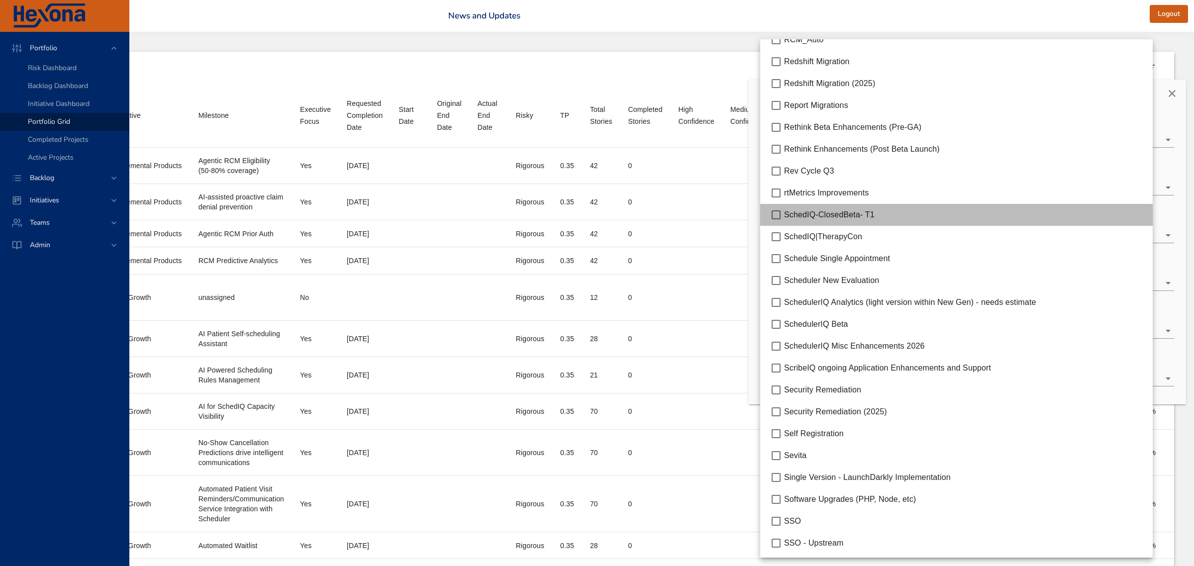
click at [842, 210] on span "SchedIQ-ClosedBeta- T1" at bounding box center [829, 214] width 91 height 8
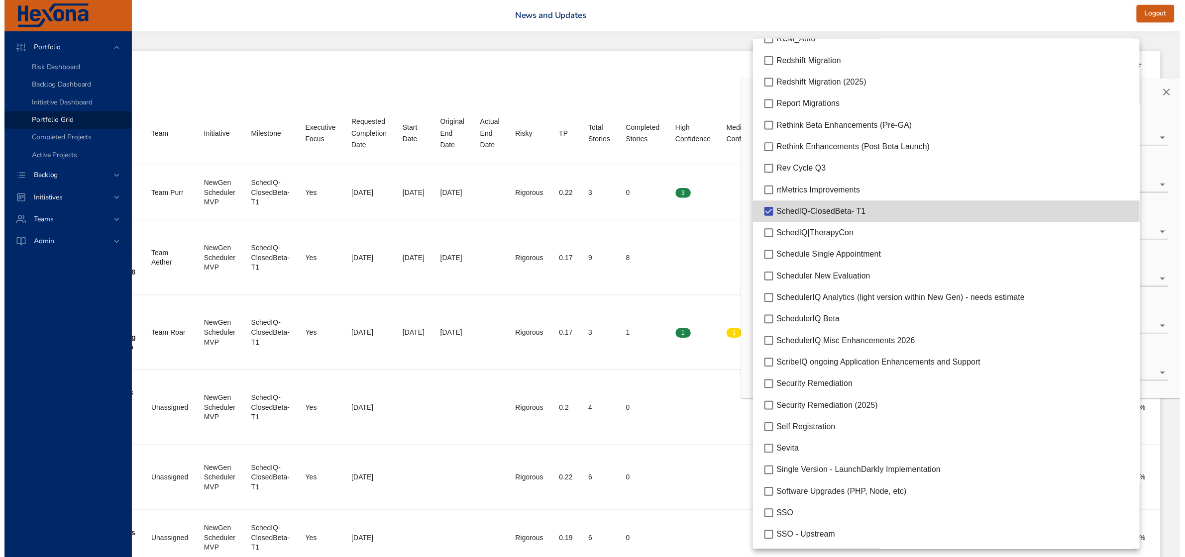
scroll to position [0, 421]
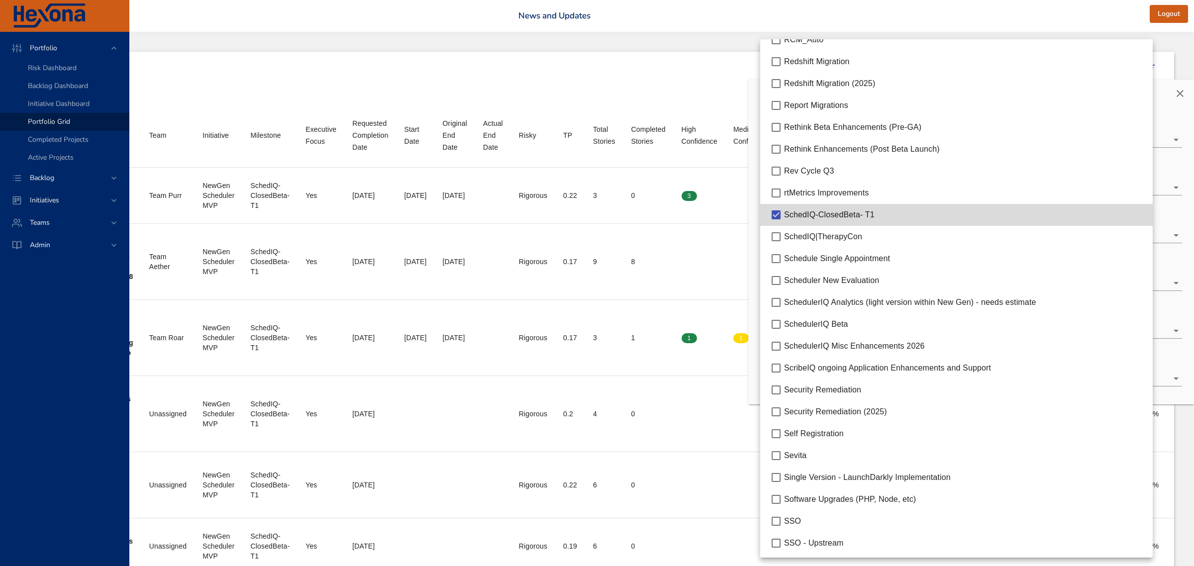
click at [1104, 14] on div at bounding box center [597, 283] width 1194 height 566
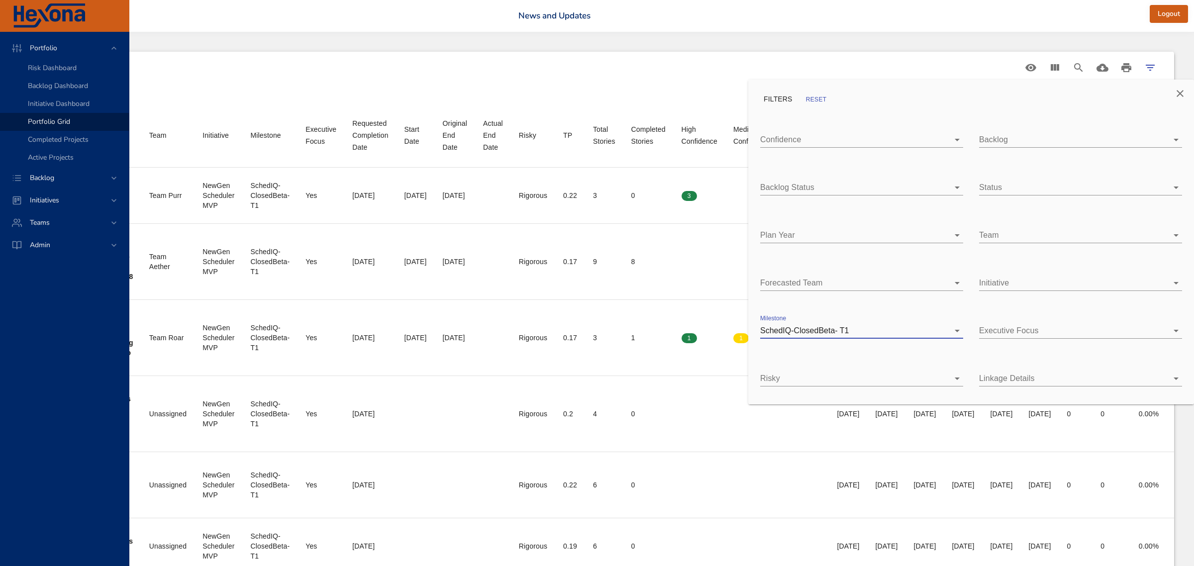
click at [1175, 93] on icon "Close" at bounding box center [1180, 94] width 12 height 12
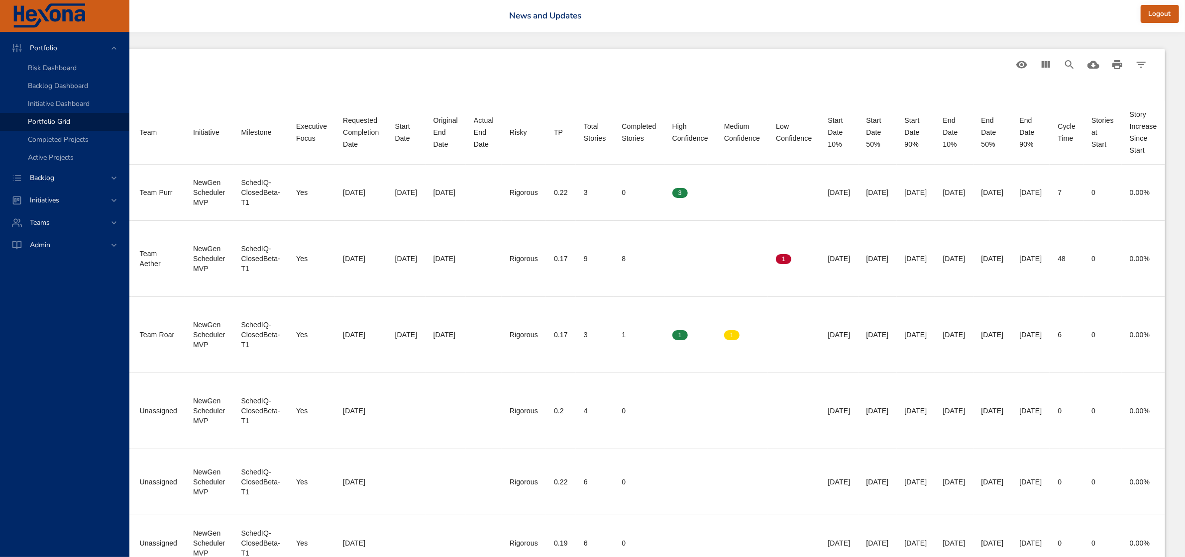
scroll to position [0, 430]
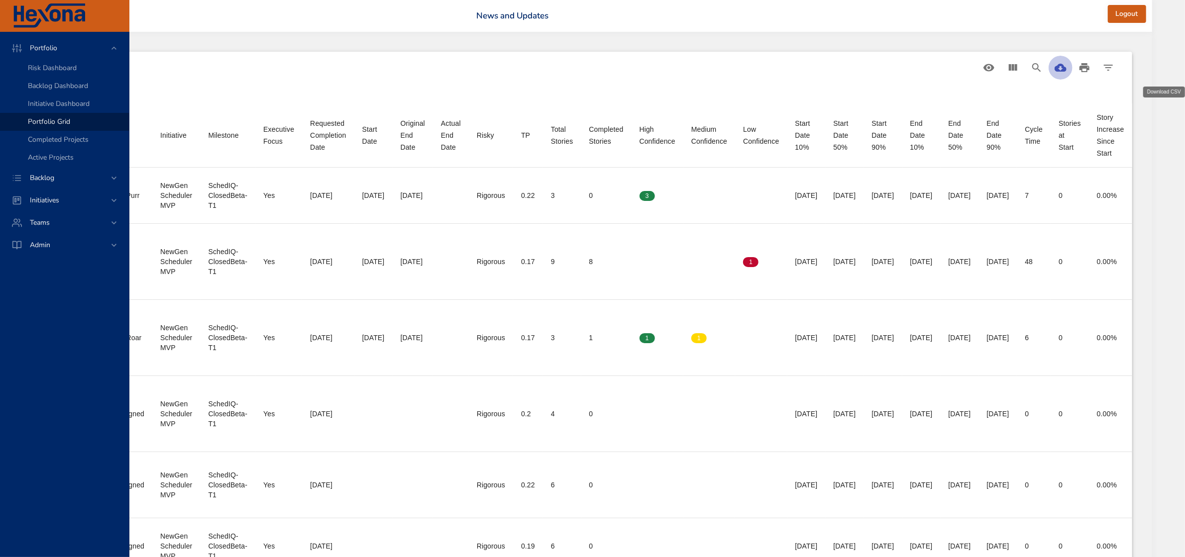
click at [1066, 67] on icon "Download CSV" at bounding box center [1060, 68] width 12 height 8
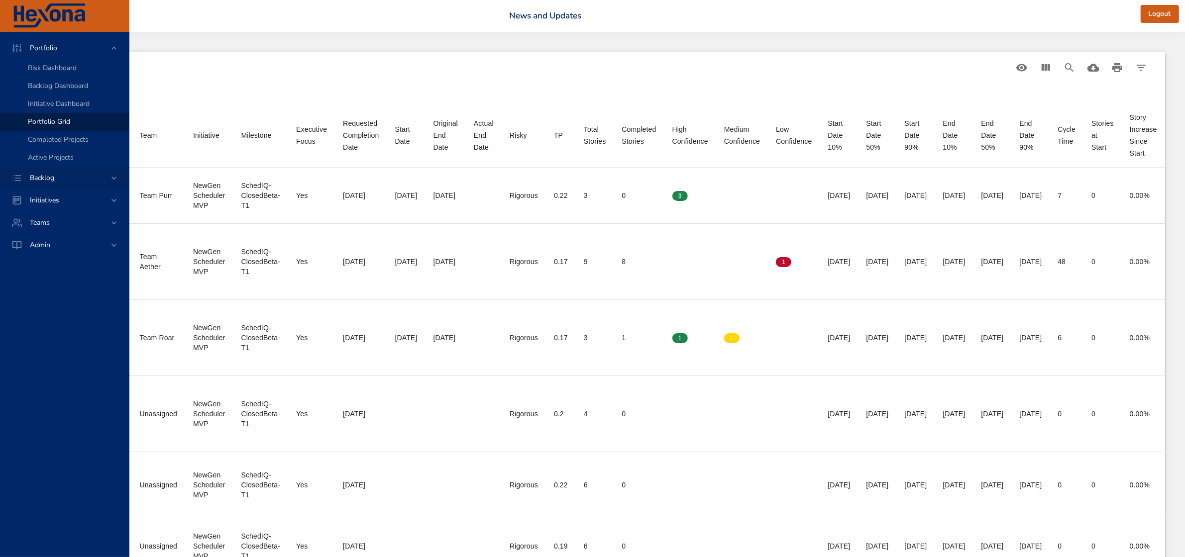
click at [43, 177] on span "Backlog" at bounding box center [42, 177] width 40 height 9
click at [50, 88] on span "Backlog Details" at bounding box center [52, 90] width 48 height 9
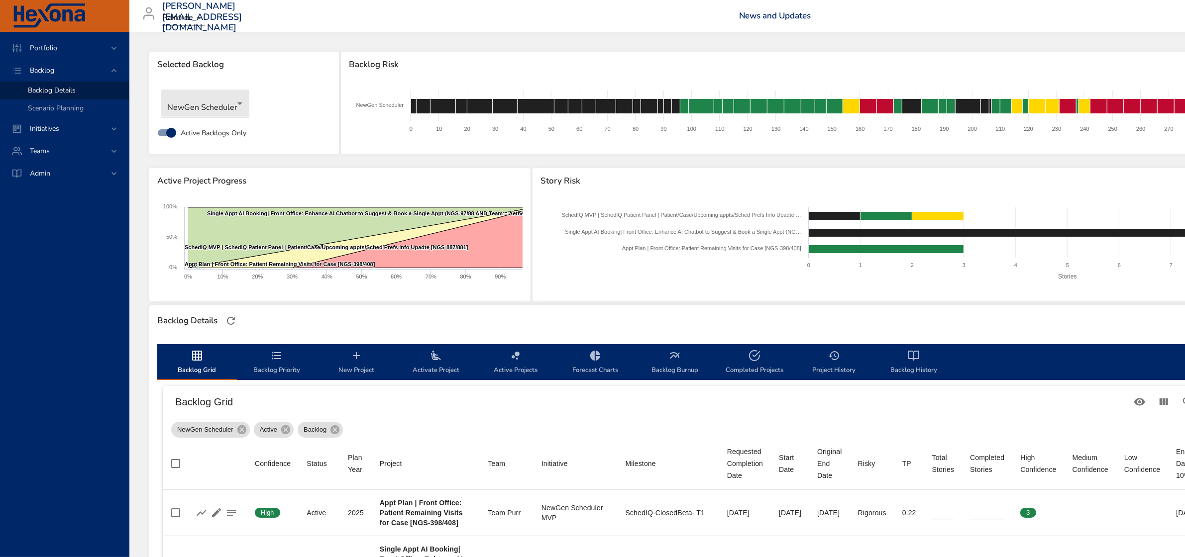
click at [346, 362] on span "New Project" at bounding box center [356, 363] width 68 height 26
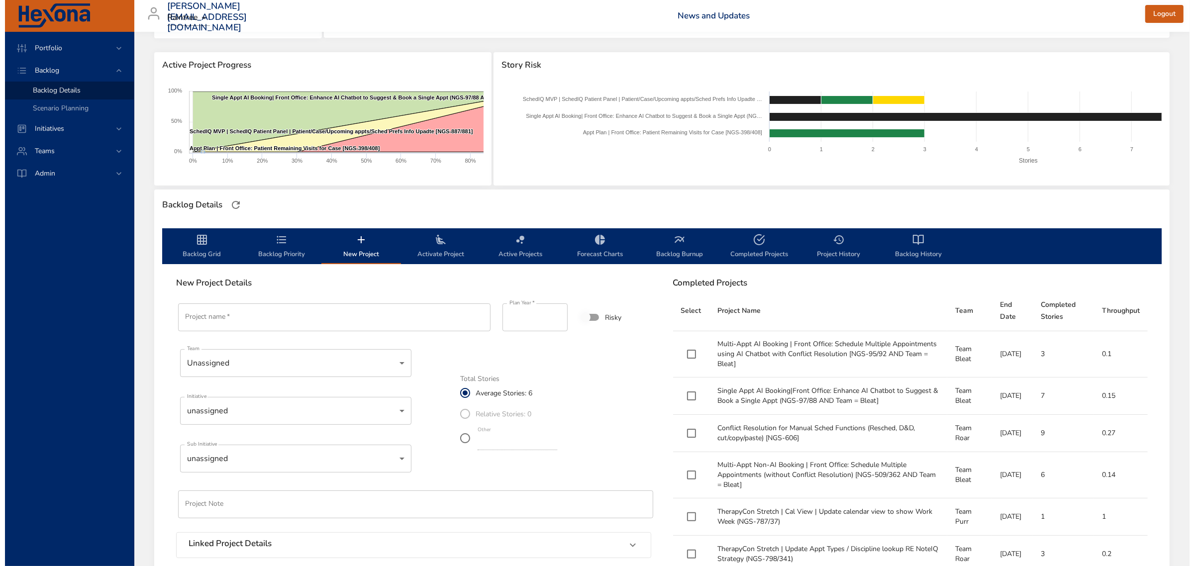
scroll to position [124, 0]
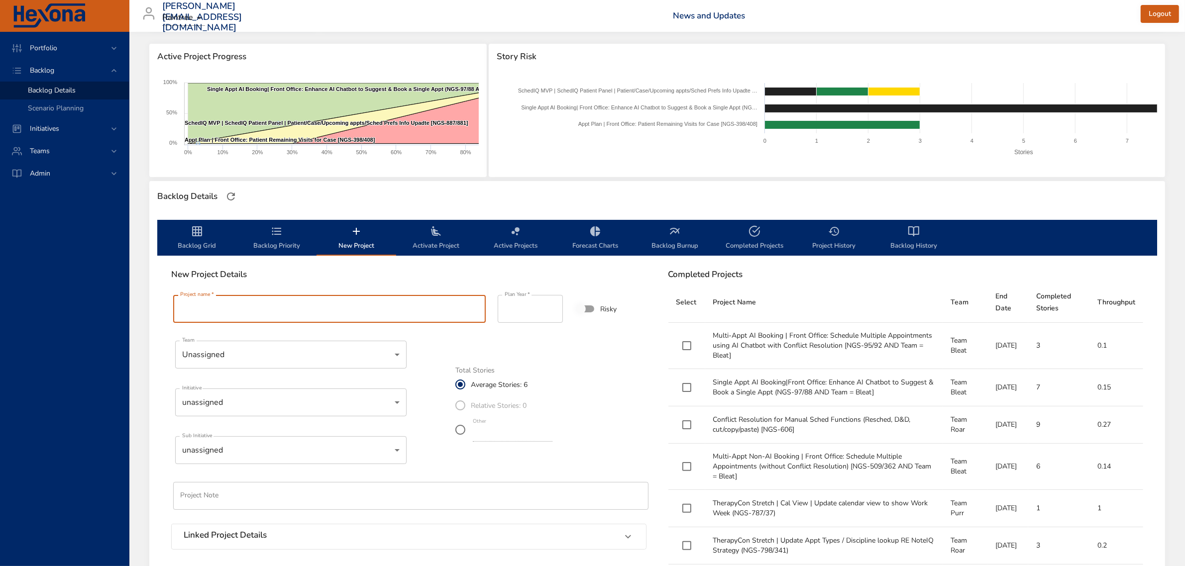
click at [309, 309] on input "Project name   *" at bounding box center [329, 309] width 312 height 28
paste input "**********"
type input "**********"
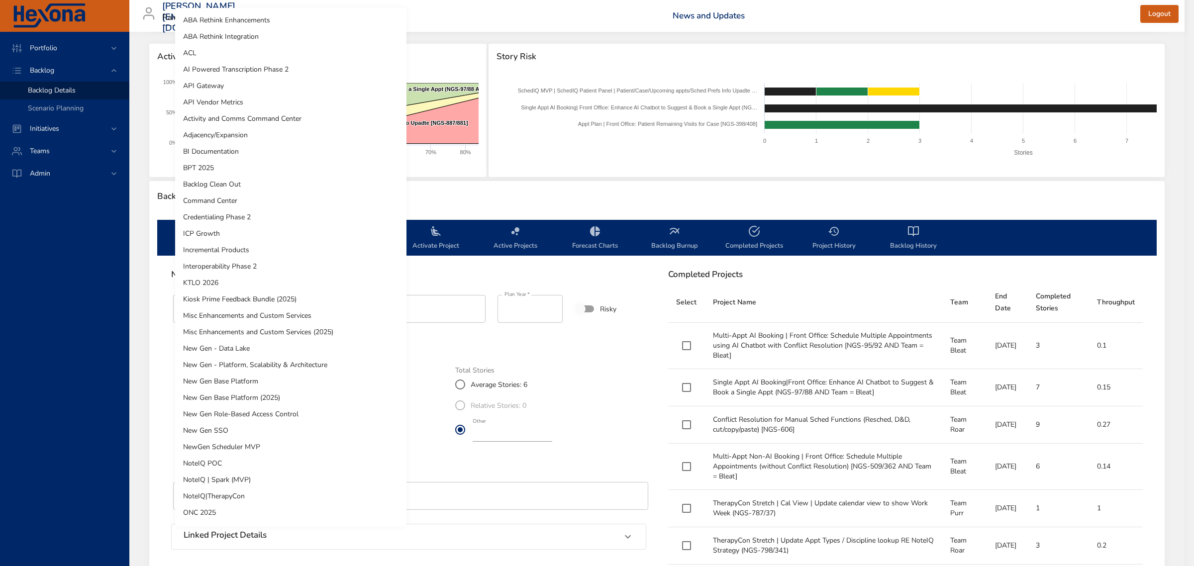
click at [308, 404] on body "Portfolio Backlog Backlog Details Scenario Planning Initiatives Teams Admin fau…" at bounding box center [597, 159] width 1194 height 566
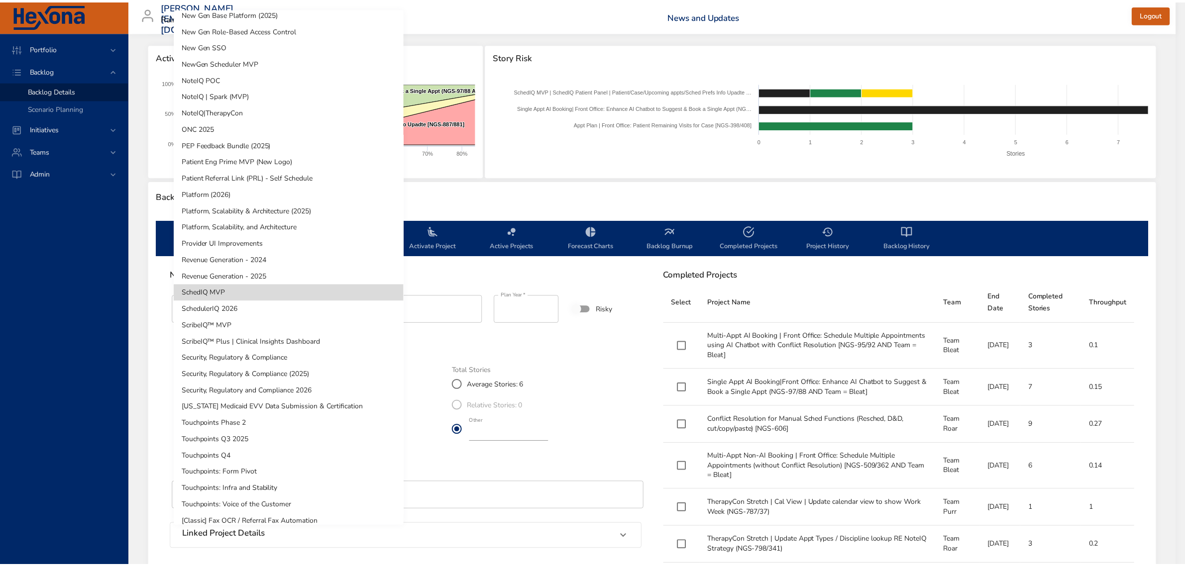
scroll to position [362, 0]
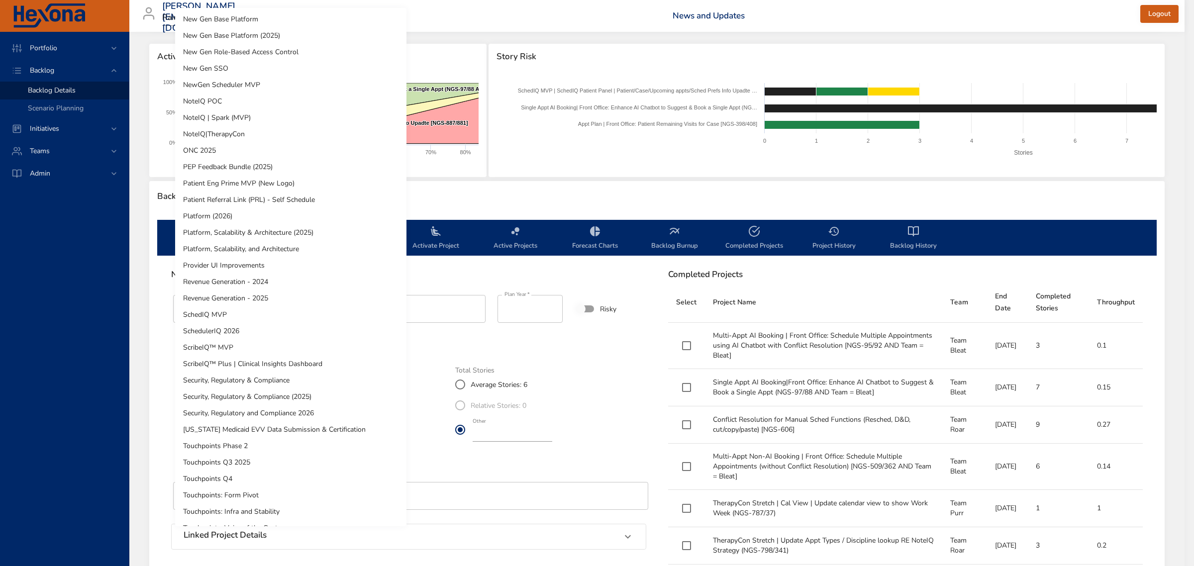
click at [245, 82] on li "NewGen Scheduler MVP" at bounding box center [290, 85] width 231 height 16
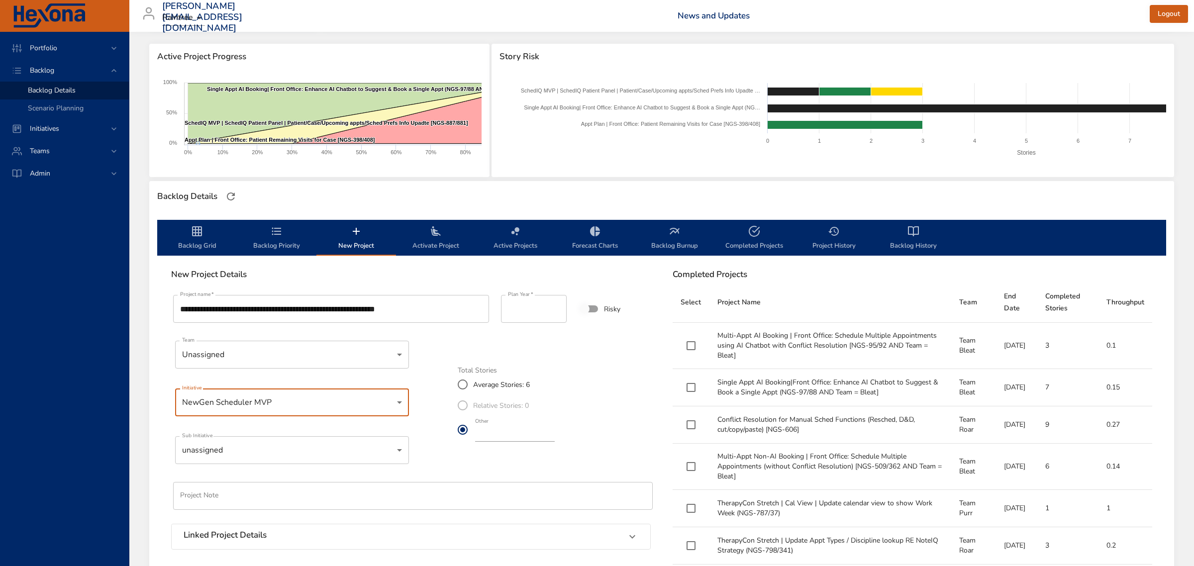
click at [252, 441] on body "Portfolio Backlog Backlog Details Scenario Planning Initiatives Teams Admin fau…" at bounding box center [597, 159] width 1194 height 566
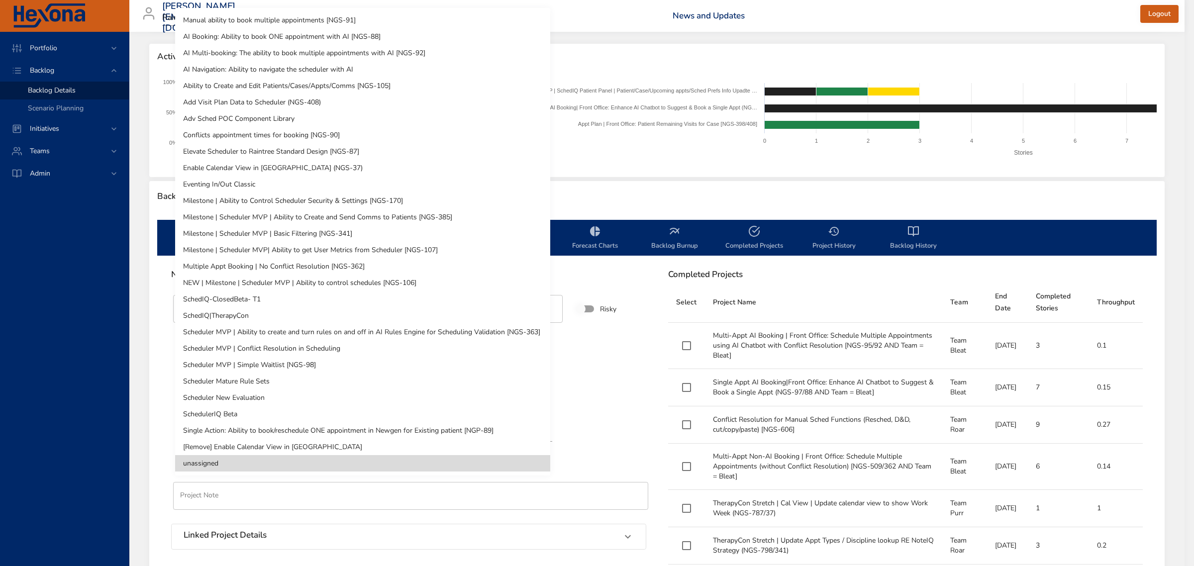
click at [240, 300] on li "SchedIQ-ClosedBeta- T1" at bounding box center [362, 299] width 375 height 16
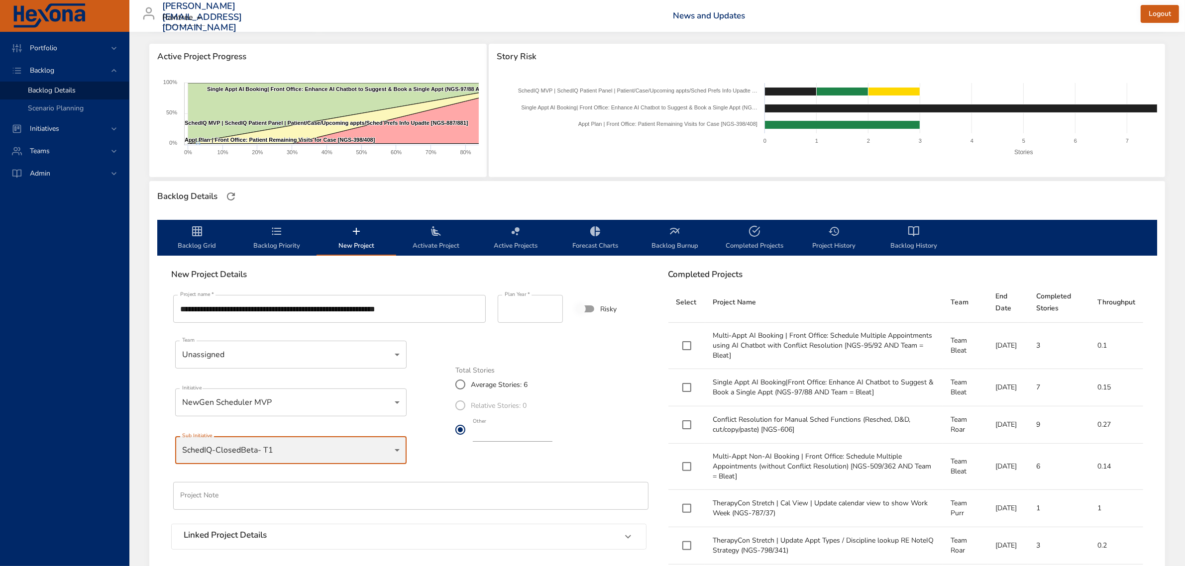
scroll to position [187, 0]
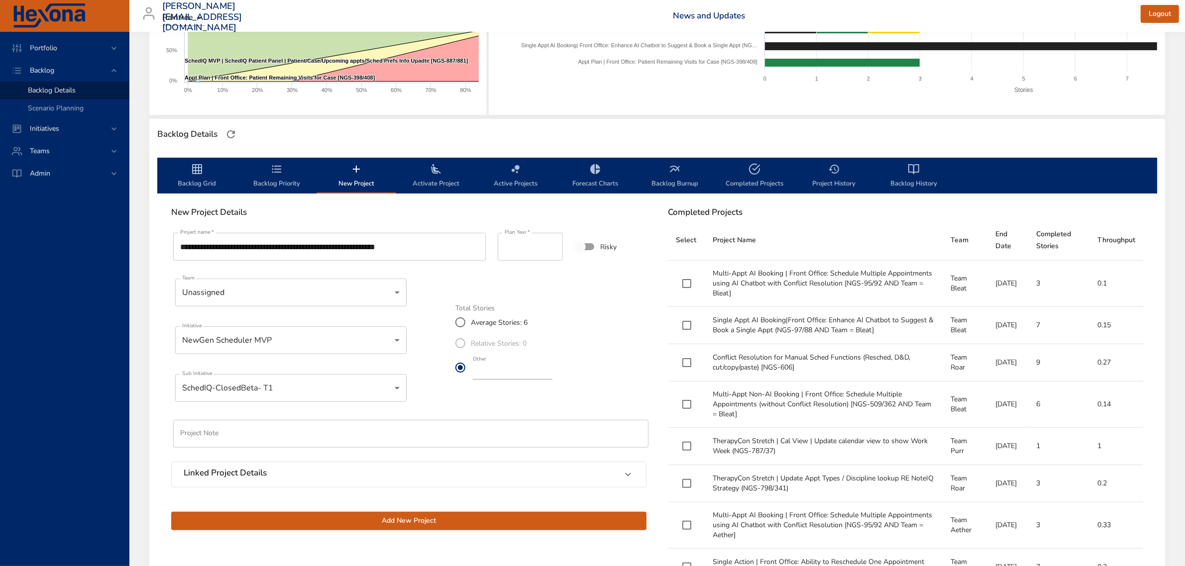
click at [586, 521] on span "Add New Project" at bounding box center [408, 521] width 459 height 12
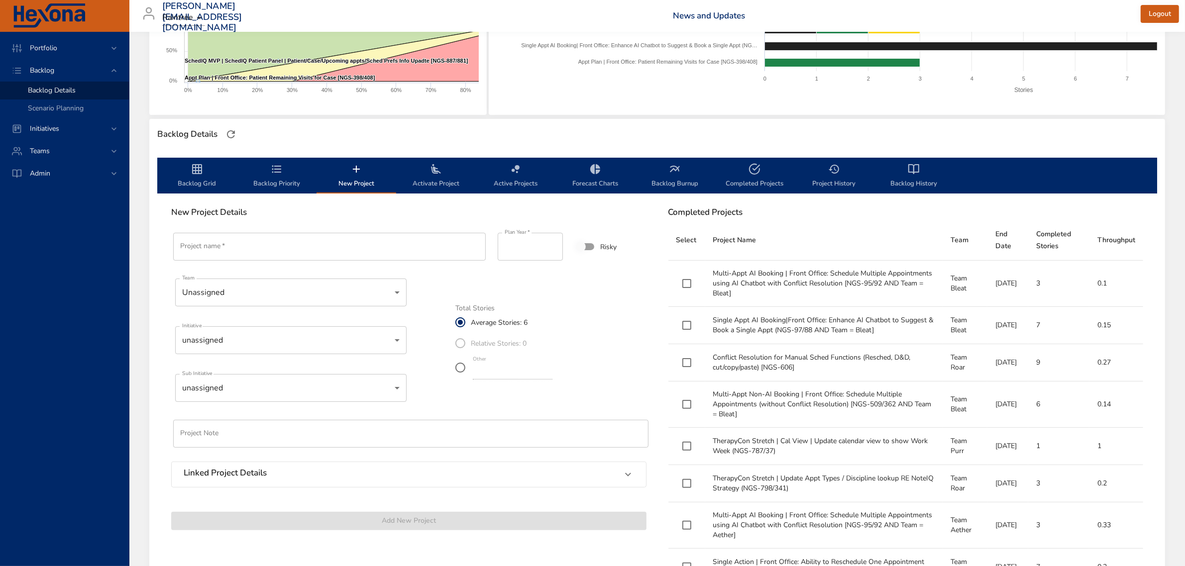
click at [272, 178] on span "Backlog Priority" at bounding box center [277, 176] width 68 height 26
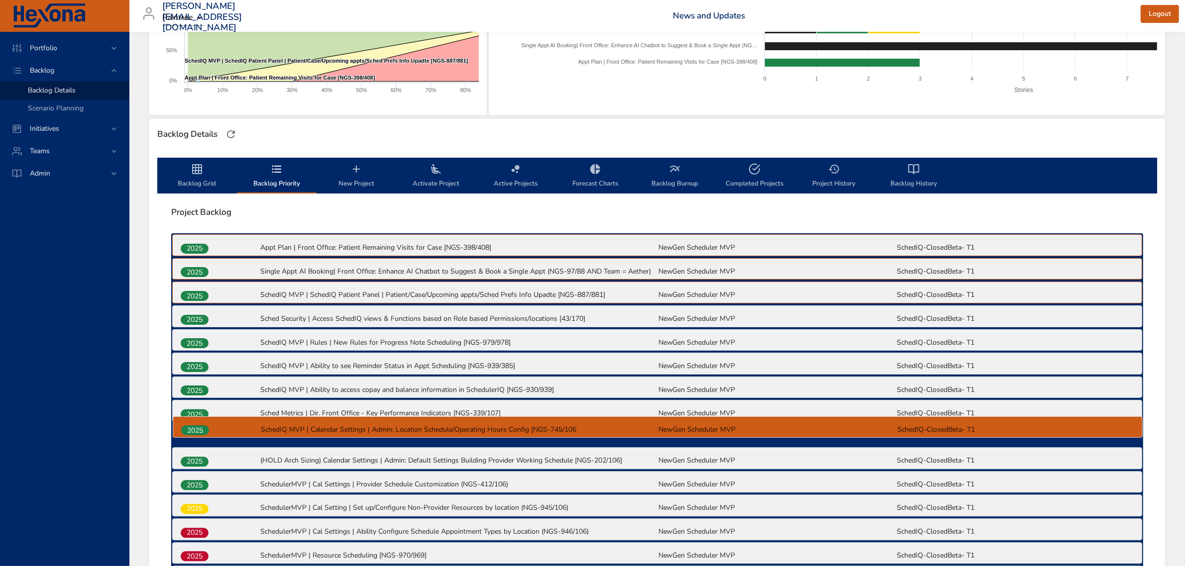
scroll to position [191, 0]
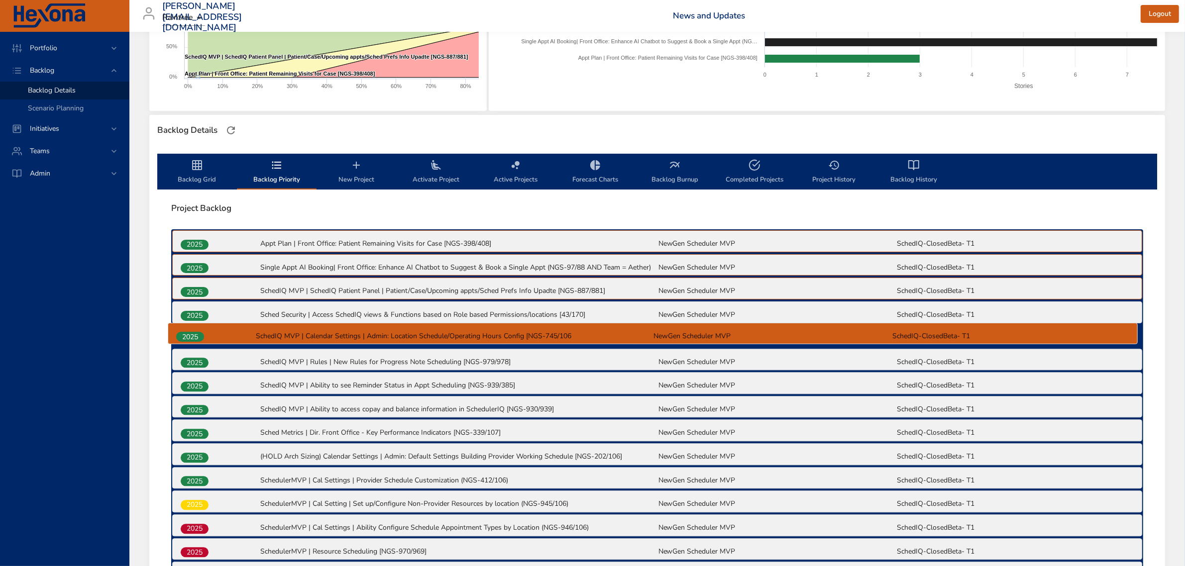
drag, startPoint x: 202, startPoint y: 440, endPoint x: 198, endPoint y: 337, distance: 103.1
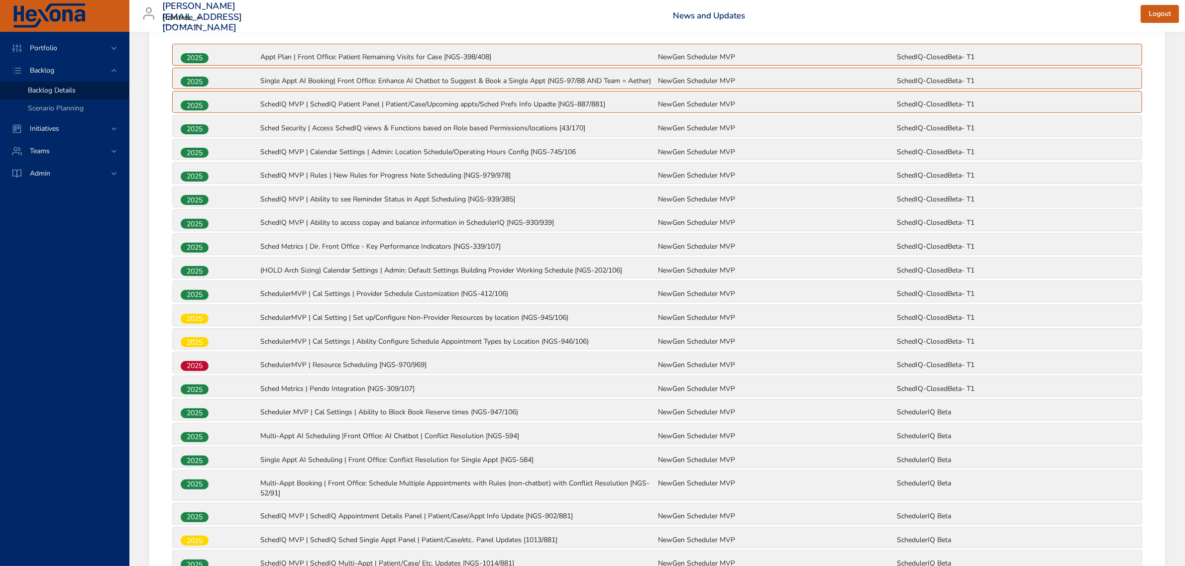
scroll to position [315, 0]
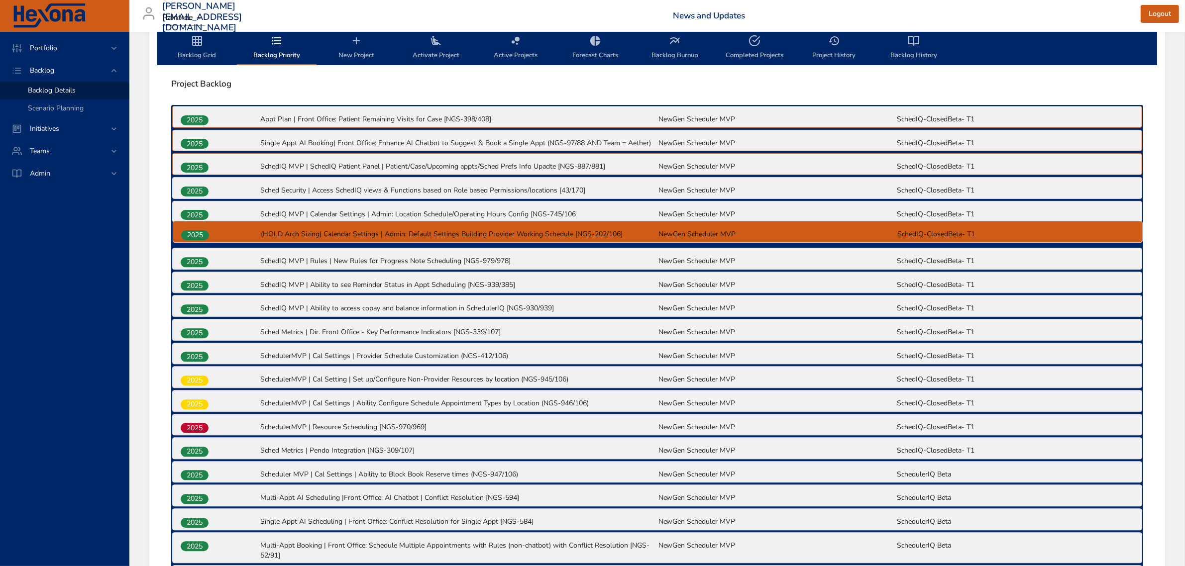
drag, startPoint x: 201, startPoint y: 330, endPoint x: 201, endPoint y: 230, distance: 99.5
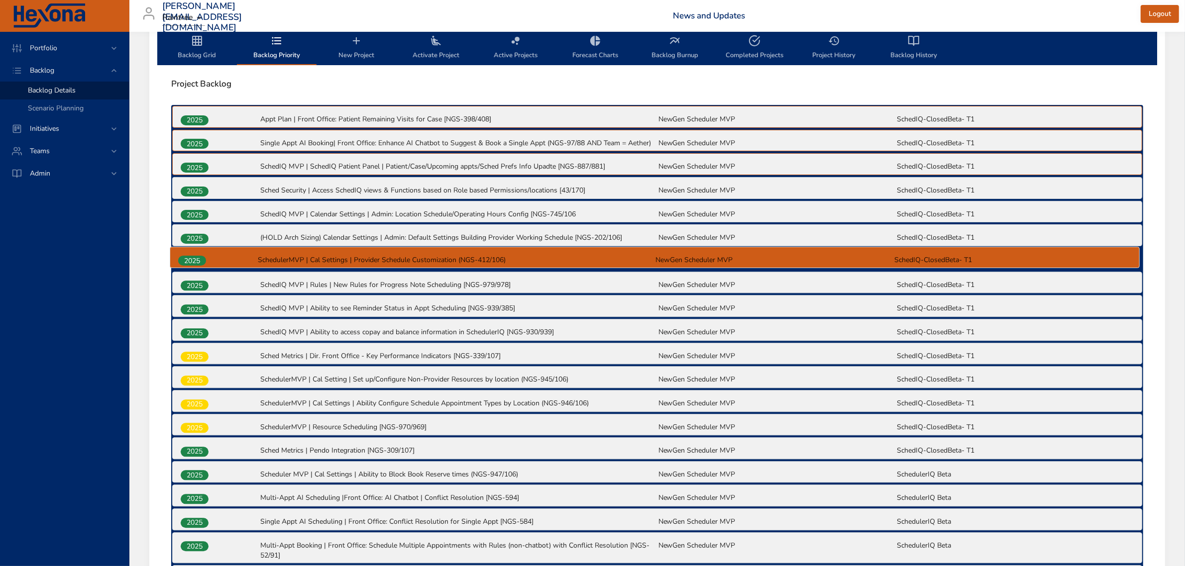
drag, startPoint x: 198, startPoint y: 355, endPoint x: 195, endPoint y: 256, distance: 98.6
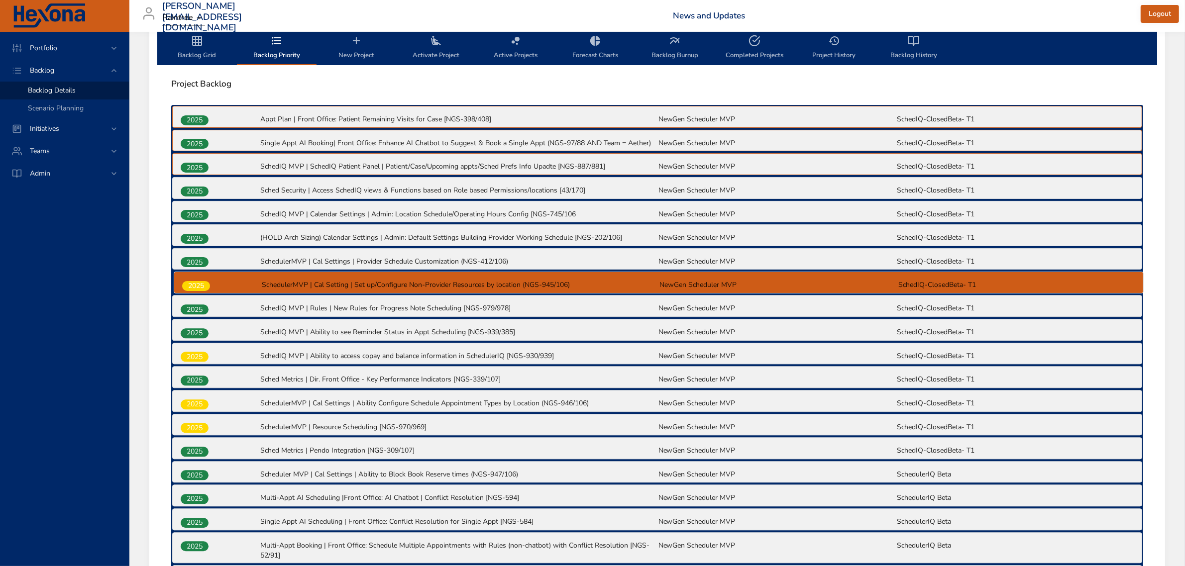
drag, startPoint x: 194, startPoint y: 382, endPoint x: 196, endPoint y: 285, distance: 96.5
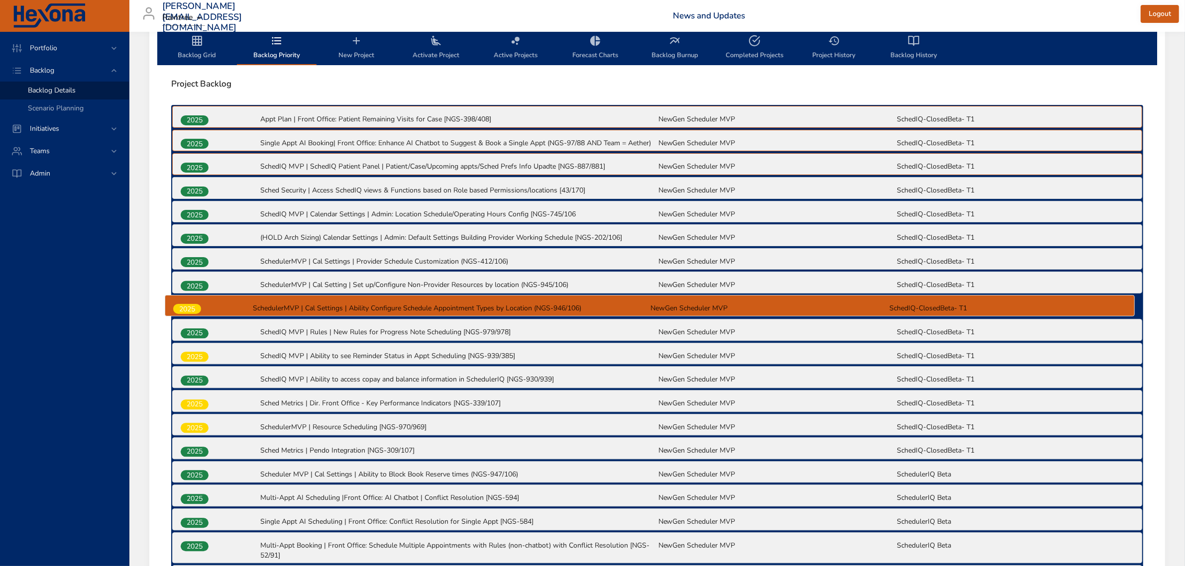
drag, startPoint x: 204, startPoint y: 402, endPoint x: 197, endPoint y: 305, distance: 96.8
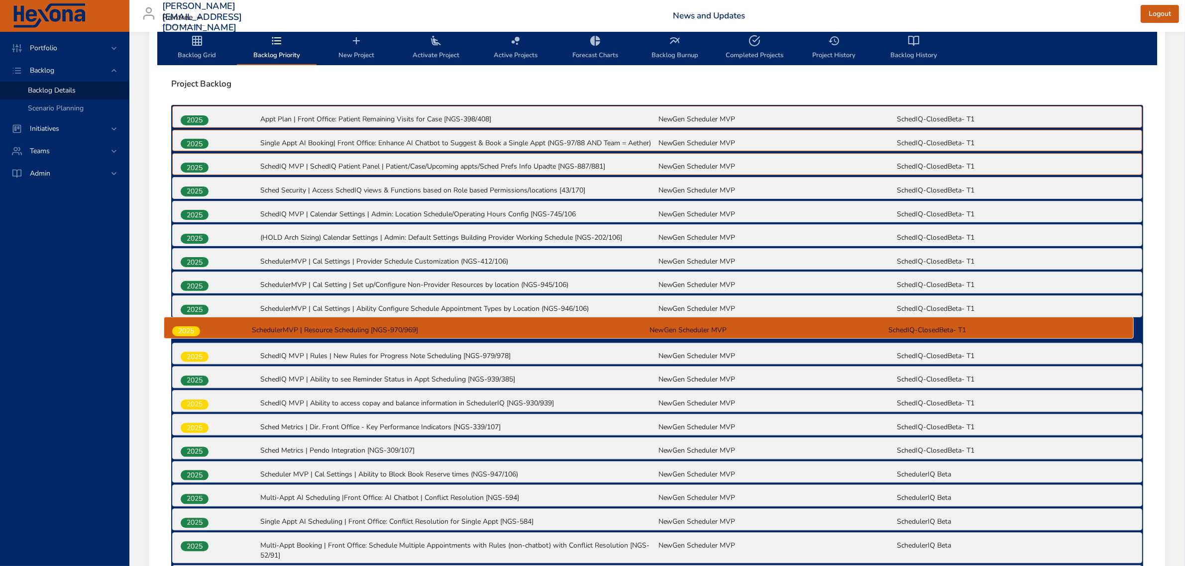
drag, startPoint x: 194, startPoint y: 428, endPoint x: 185, endPoint y: 329, distance: 99.5
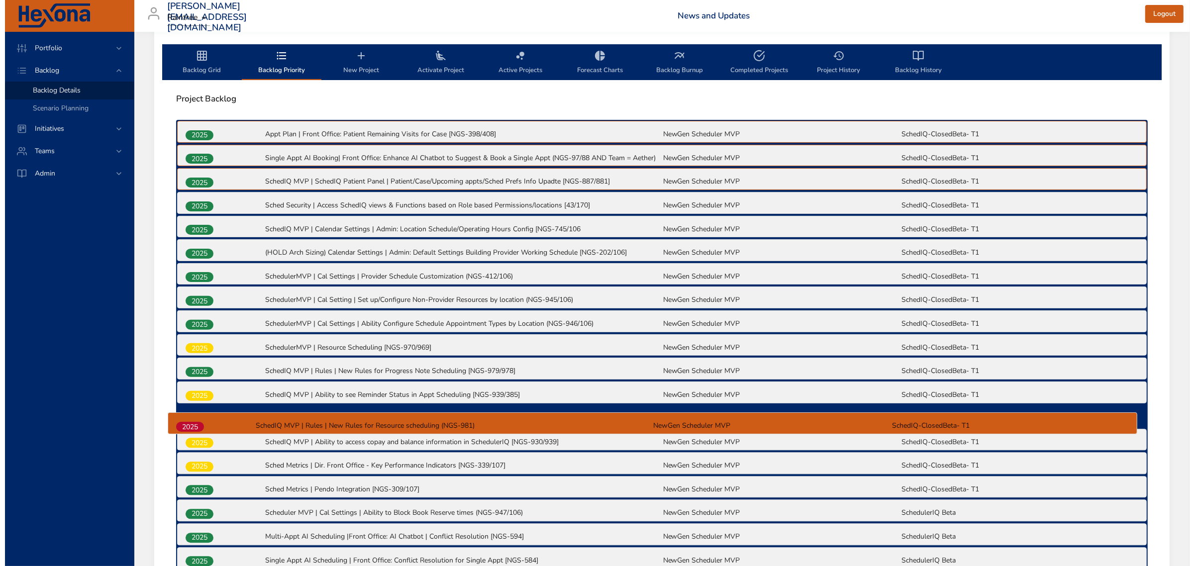
scroll to position [301, 0]
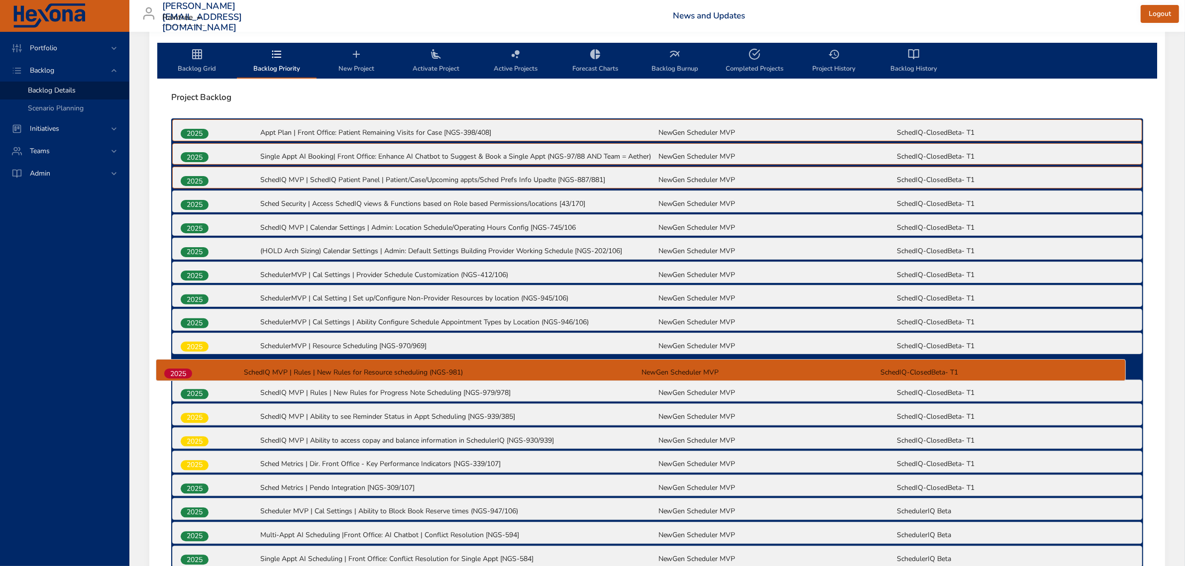
drag, startPoint x: 196, startPoint y: 463, endPoint x: 178, endPoint y: 369, distance: 95.6
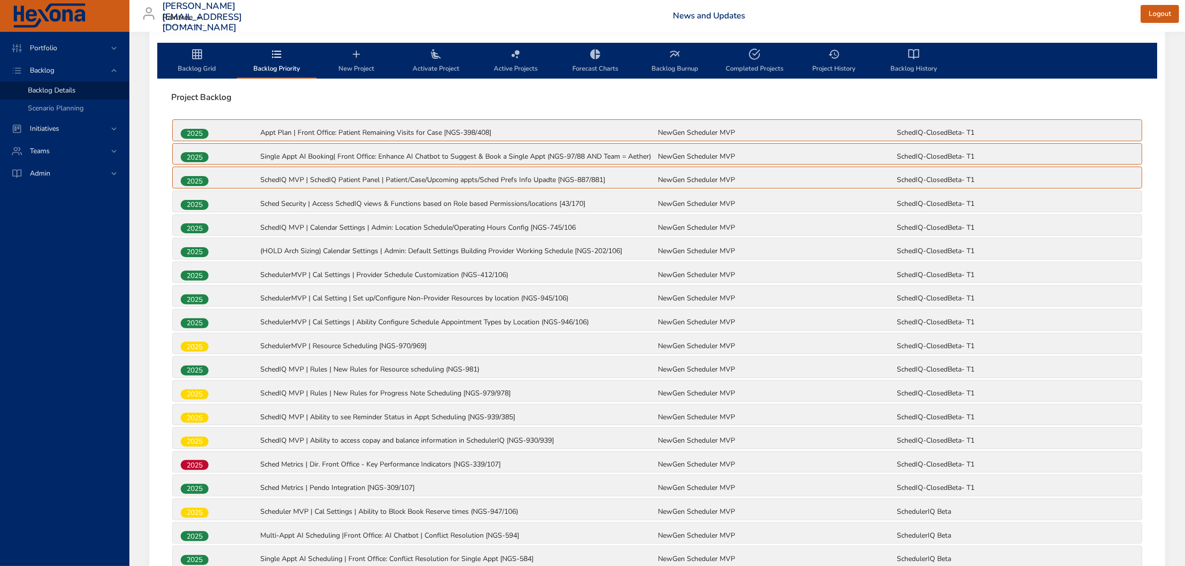
click at [365, 61] on span "New Project" at bounding box center [356, 61] width 68 height 26
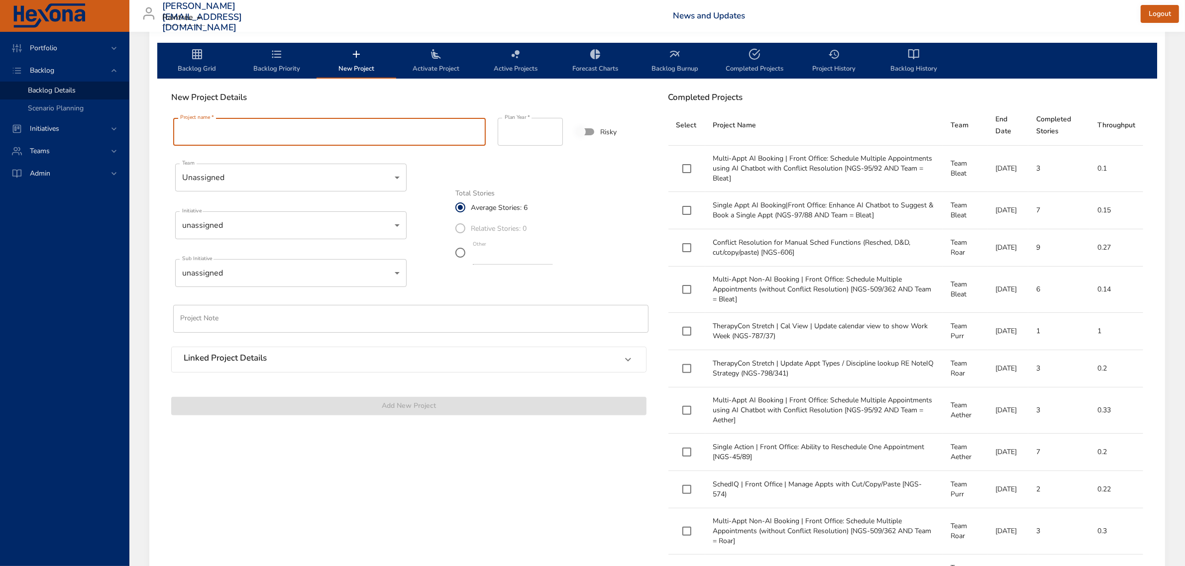
click at [290, 128] on input "Project name   *" at bounding box center [329, 132] width 312 height 28
paste input "**********"
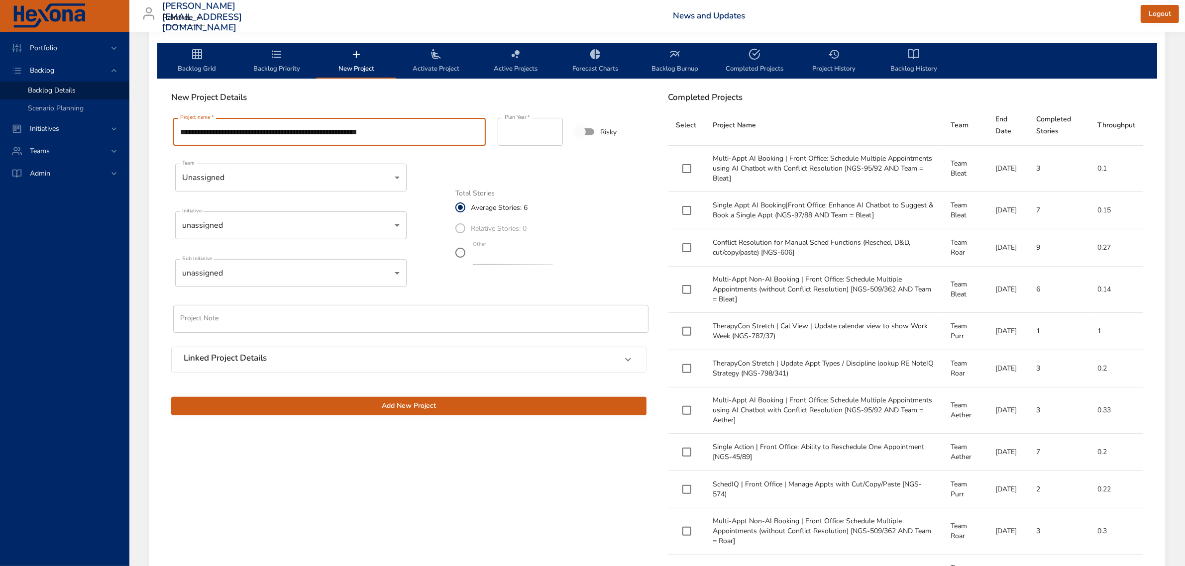
type input "**********"
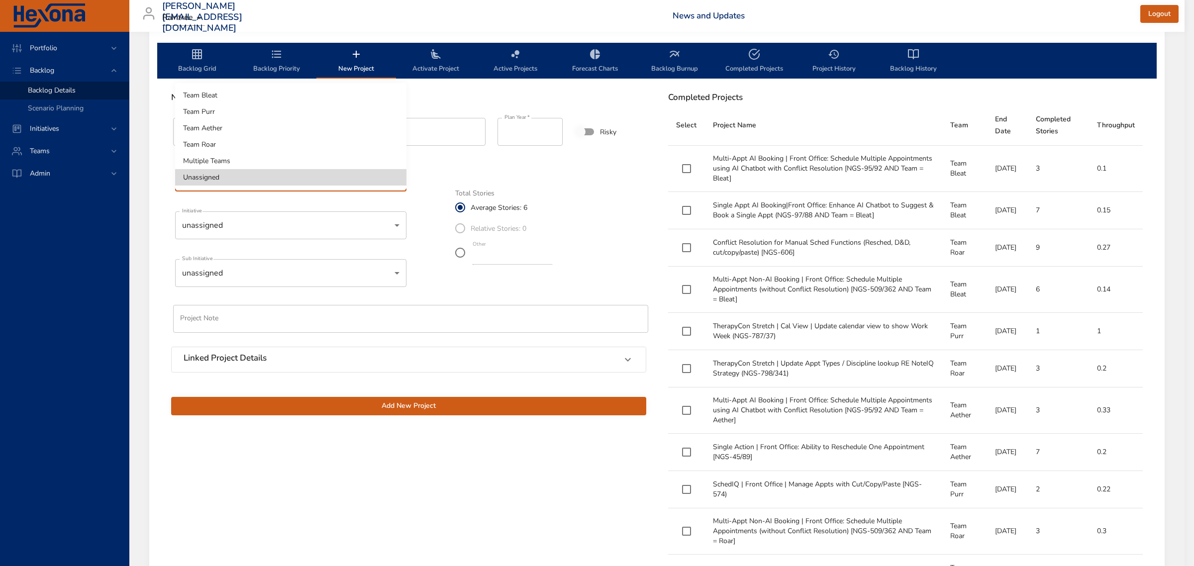
click at [260, 224] on div at bounding box center [597, 283] width 1194 height 566
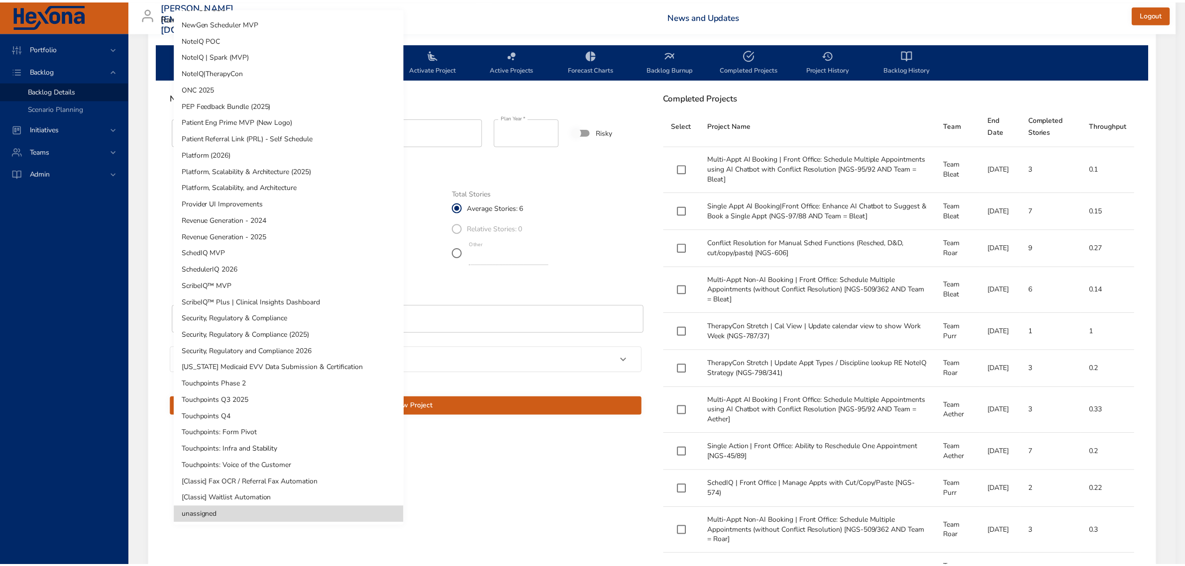
scroll to position [81, 0]
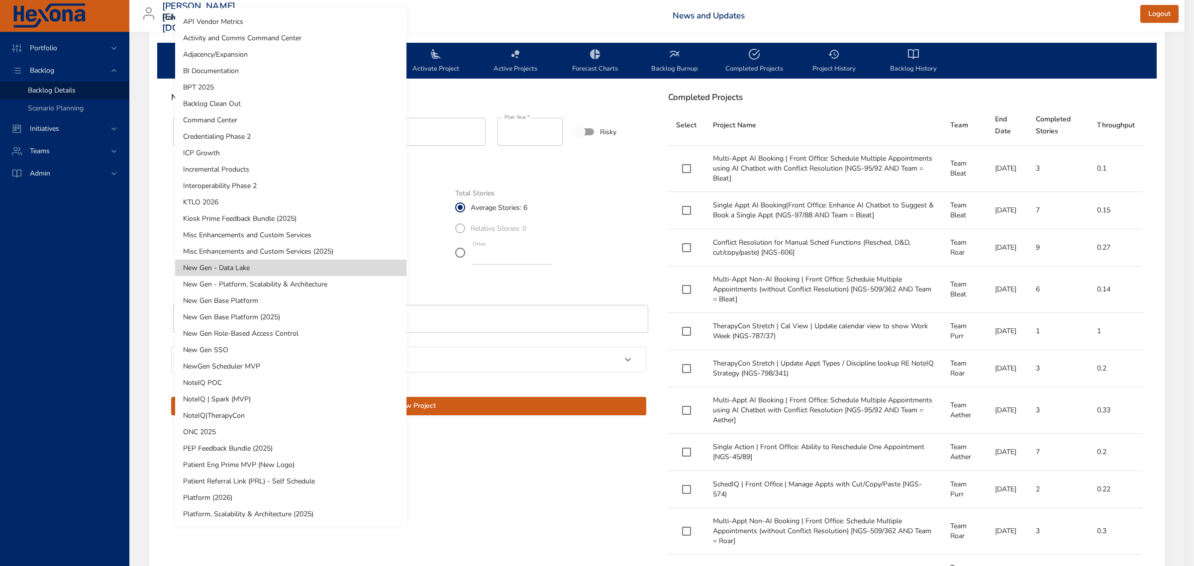
click at [270, 359] on li "NewGen Scheduler MVP" at bounding box center [290, 366] width 231 height 16
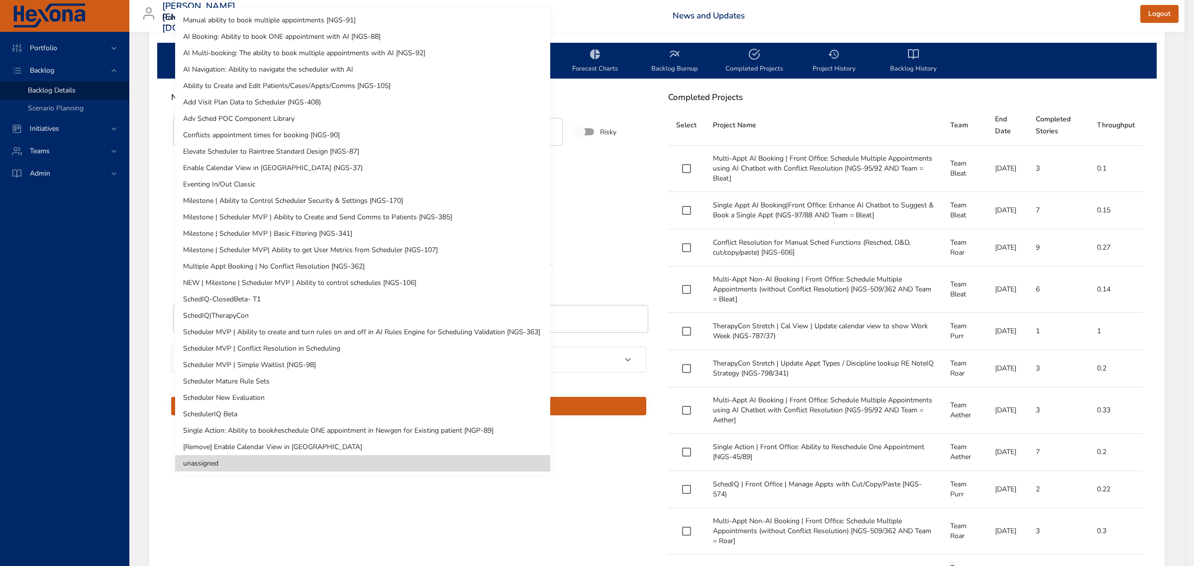
click at [242, 300] on li "SchedIQ-ClosedBeta- T1" at bounding box center [362, 299] width 375 height 16
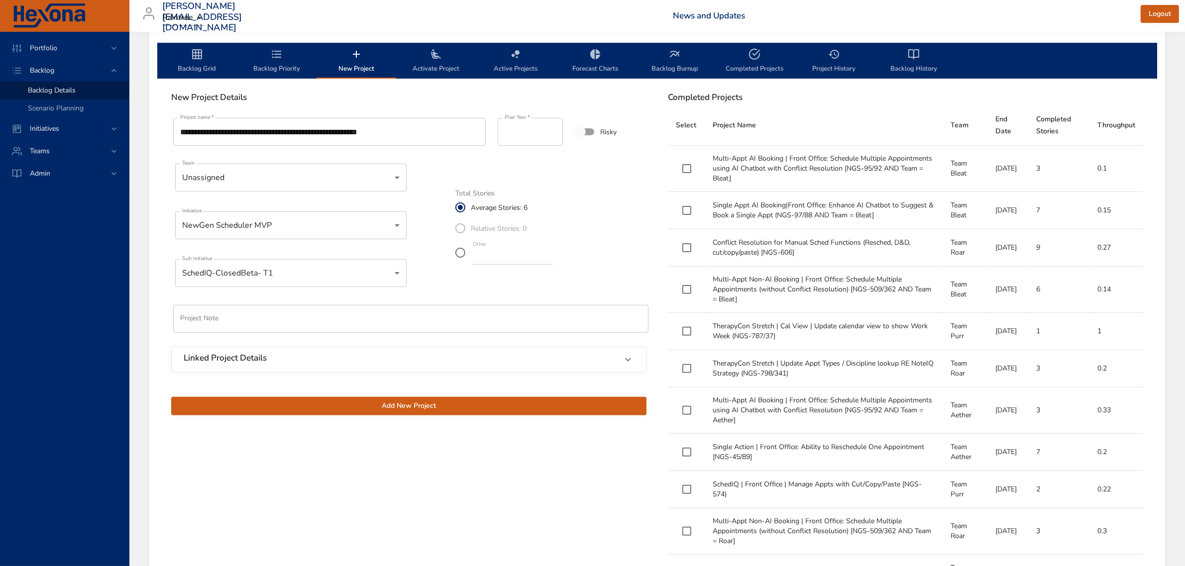
click at [478, 401] on span "Add New Project" at bounding box center [408, 406] width 459 height 12
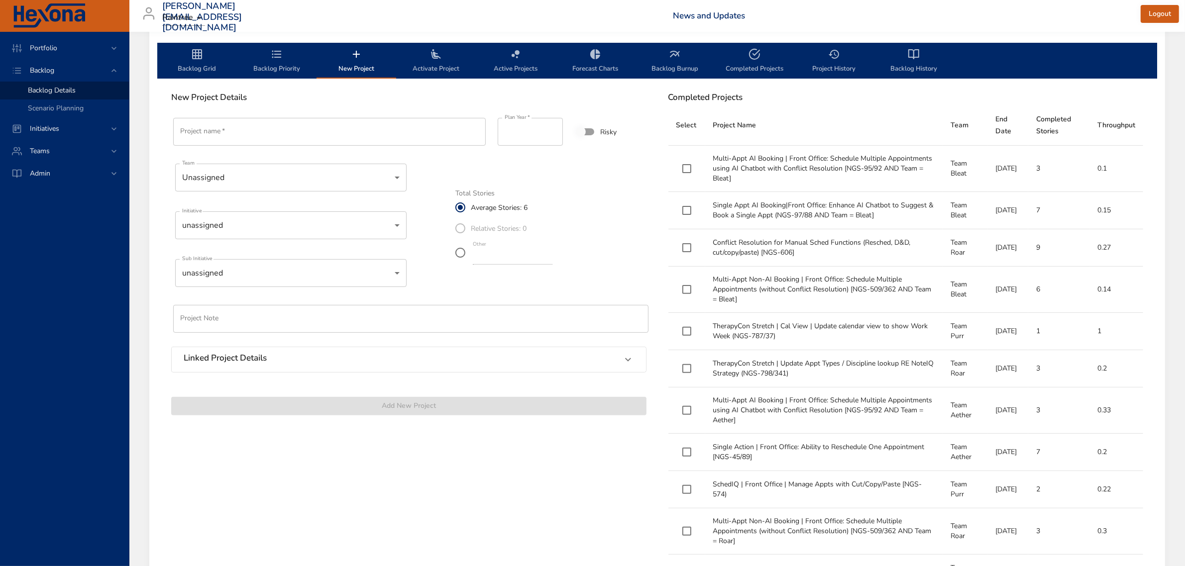
click at [277, 68] on span "Backlog Priority" at bounding box center [277, 61] width 68 height 26
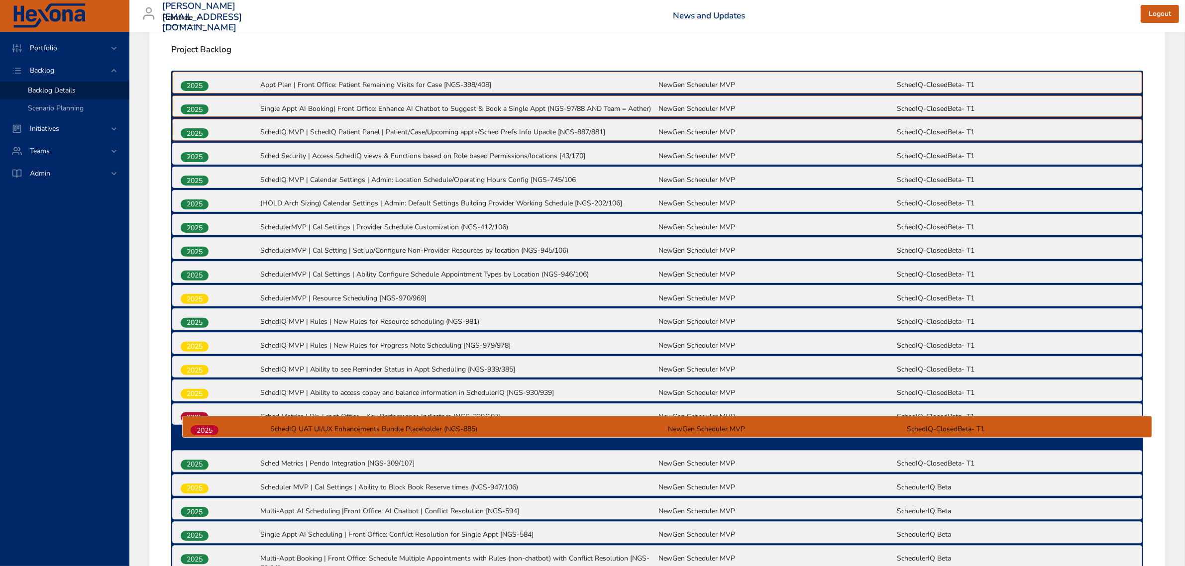
scroll to position [354, 0]
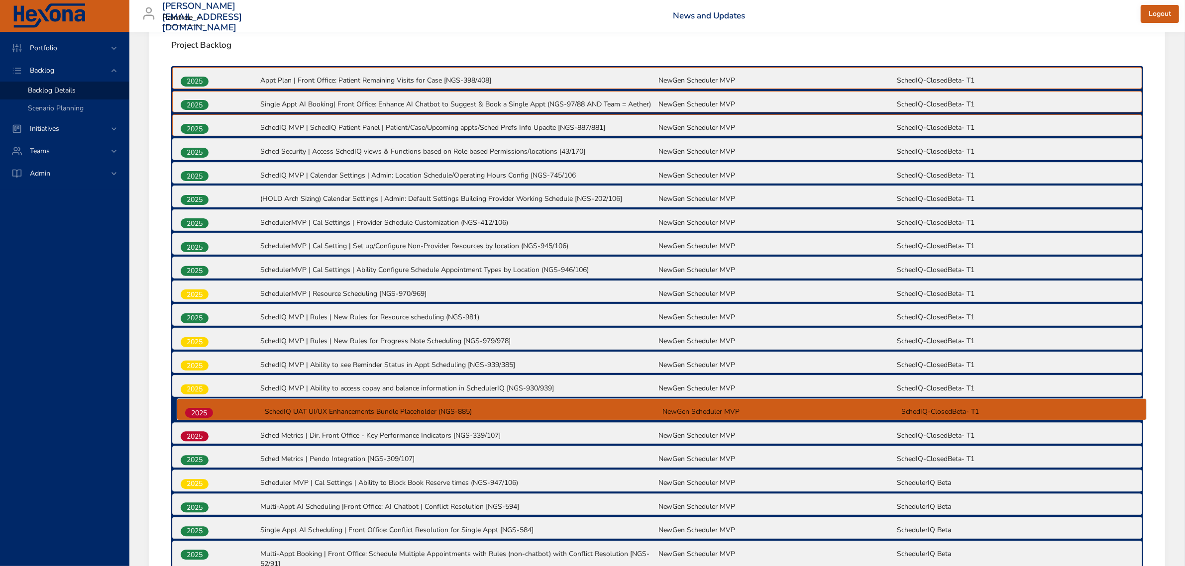
drag, startPoint x: 202, startPoint y: 464, endPoint x: 206, endPoint y: 408, distance: 55.9
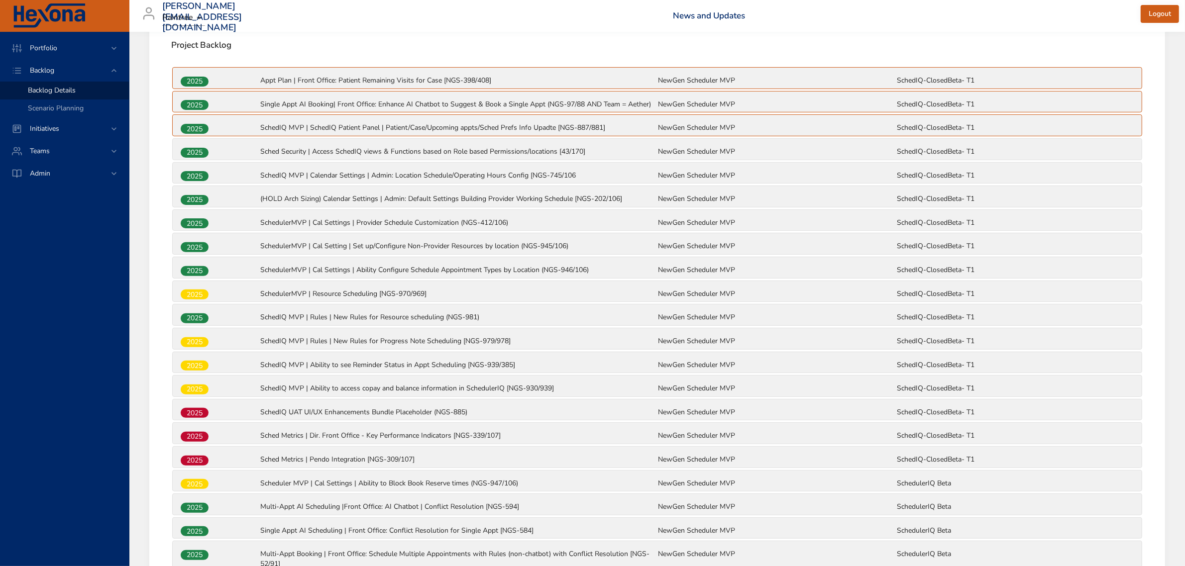
click at [453, 434] on p "Sched Metrics | Dir. Front Office - Key Performance Indicators [NGS-339/107]" at bounding box center [458, 436] width 396 height 10
click at [442, 298] on p "SchedulerMVP | Resource Scheduling [NGS-970/969]" at bounding box center [458, 294] width 396 height 10
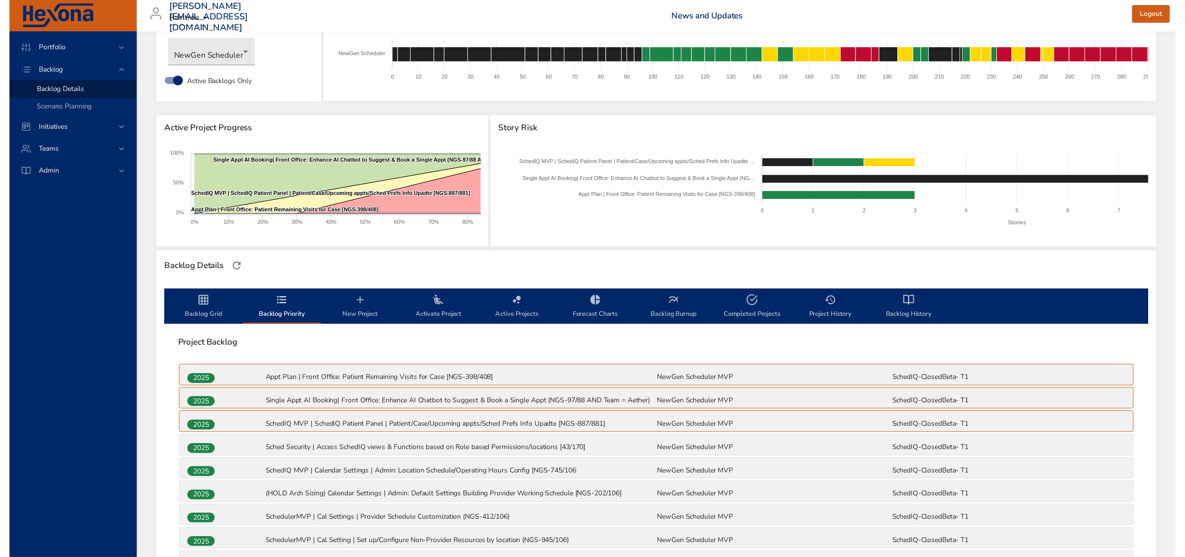
scroll to position [0, 0]
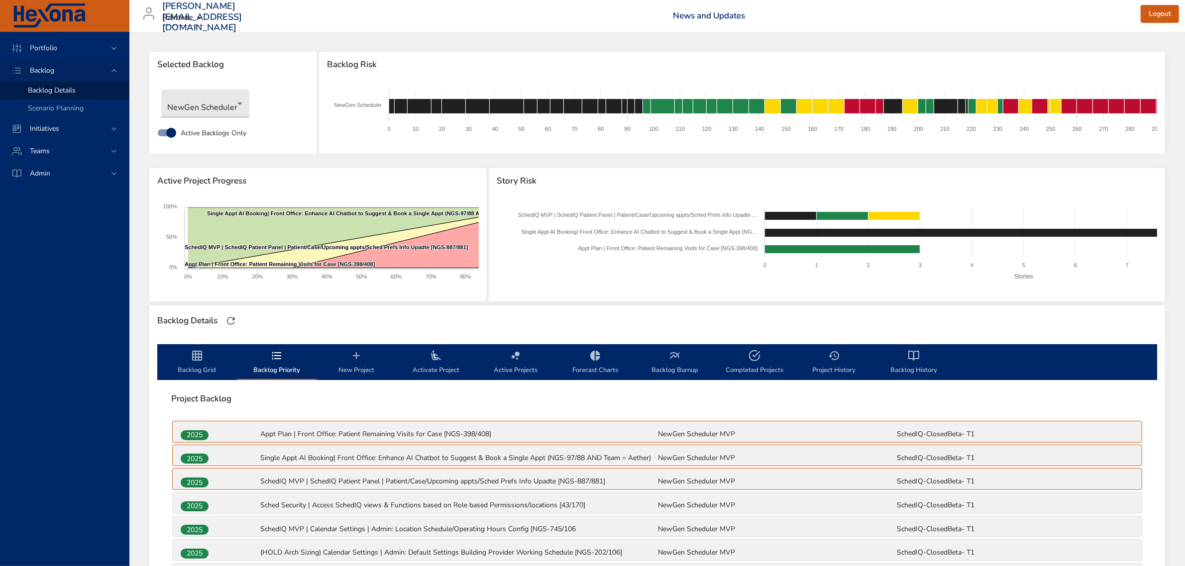
click at [71, 71] on div "Backlog" at bounding box center [65, 70] width 87 height 10
click at [64, 48] on span "Portfolio" at bounding box center [43, 47] width 43 height 9
click at [60, 115] on link "Portfolio Grid" at bounding box center [64, 122] width 129 height 18
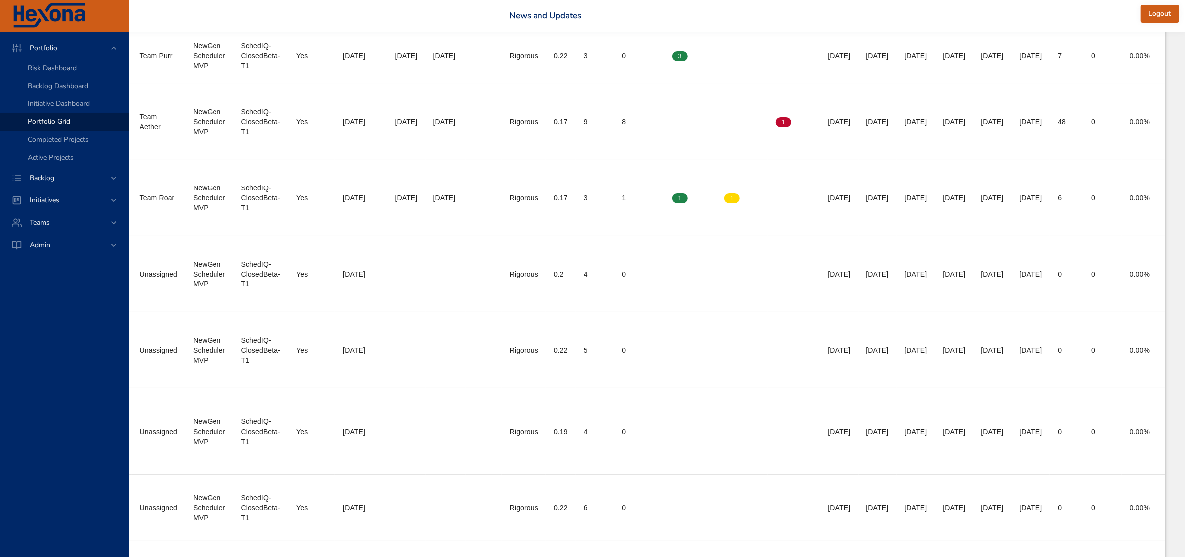
scroll to position [0, 409]
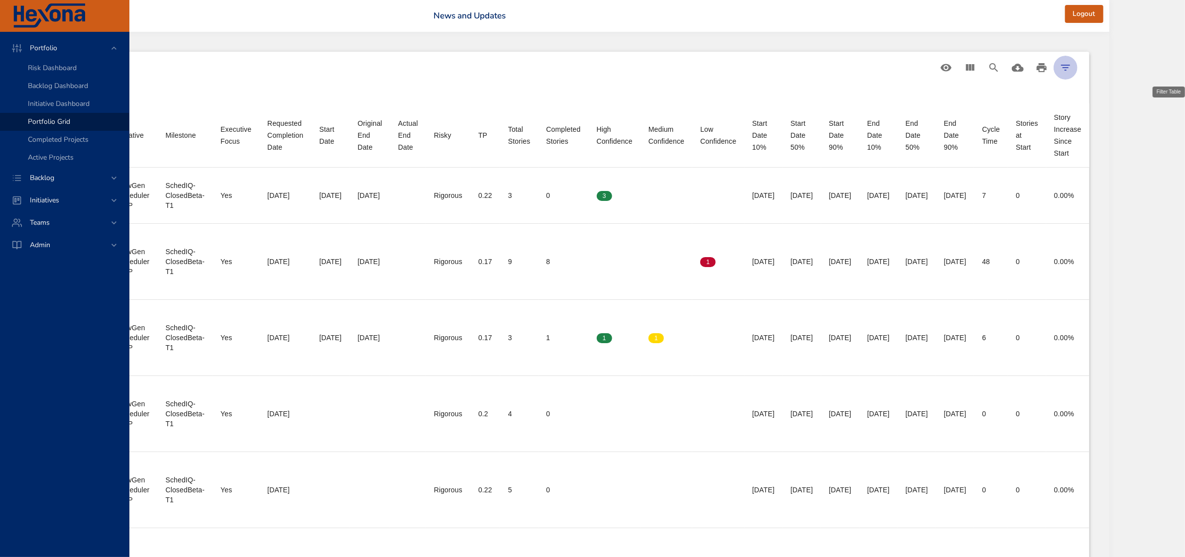
click at [1070, 68] on icon "Filter Table" at bounding box center [1065, 68] width 9 height 6
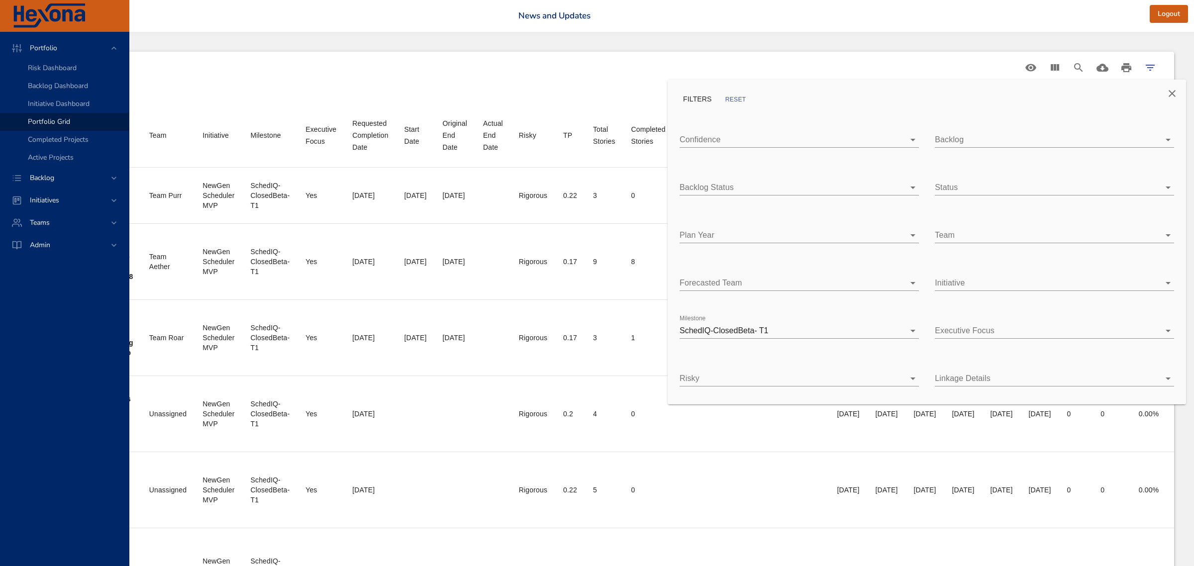
click at [1113, 70] on div at bounding box center [597, 283] width 1194 height 566
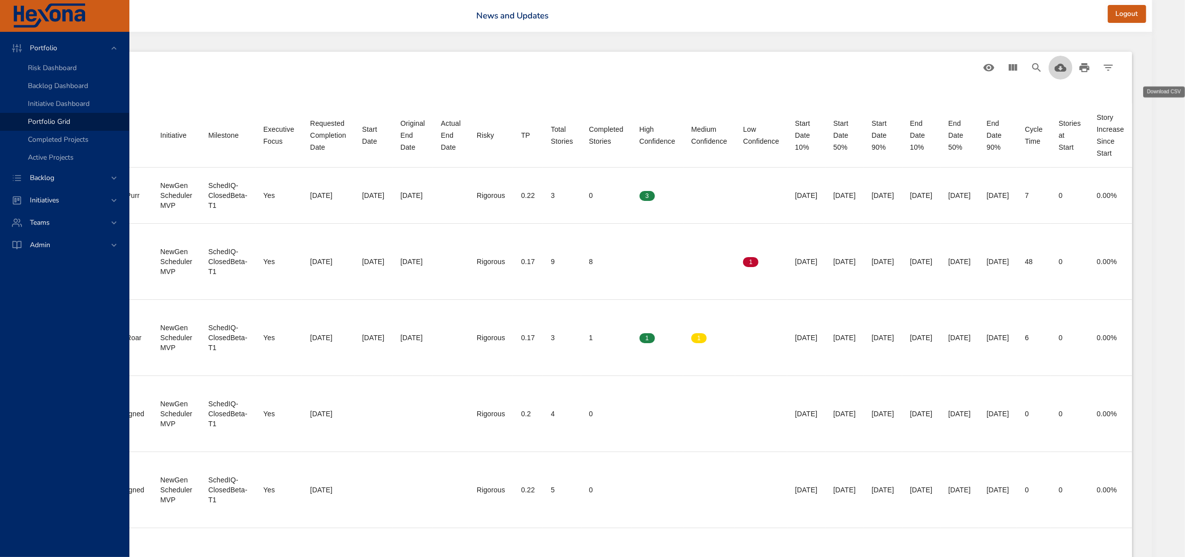
click at [1066, 70] on icon "Download CSV" at bounding box center [1060, 68] width 12 height 12
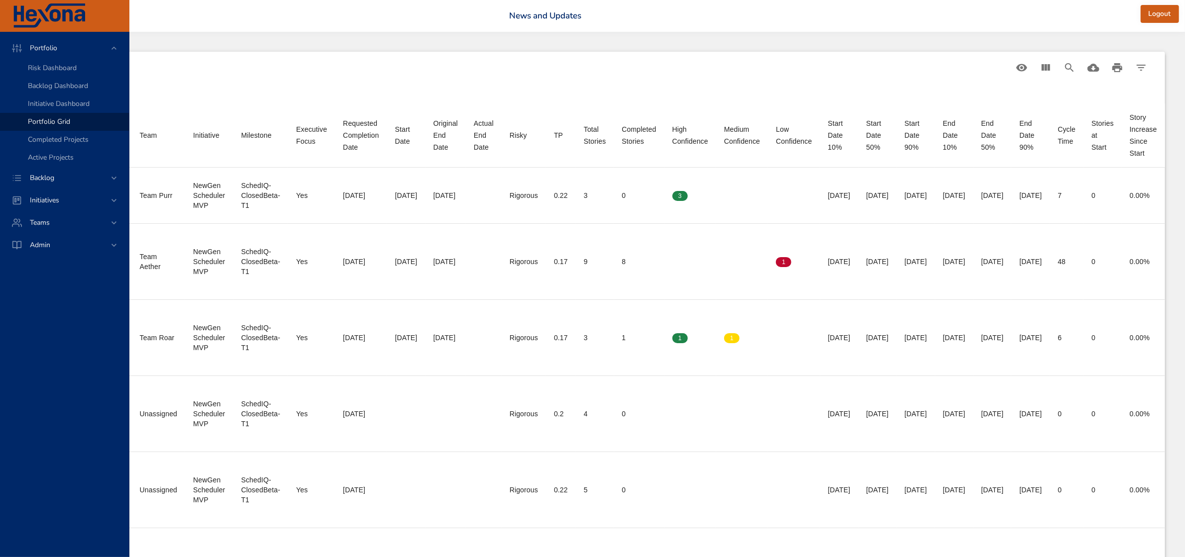
drag, startPoint x: 1113, startPoint y: 70, endPoint x: 870, endPoint y: 43, distance: 244.8
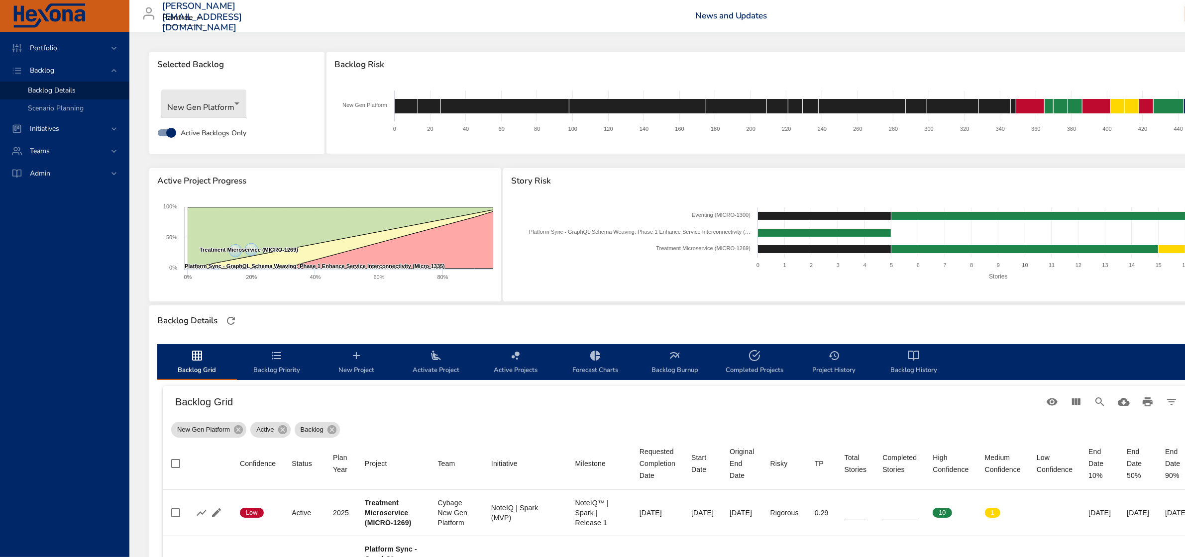
click at [56, 88] on span "Backlog Details" at bounding box center [52, 90] width 48 height 9
click at [220, 115] on body "Portfolio Backlog Backlog Details Scenario Planning Initiatives Teams Admin [PE…" at bounding box center [592, 278] width 1185 height 557
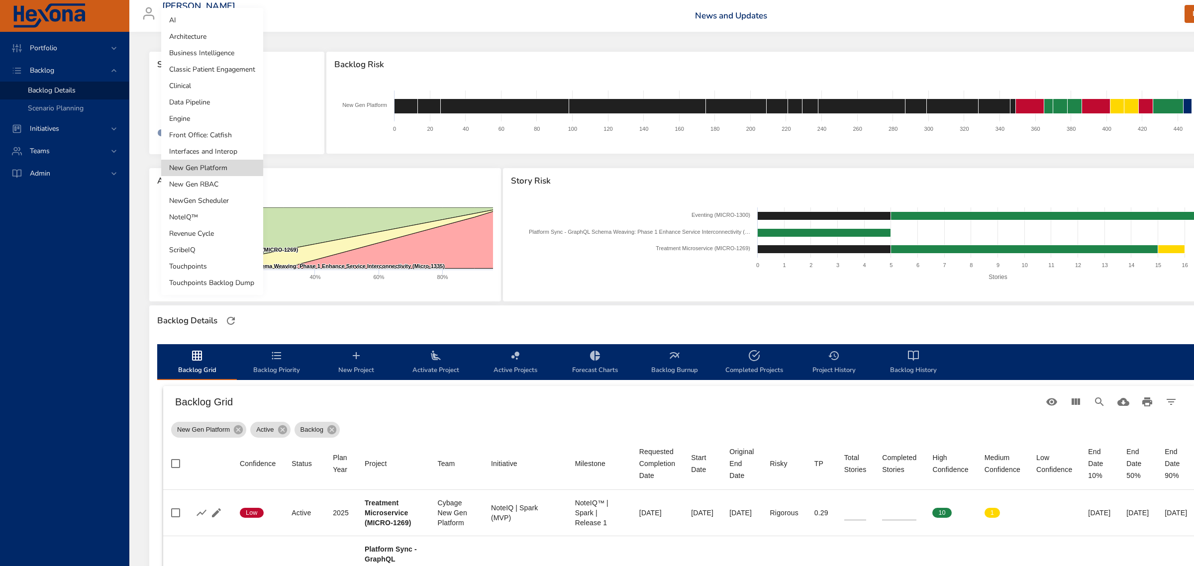
click at [205, 198] on li "NewGen Scheduler" at bounding box center [212, 201] width 102 height 16
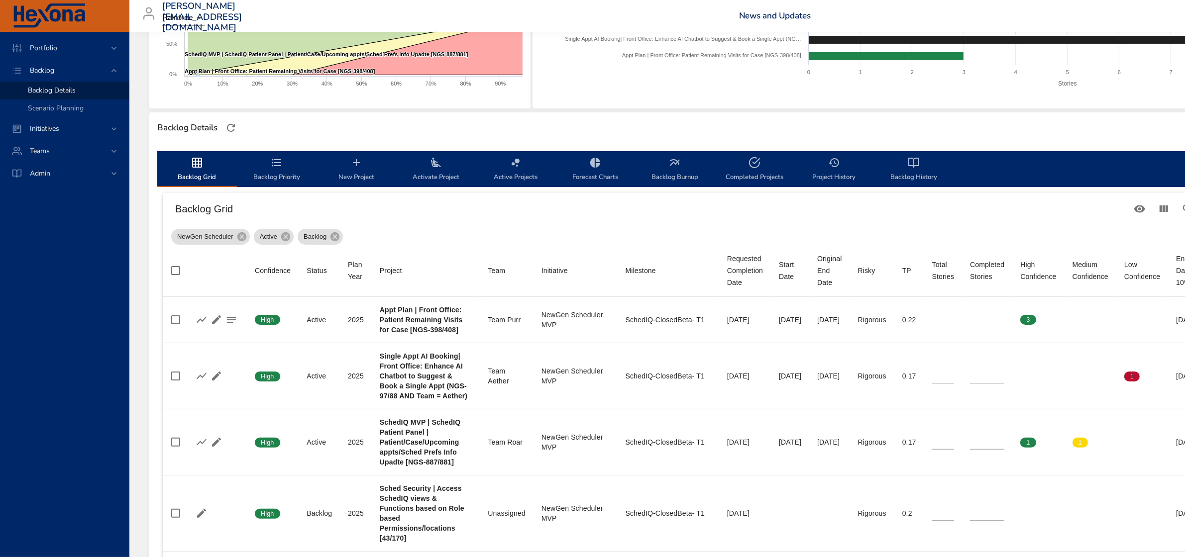
scroll to position [187, 0]
